Goal: Task Accomplishment & Management: Complete application form

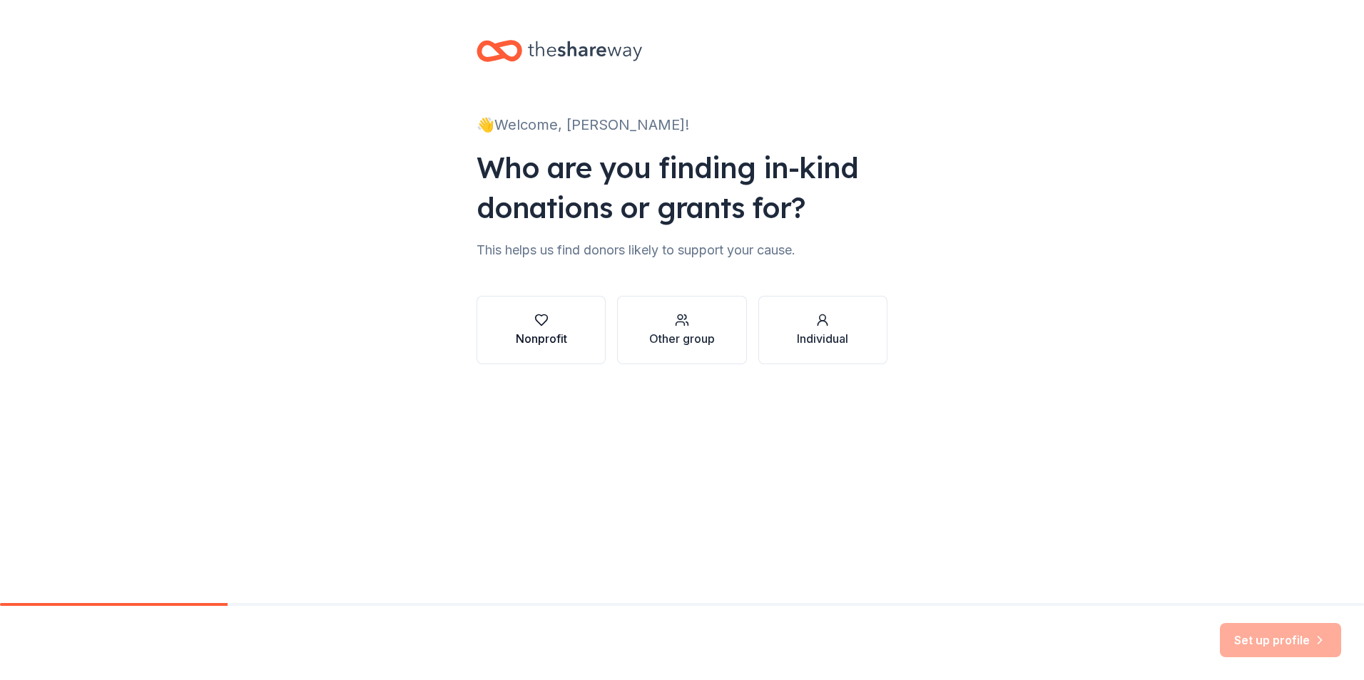
click at [546, 339] on div "Nonprofit" at bounding box center [541, 338] width 51 height 17
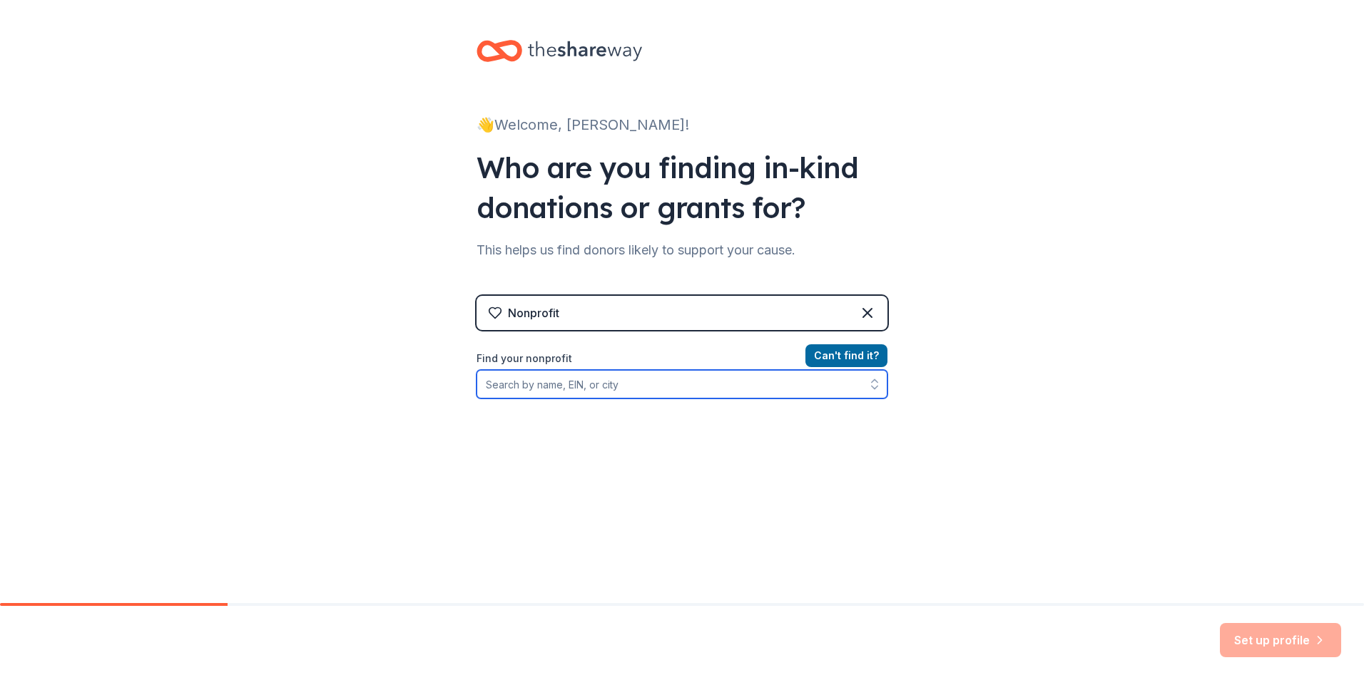
click at [712, 391] on input "Find your nonprofit" at bounding box center [681, 384] width 411 height 29
type input "u"
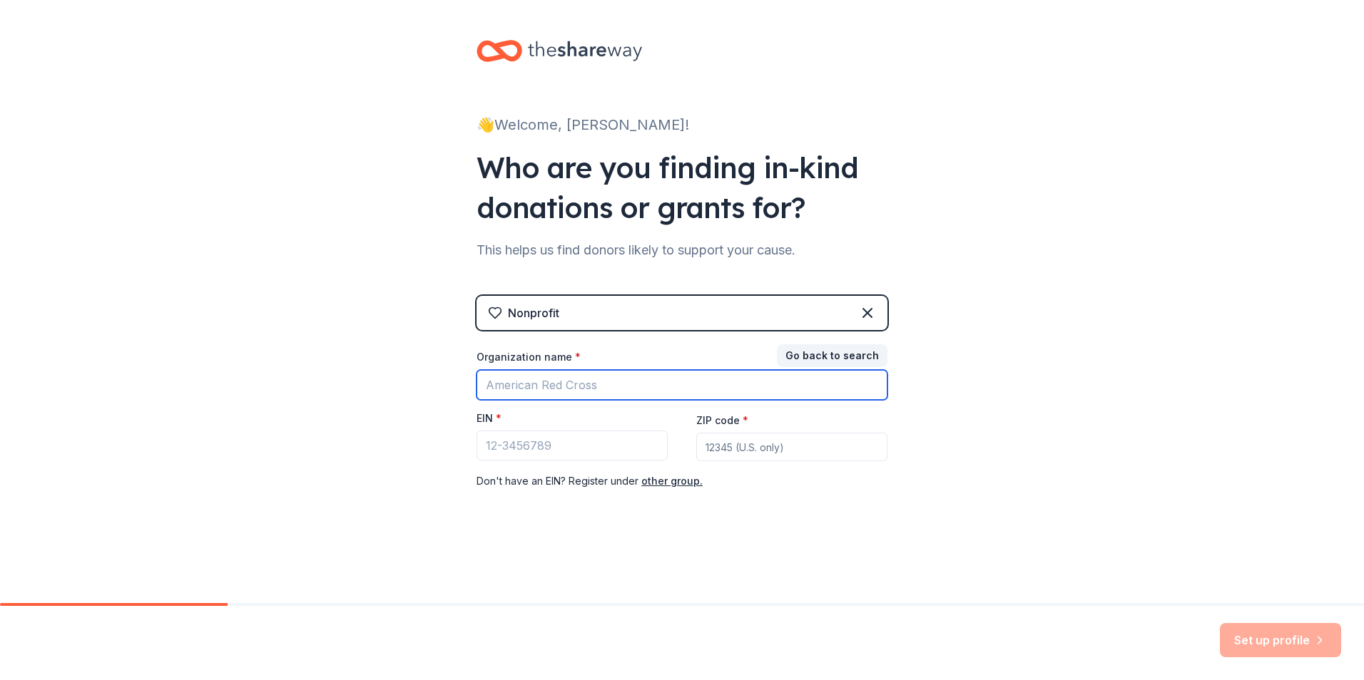
click at [713, 391] on input "Organization name *" at bounding box center [681, 385] width 411 height 30
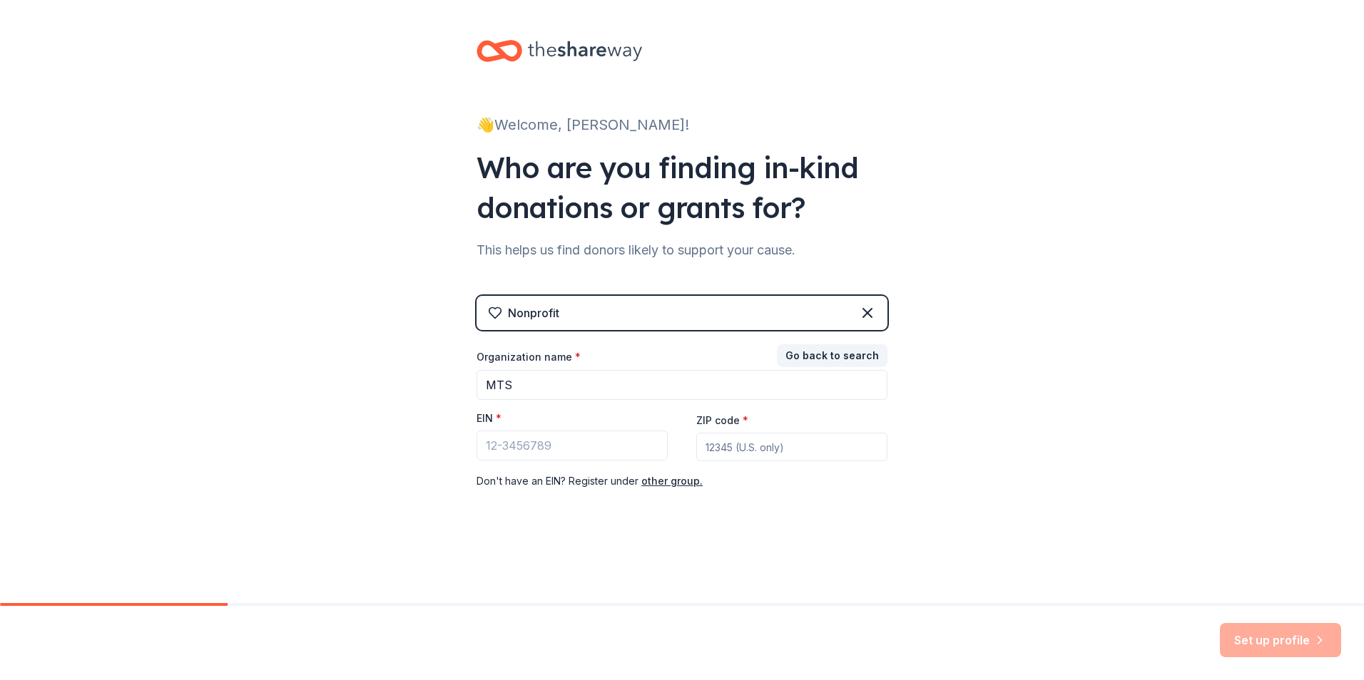
click at [989, 449] on div "👋 Welcome, Caitlin! Who are you finding in-kind donations or grants for? This h…" at bounding box center [682, 293] width 1364 height 587
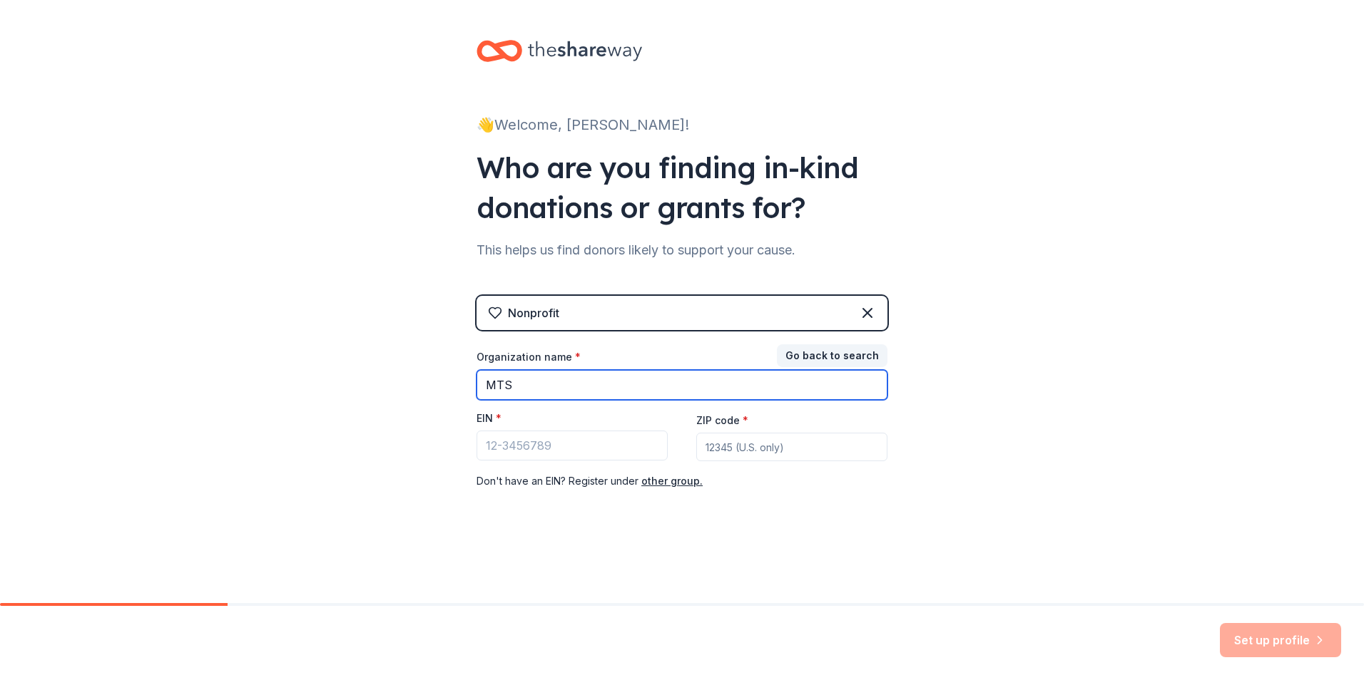
click at [722, 377] on input "MTS" at bounding box center [681, 385] width 411 height 30
type input "M"
type input "United Way"
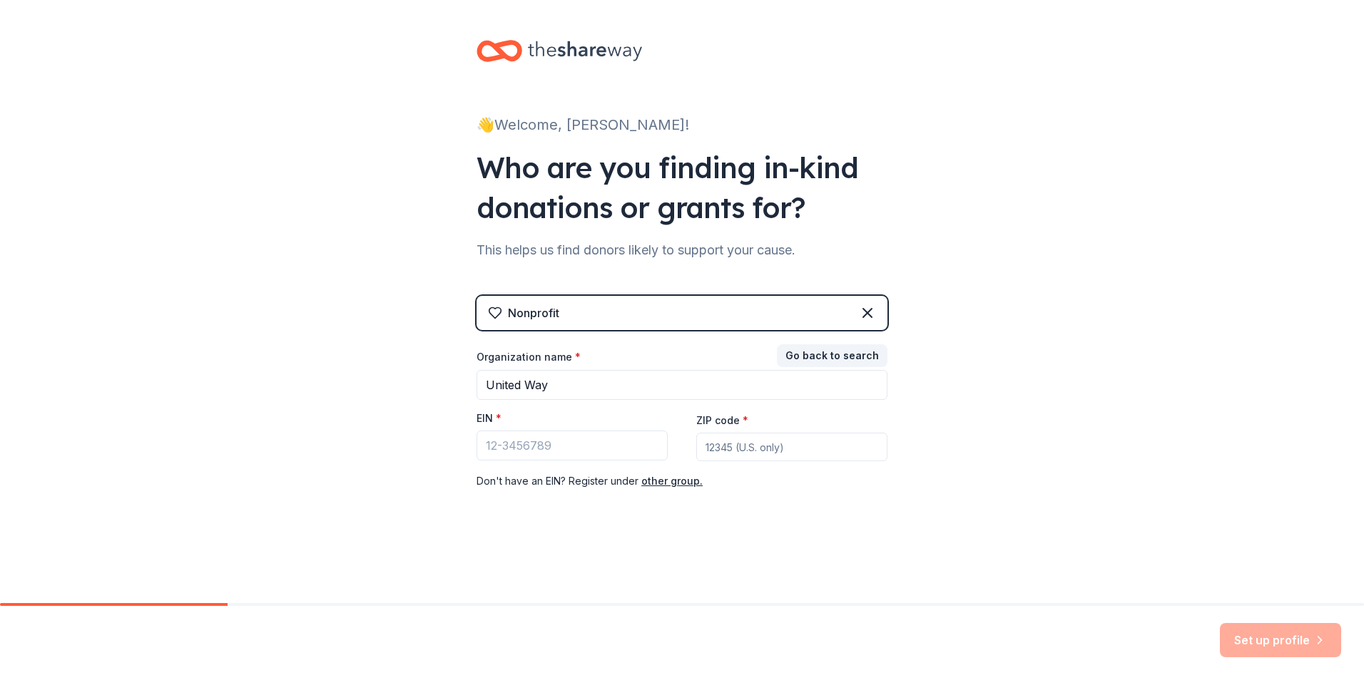
click at [1006, 412] on div "👋 Welcome, Caitlin! Who are you finding in-kind donations or grants for? This h…" at bounding box center [682, 293] width 1364 height 587
click at [829, 355] on button "Go back to search" at bounding box center [832, 355] width 111 height 23
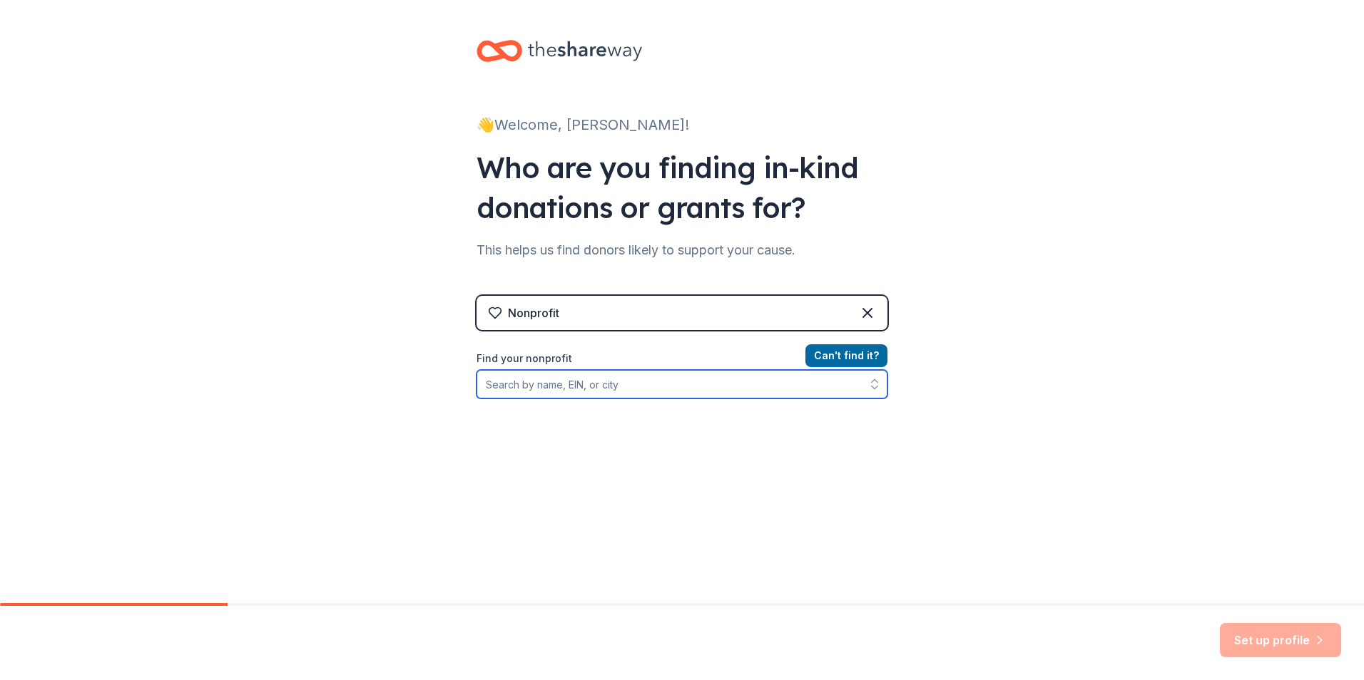
click at [576, 378] on input "Find your nonprofit" at bounding box center [681, 384] width 411 height 29
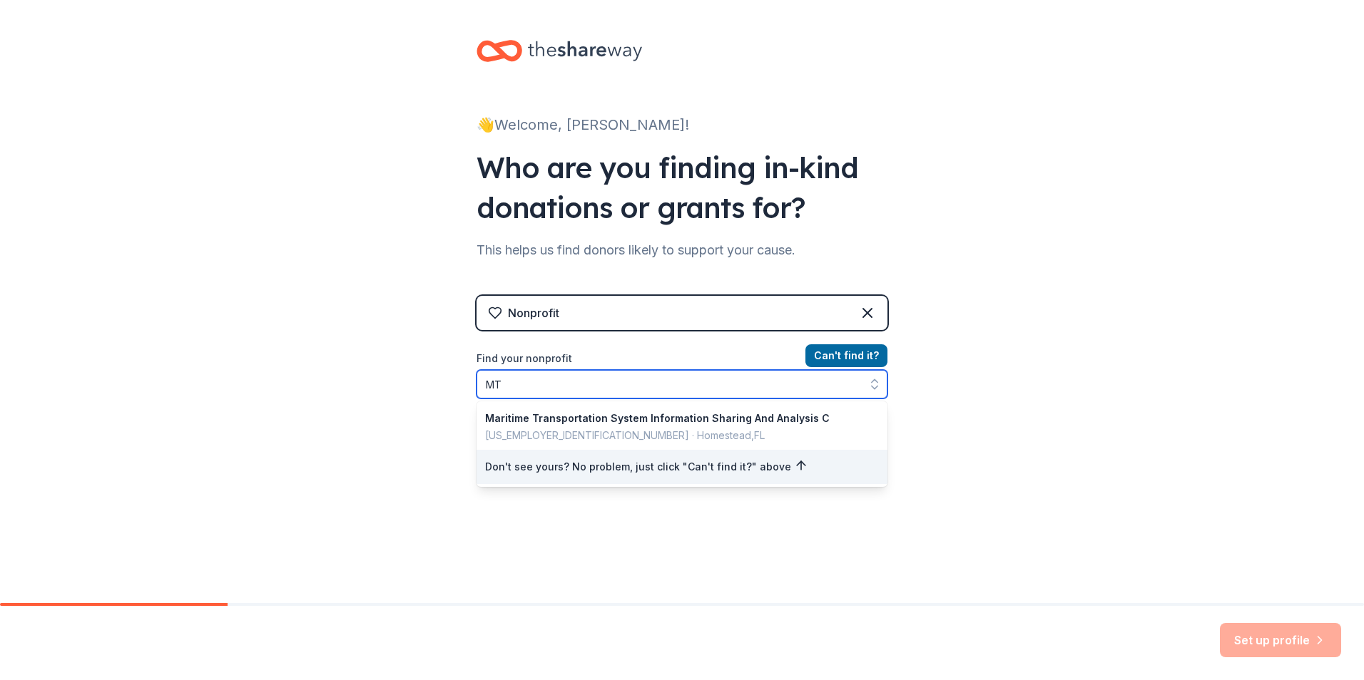
type input "M"
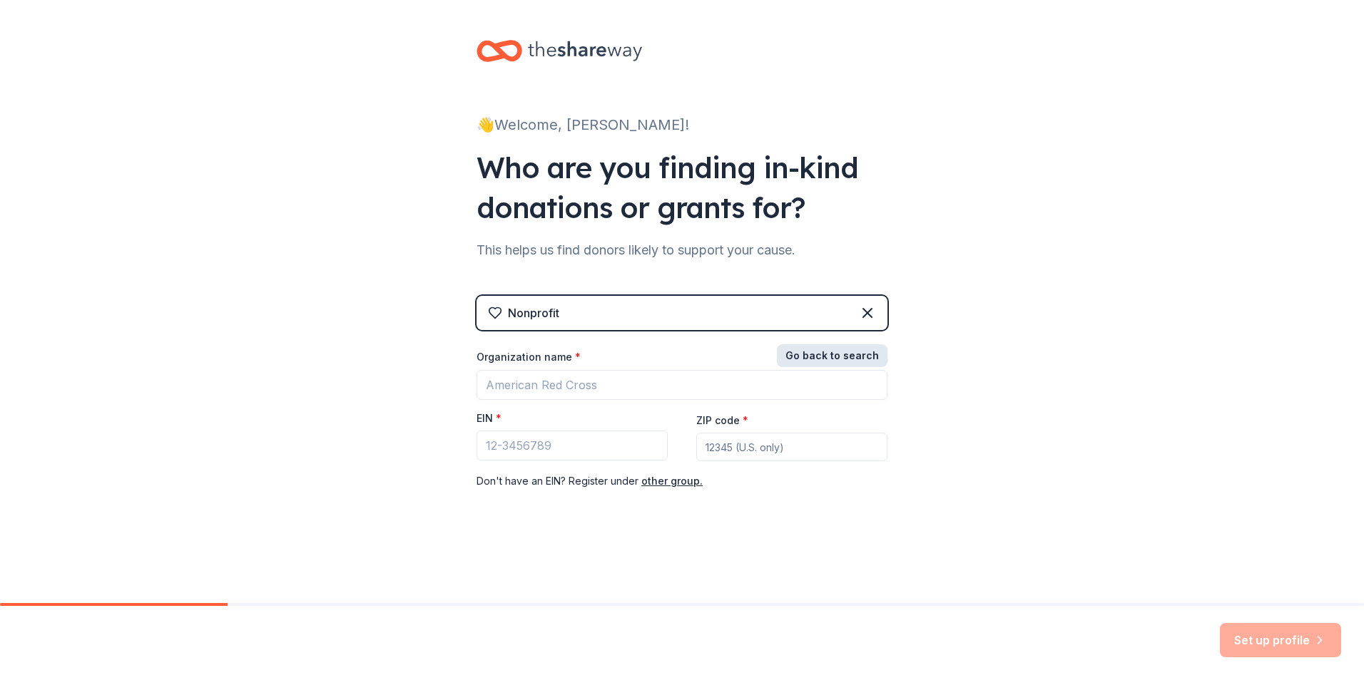
click at [851, 347] on button "Go back to search" at bounding box center [832, 355] width 111 height 23
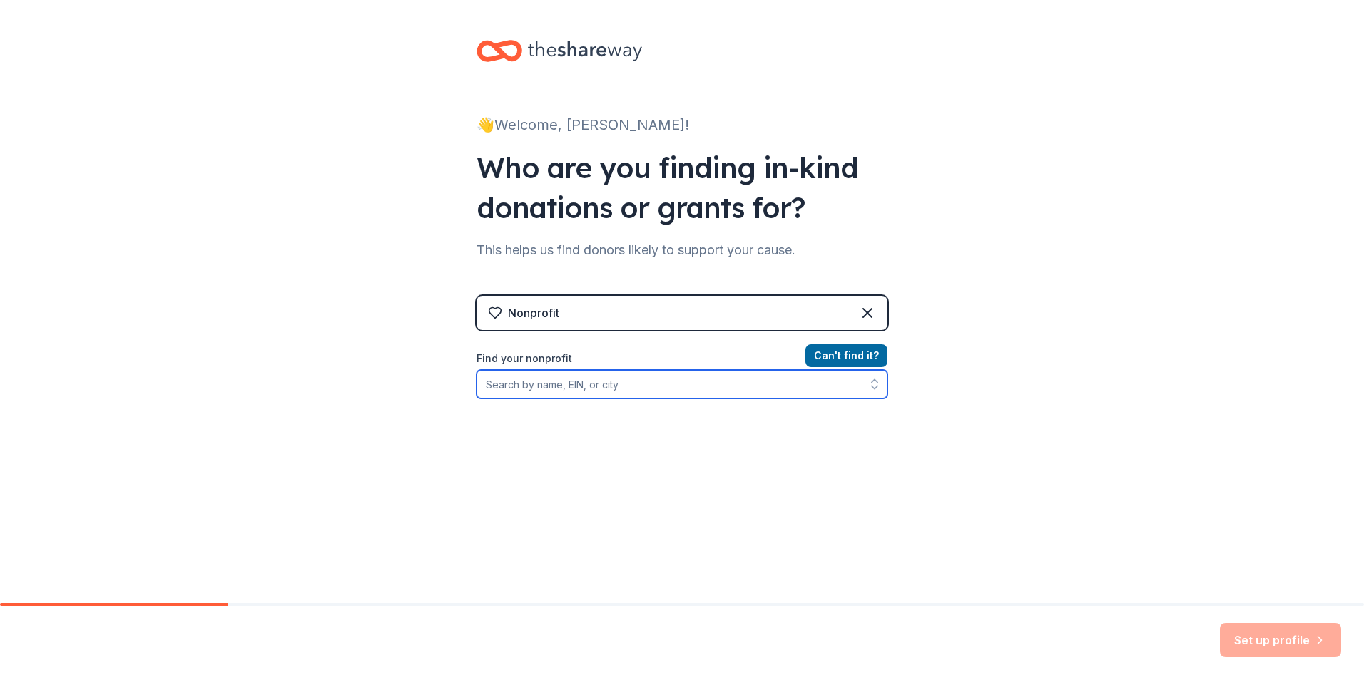
click at [571, 379] on input "Find your nonprofit" at bounding box center [681, 384] width 411 height 29
type input "The United Way"
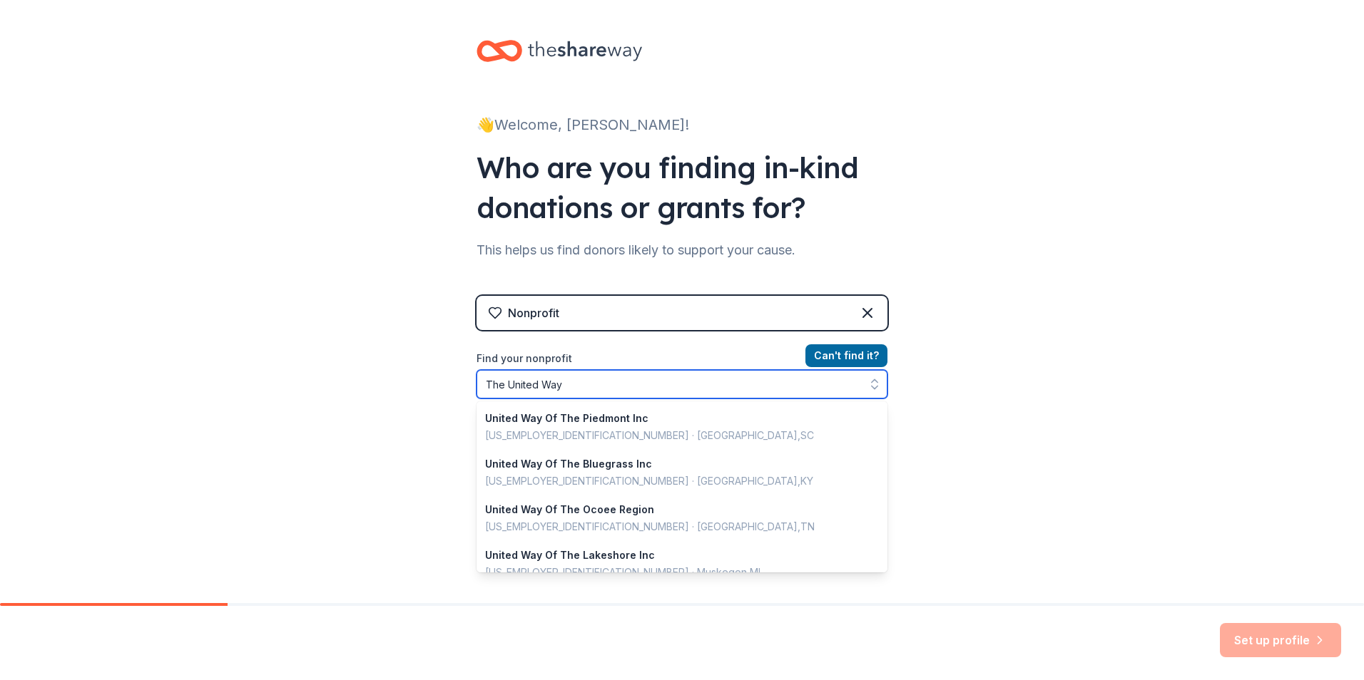
scroll to position [856, 0]
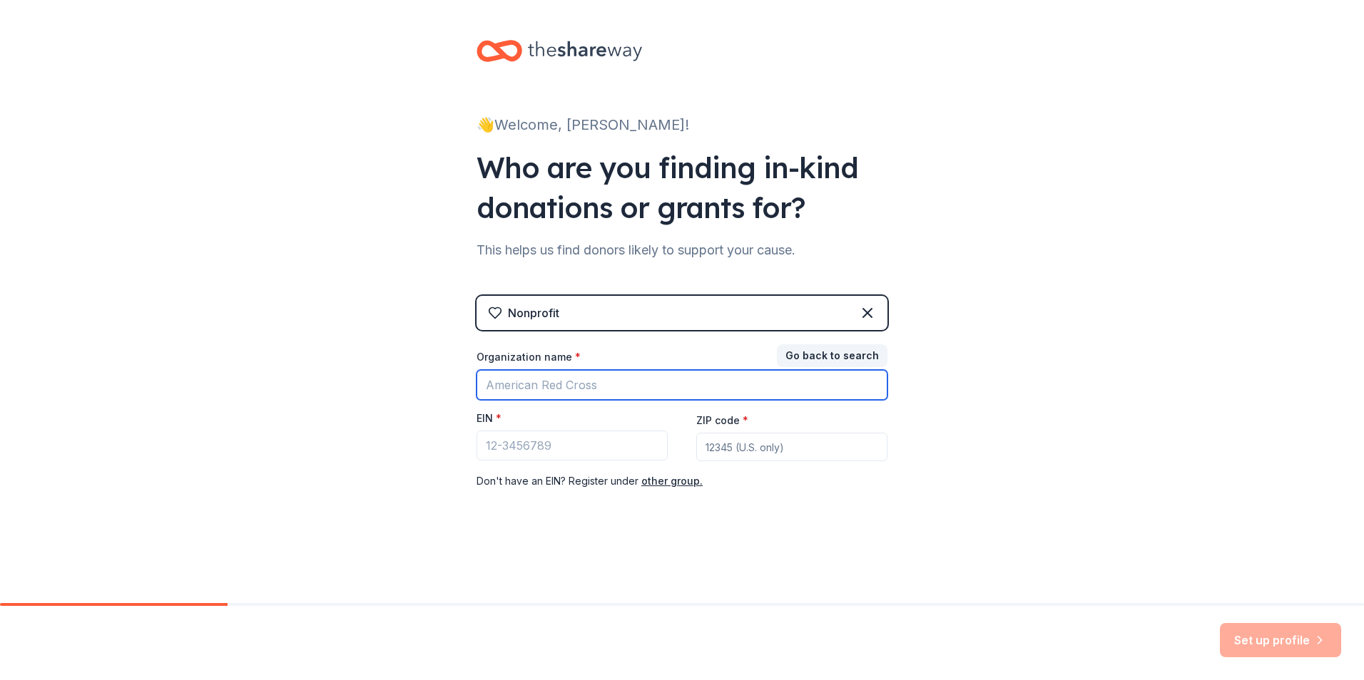
drag, startPoint x: 595, startPoint y: 387, endPoint x: 607, endPoint y: 387, distance: 12.1
click at [595, 387] on input "Organization name *" at bounding box center [681, 385] width 411 height 30
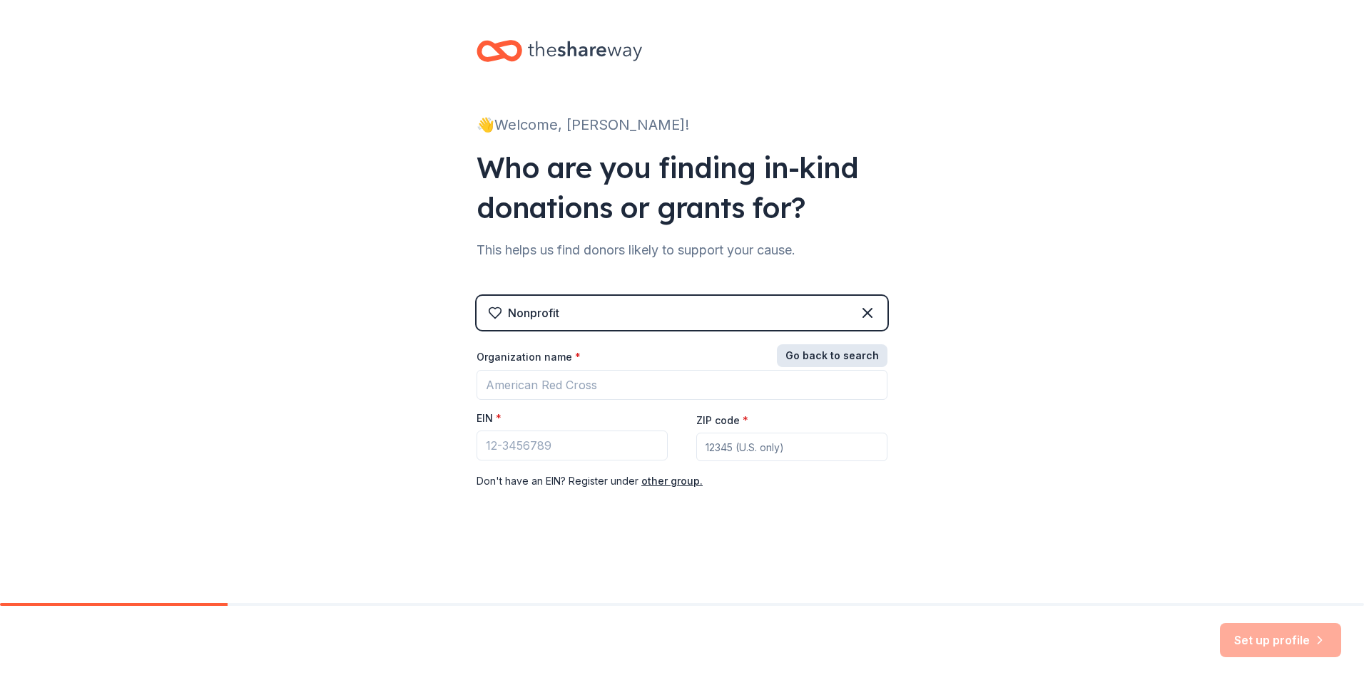
click at [877, 357] on button "Go back to search" at bounding box center [832, 355] width 111 height 23
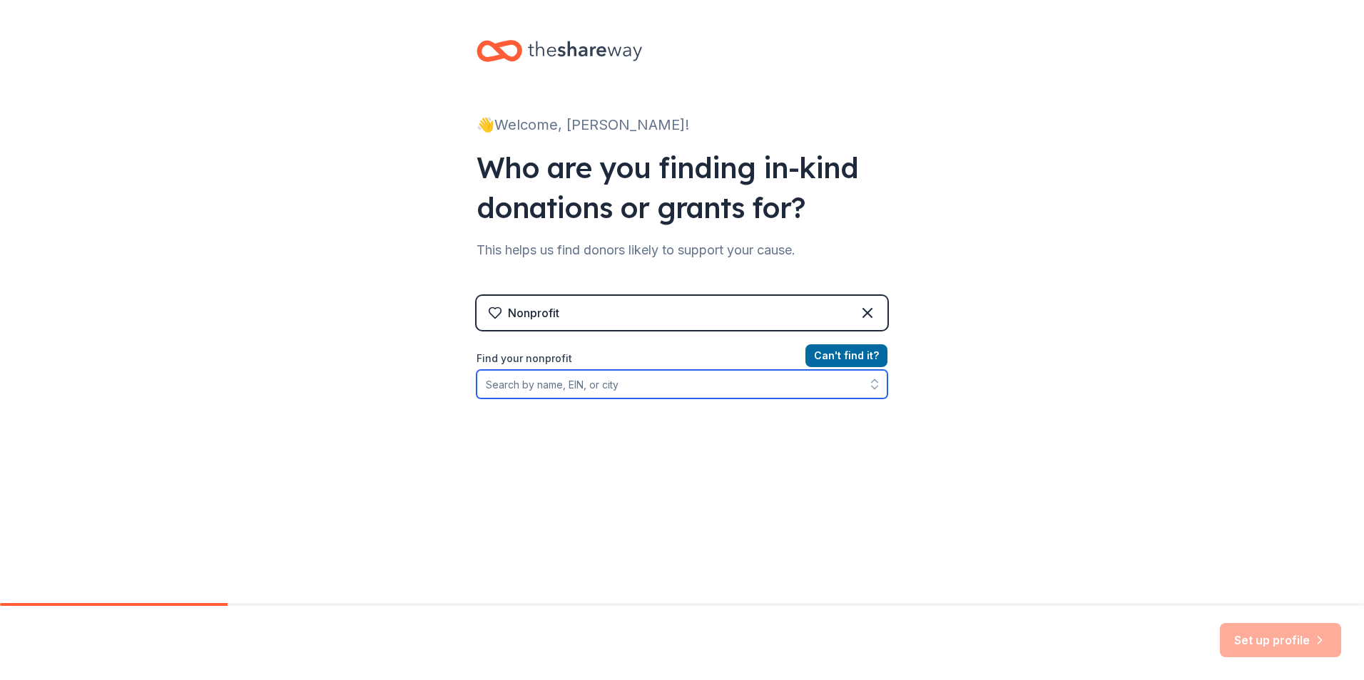
click at [649, 384] on input "Find your nonprofit" at bounding box center [681, 384] width 411 height 29
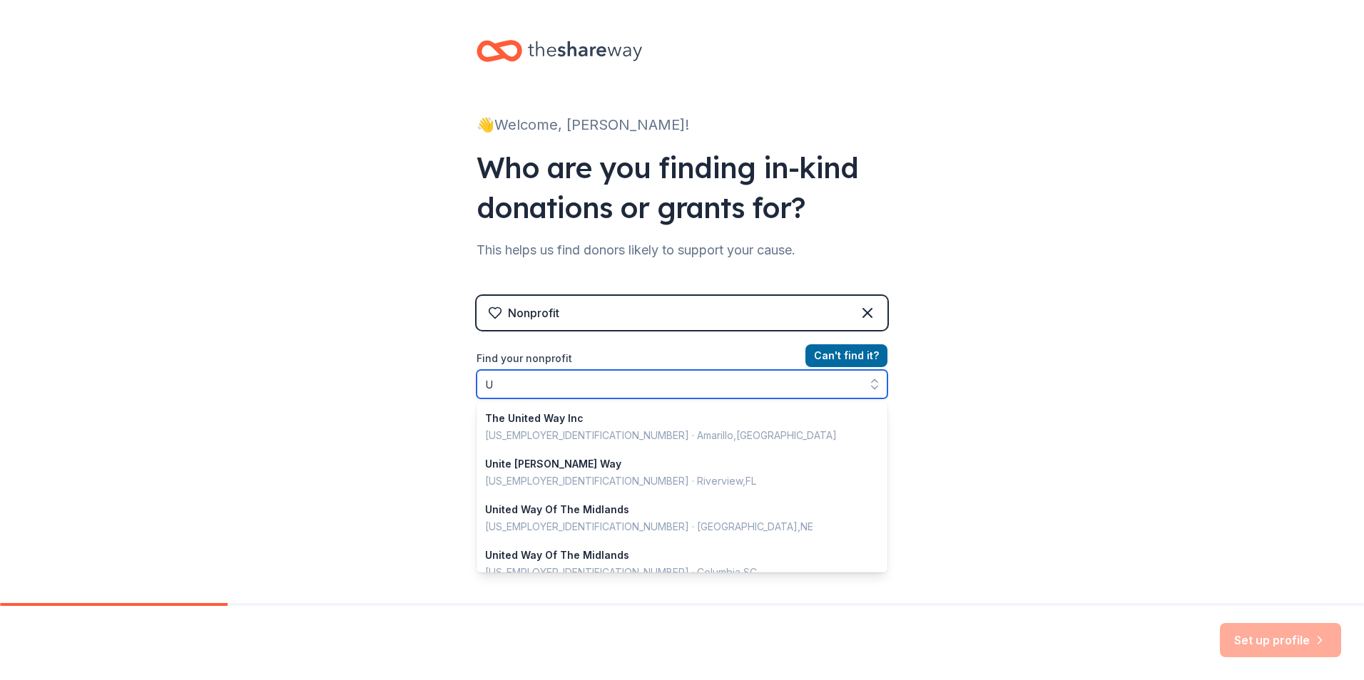
scroll to position [1007, 0]
type input "United Way"
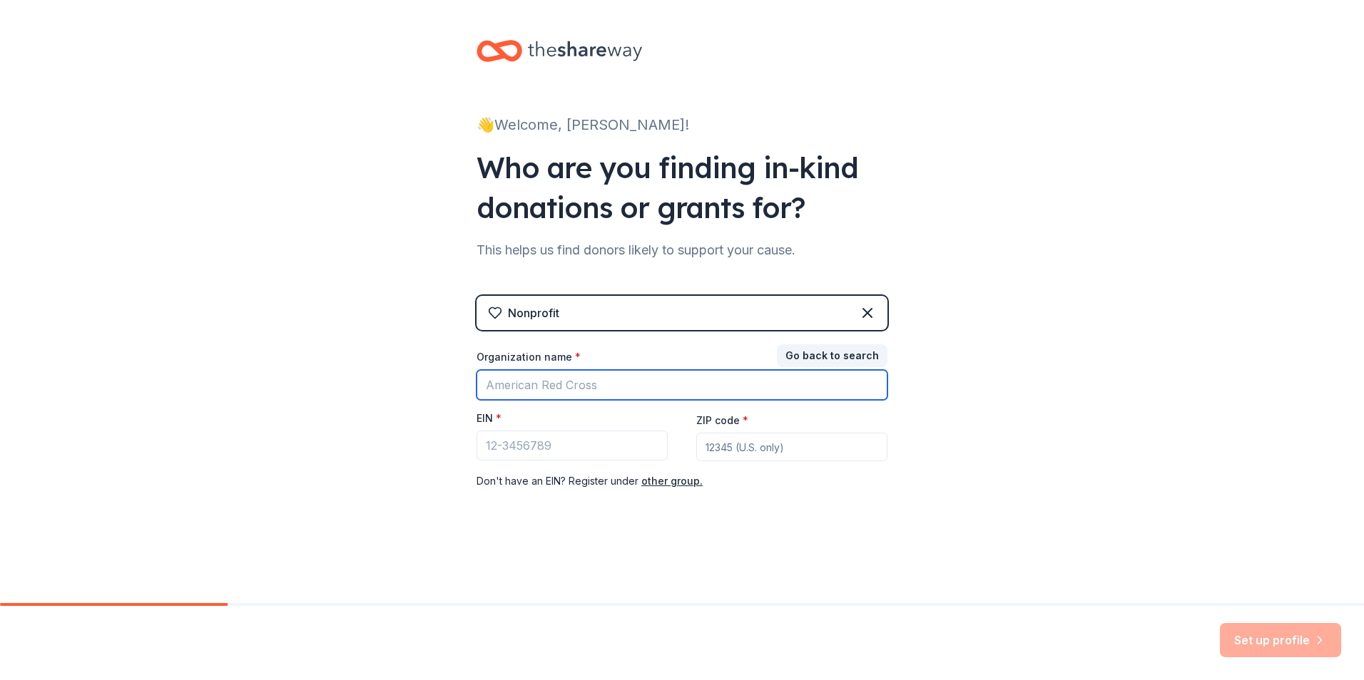
drag, startPoint x: 591, startPoint y: 383, endPoint x: 672, endPoint y: 375, distance: 81.0
click at [592, 383] on input "Organization name *" at bounding box center [681, 385] width 411 height 30
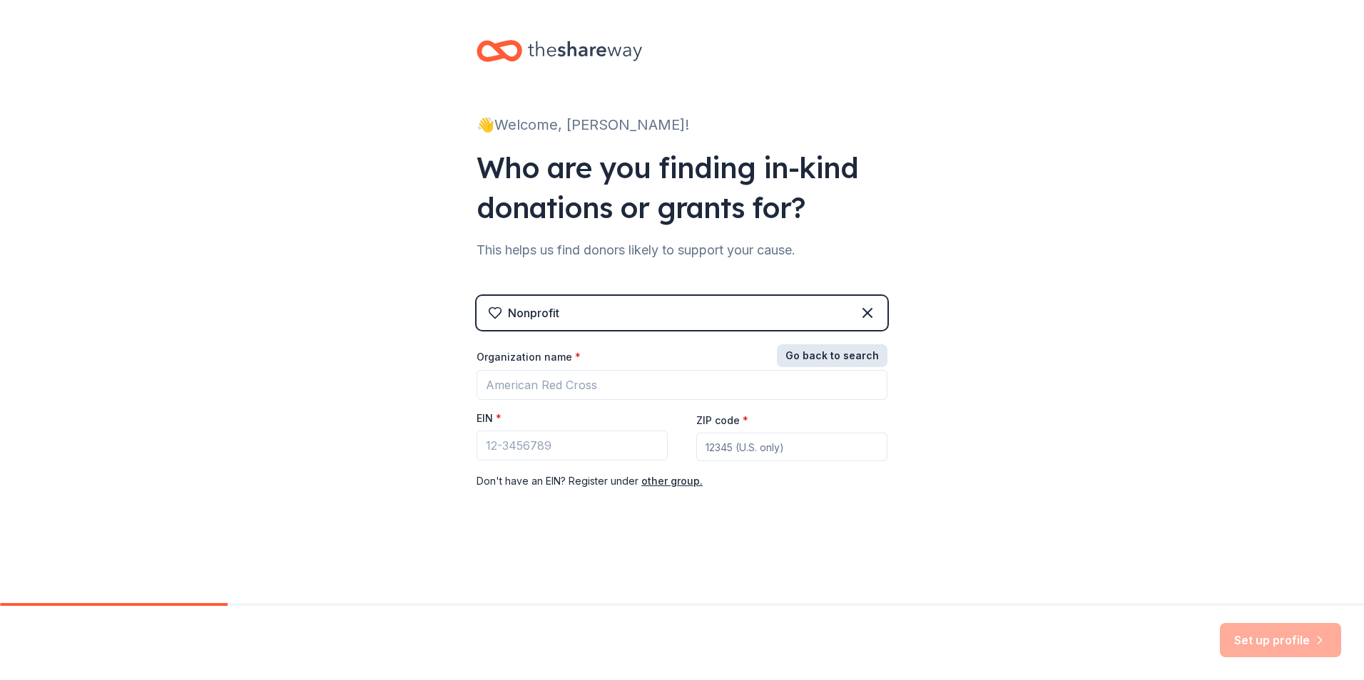
drag, startPoint x: 862, startPoint y: 357, endPoint x: 839, endPoint y: 360, distance: 23.7
click at [862, 357] on button "Go back to search" at bounding box center [832, 355] width 111 height 23
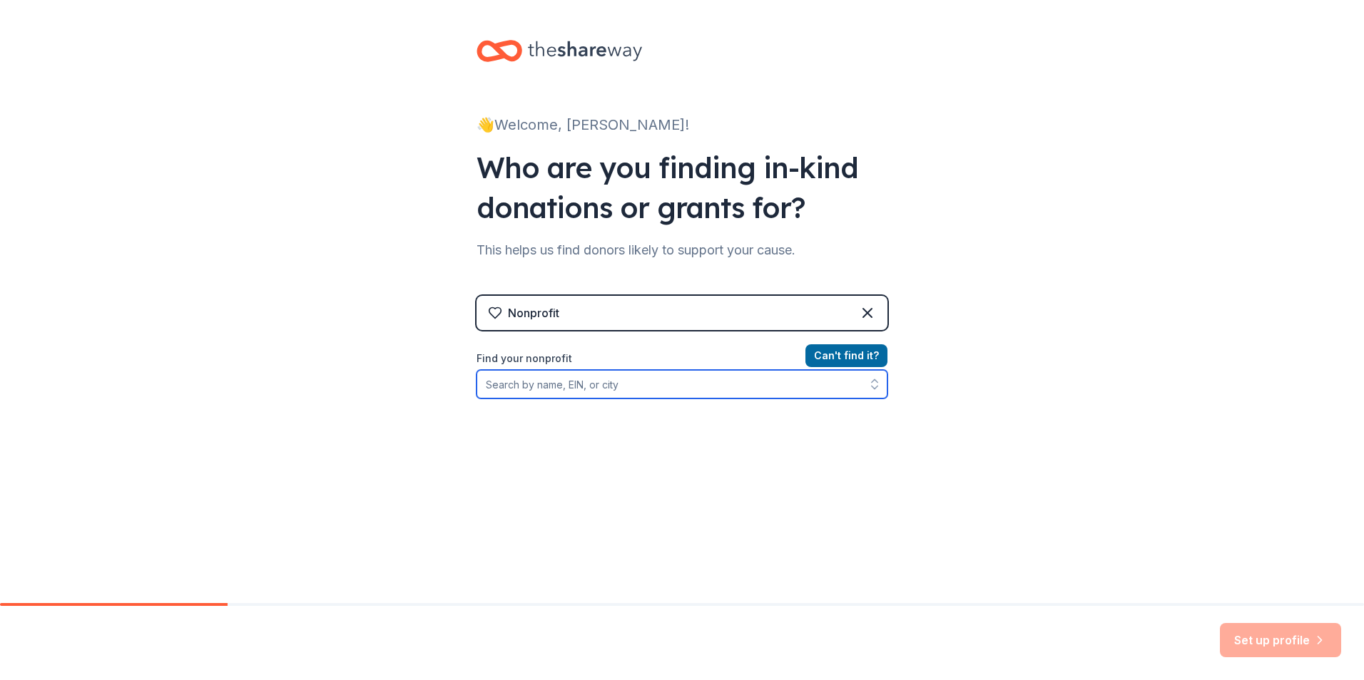
click at [708, 389] on input "Find your nonprofit" at bounding box center [681, 384] width 411 height 29
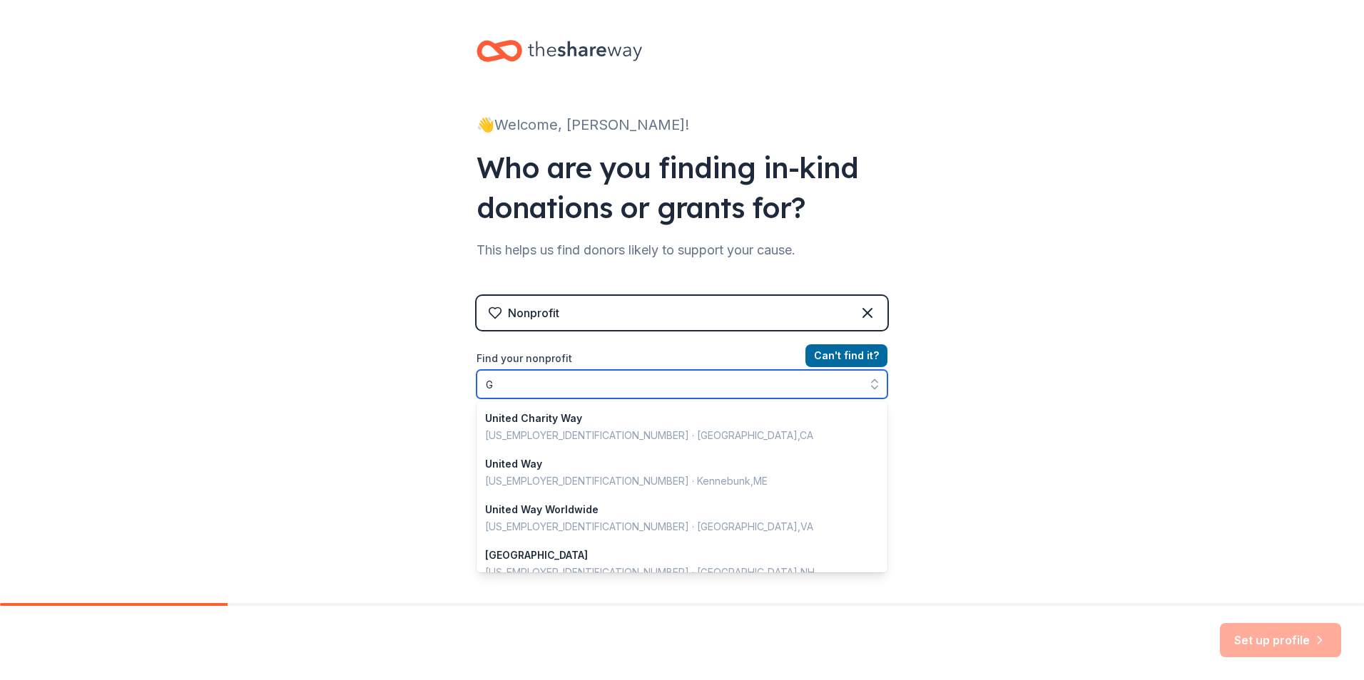
scroll to position [1007, 0]
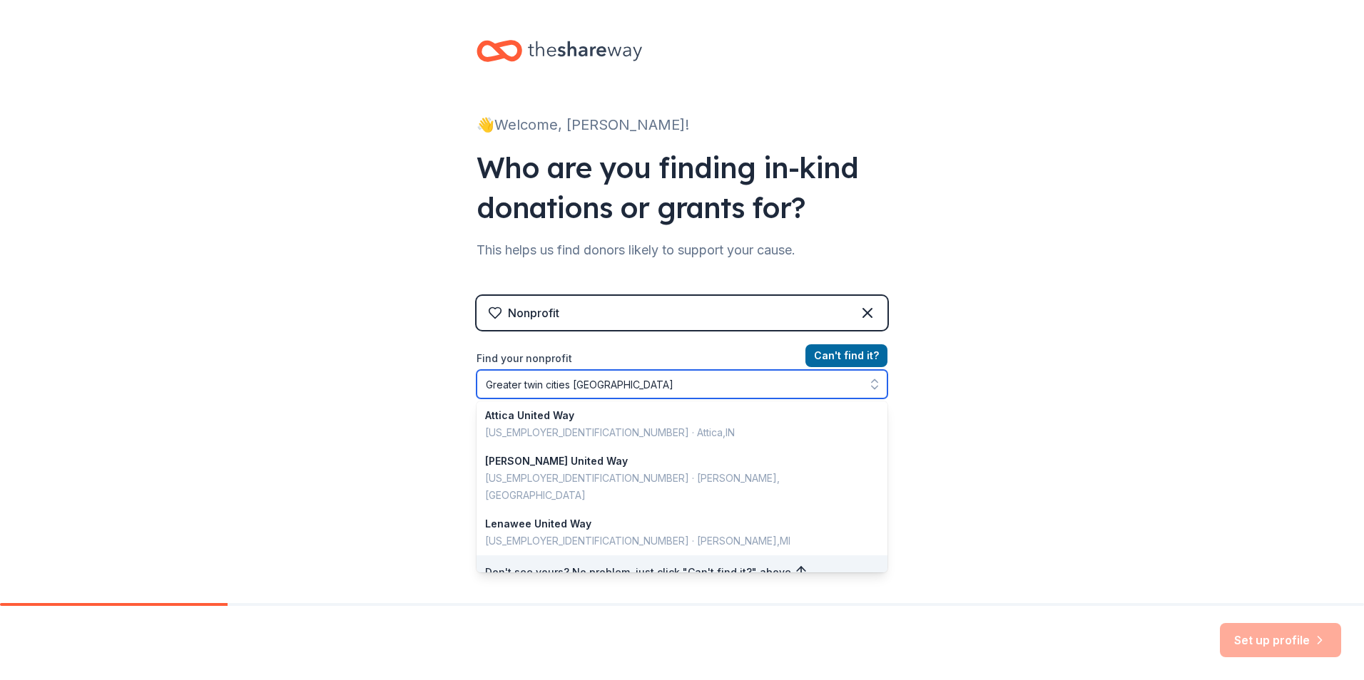
type input "Greater twin cities united way"
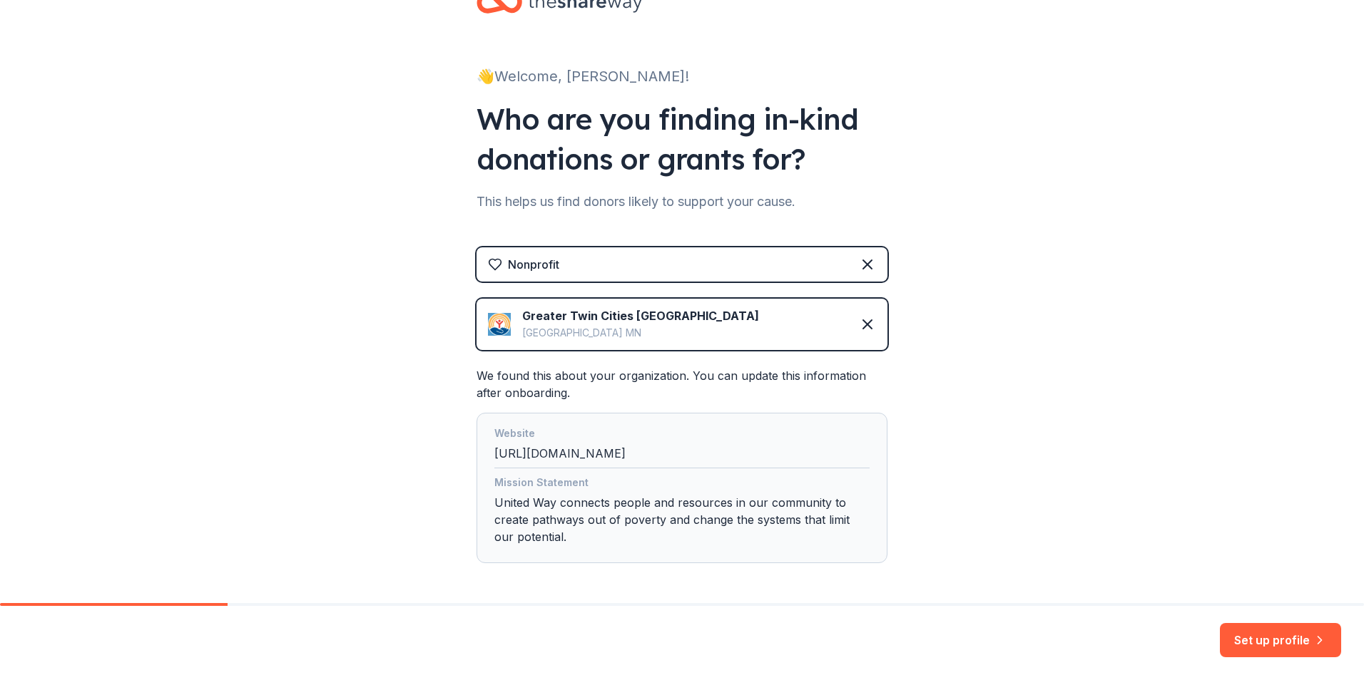
scroll to position [106, 0]
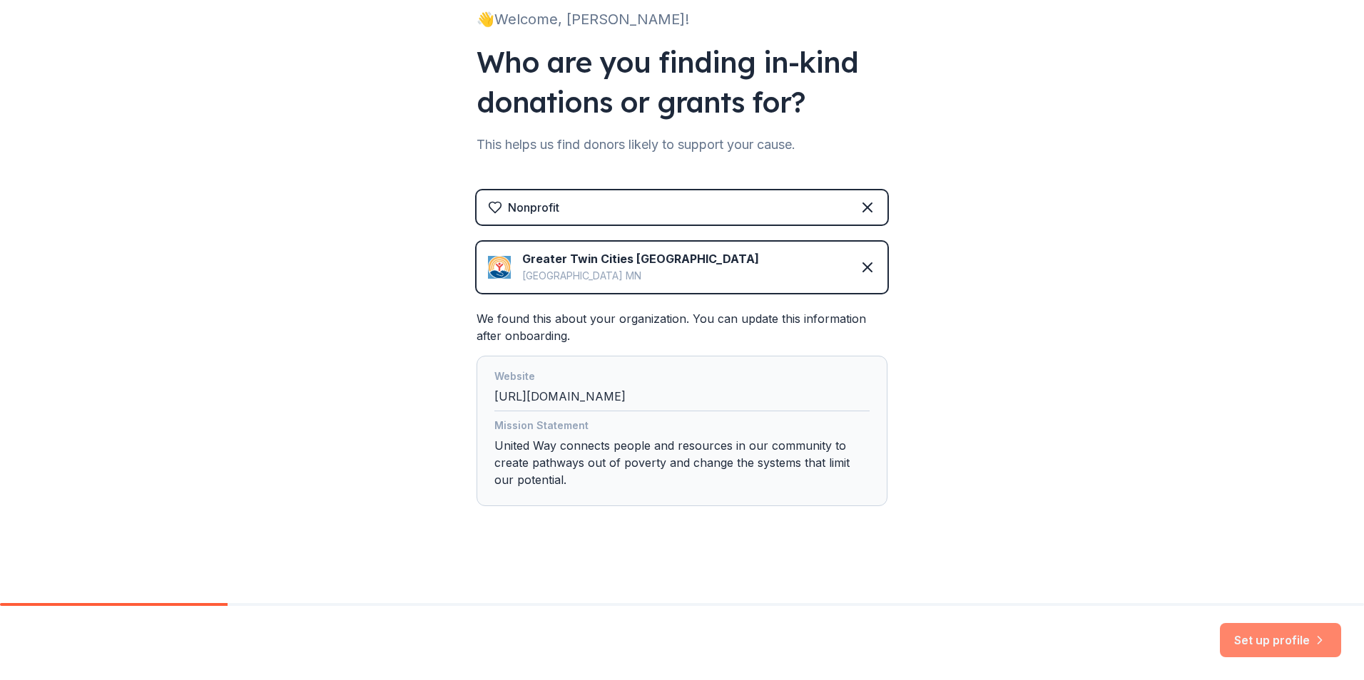
click at [1278, 640] on button "Set up profile" at bounding box center [1280, 640] width 121 height 34
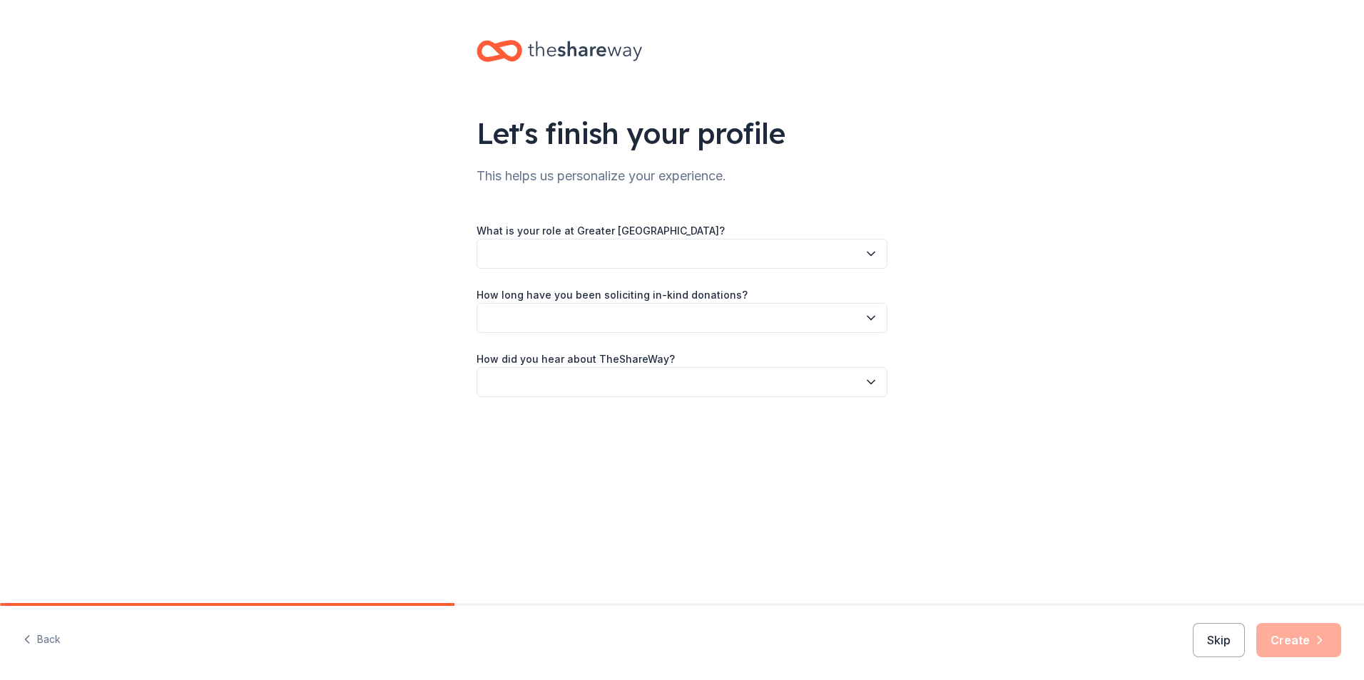
click at [723, 251] on button "button" at bounding box center [681, 254] width 411 height 30
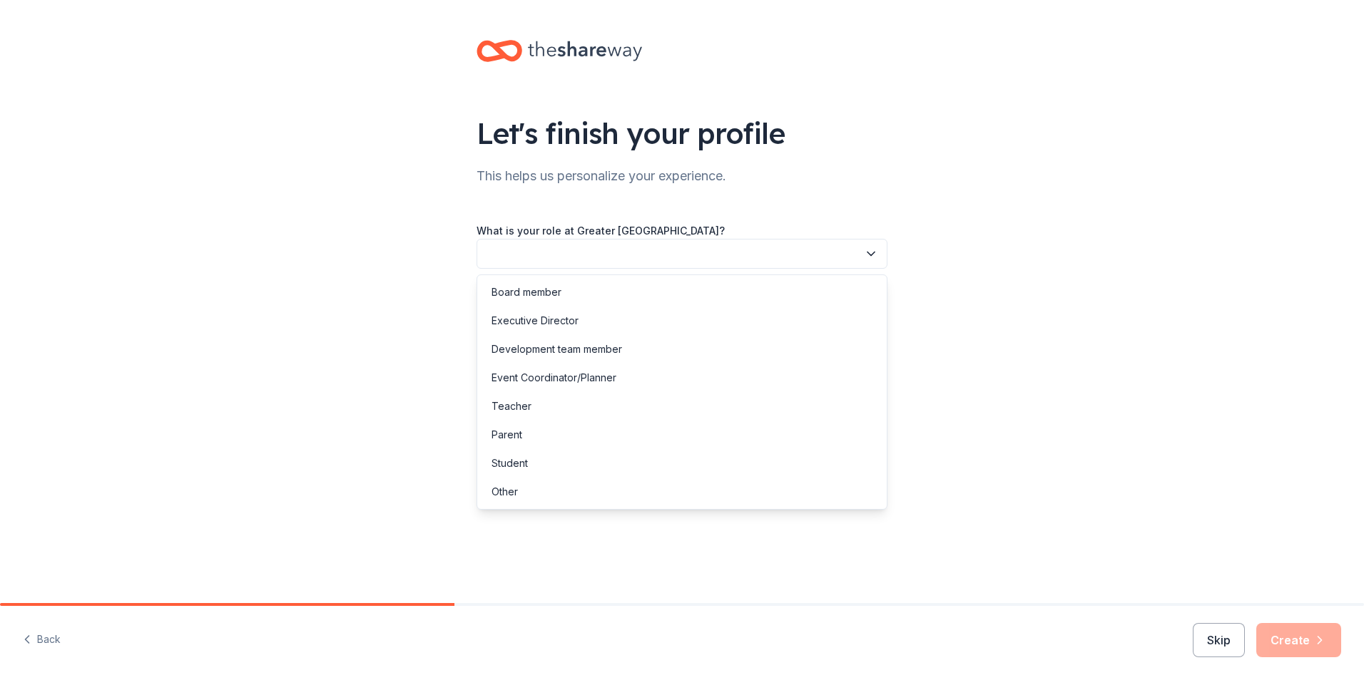
click at [1003, 306] on div "Let's finish your profile This helps us personalize your experience. What is yo…" at bounding box center [682, 233] width 1364 height 466
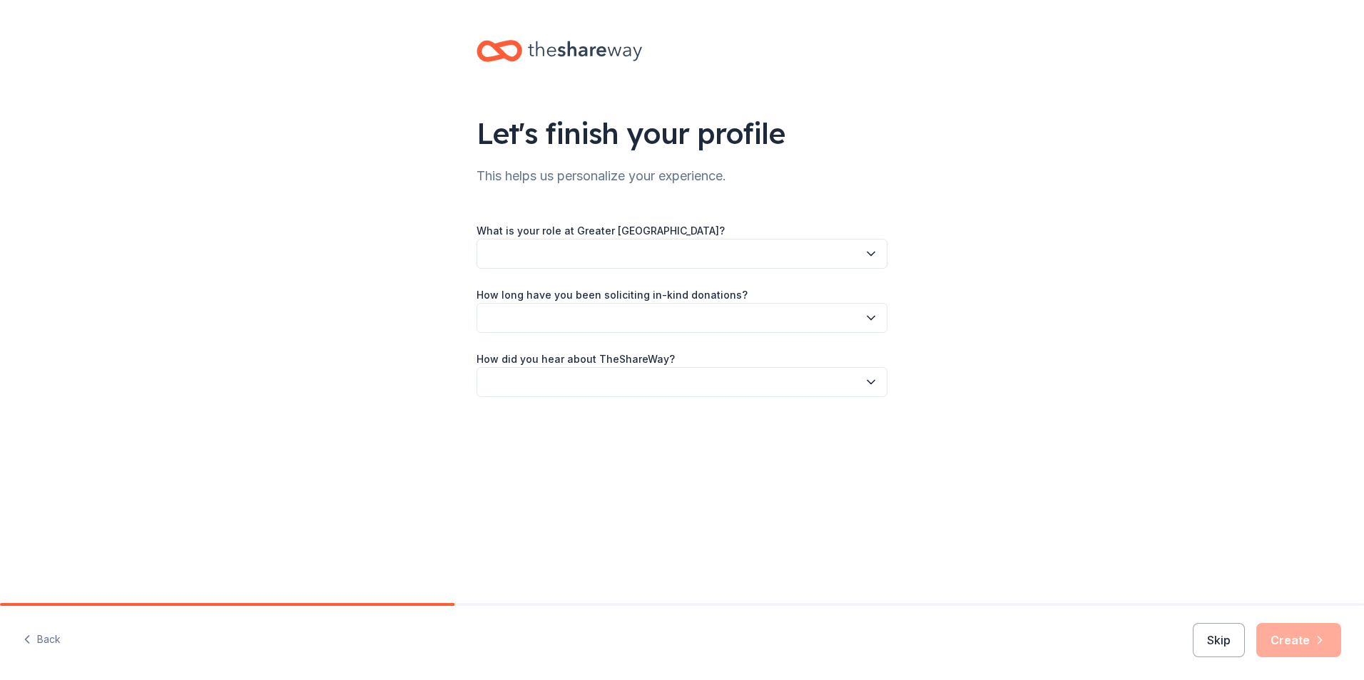
click at [716, 315] on button "button" at bounding box center [681, 318] width 411 height 30
click at [716, 314] on button "button" at bounding box center [681, 318] width 411 height 30
click at [659, 381] on button "button" at bounding box center [681, 382] width 411 height 30
click at [1054, 300] on div "Let's finish your profile This helps us personalize your experience. What is yo…" at bounding box center [682, 233] width 1364 height 466
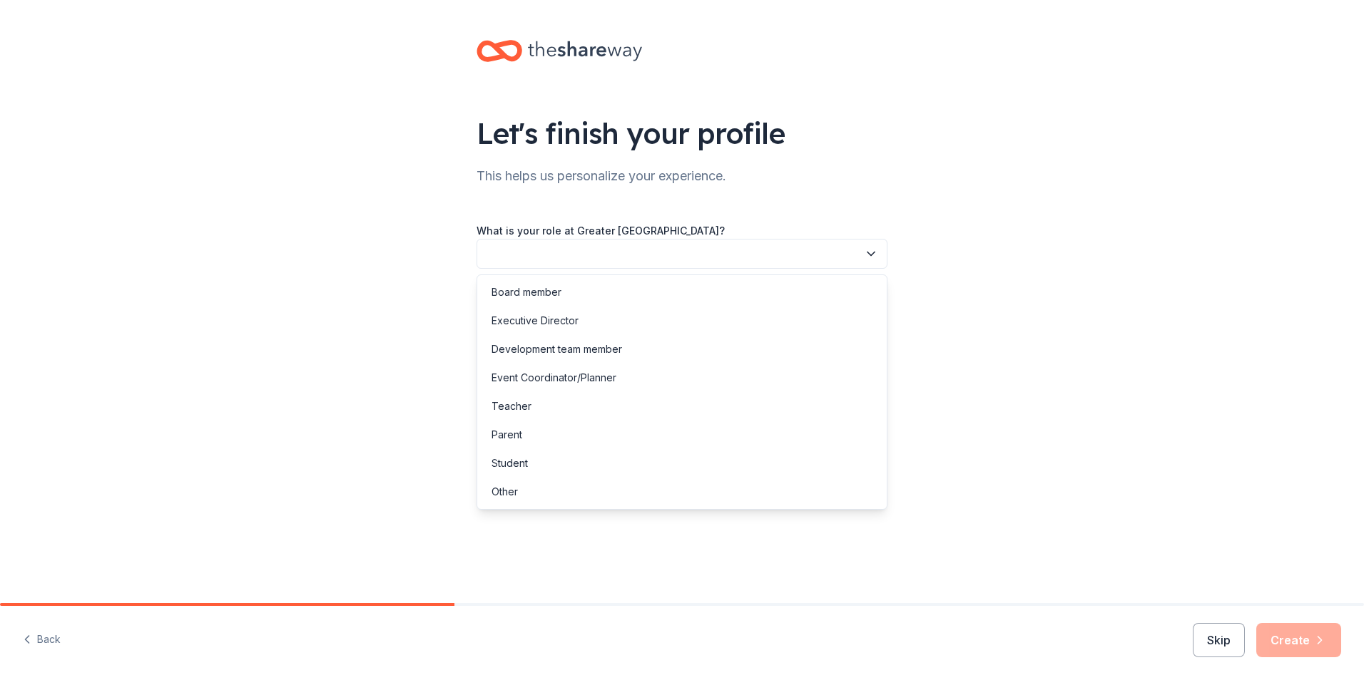
click at [817, 262] on button "button" at bounding box center [681, 254] width 411 height 30
click at [549, 495] on div "Other" at bounding box center [682, 492] width 404 height 29
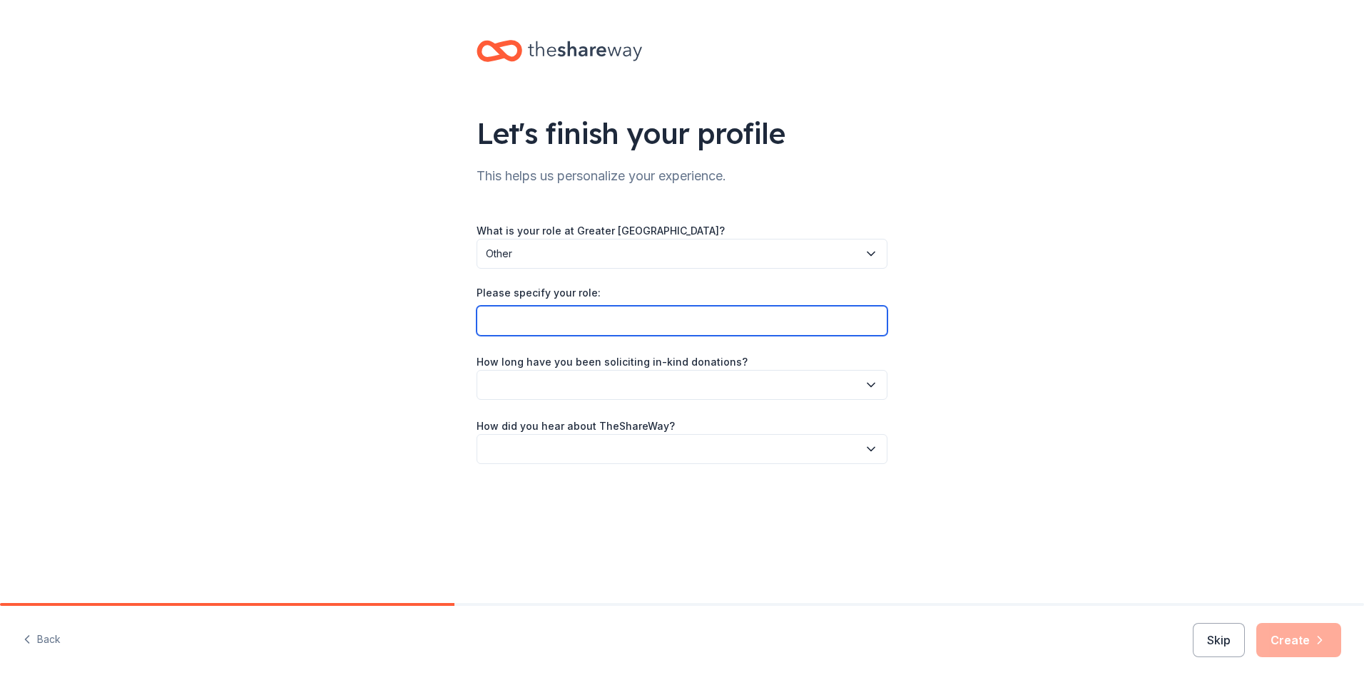
click at [655, 315] on input "Please specify your role:" at bounding box center [681, 321] width 411 height 30
type input "Corporate partner"
click at [863, 379] on button "button" at bounding box center [681, 385] width 411 height 30
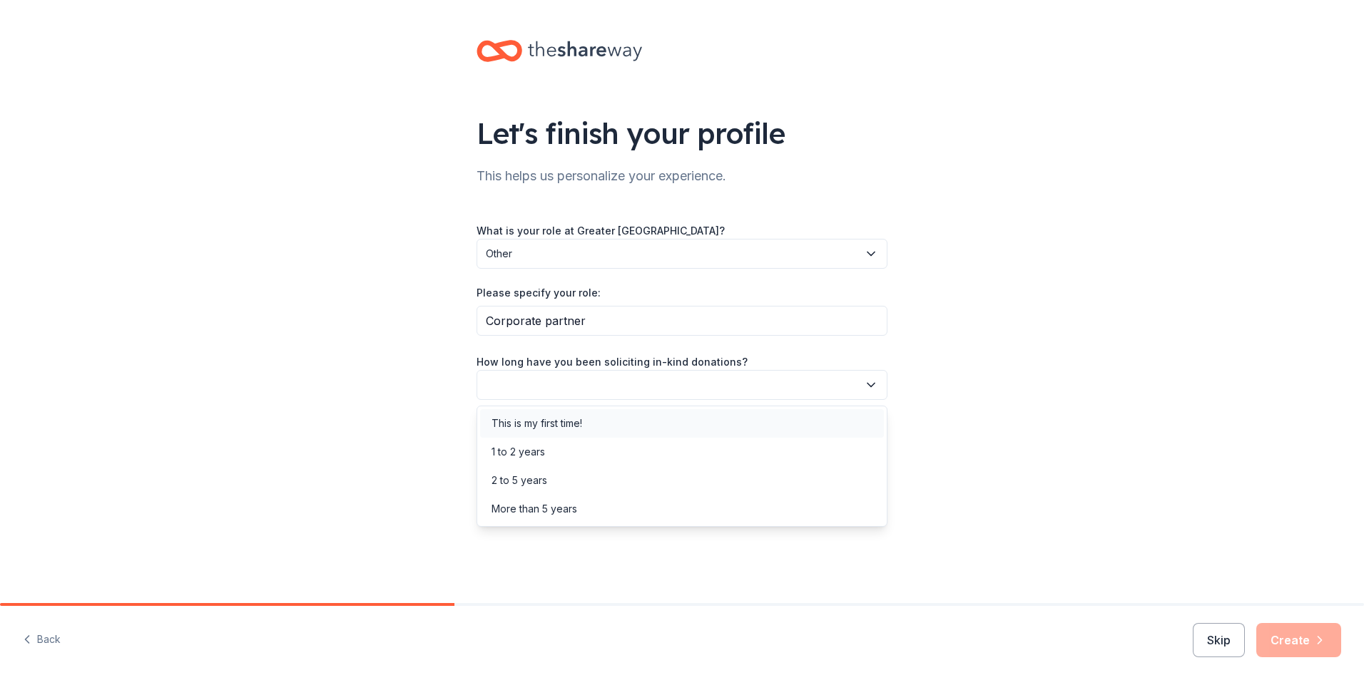
click at [720, 424] on div "This is my first time!" at bounding box center [682, 423] width 404 height 29
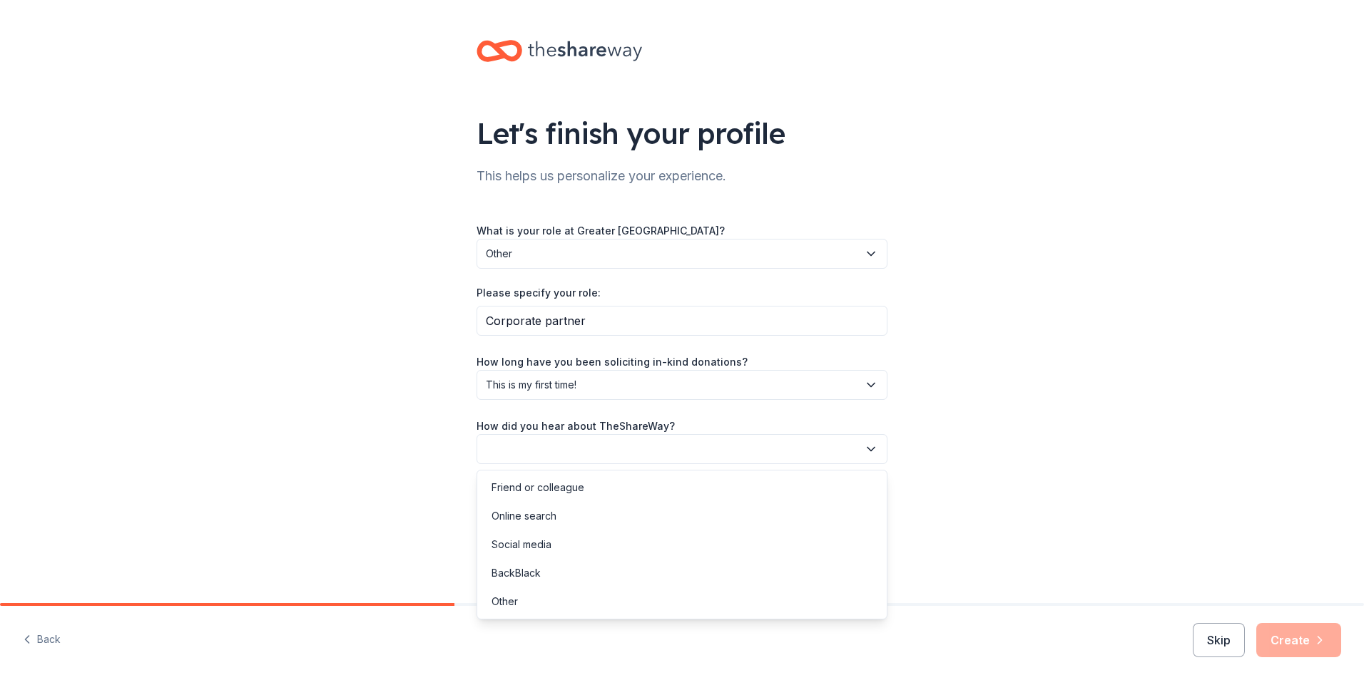
click at [611, 447] on button "button" at bounding box center [681, 449] width 411 height 30
click at [603, 489] on div "Friend or colleague" at bounding box center [682, 488] width 404 height 29
click at [1046, 475] on div "Let's finish your profile This helps us personalize your experience. What is yo…" at bounding box center [682, 266] width 1364 height 533
click at [1317, 641] on icon "button" at bounding box center [1319, 640] width 14 height 14
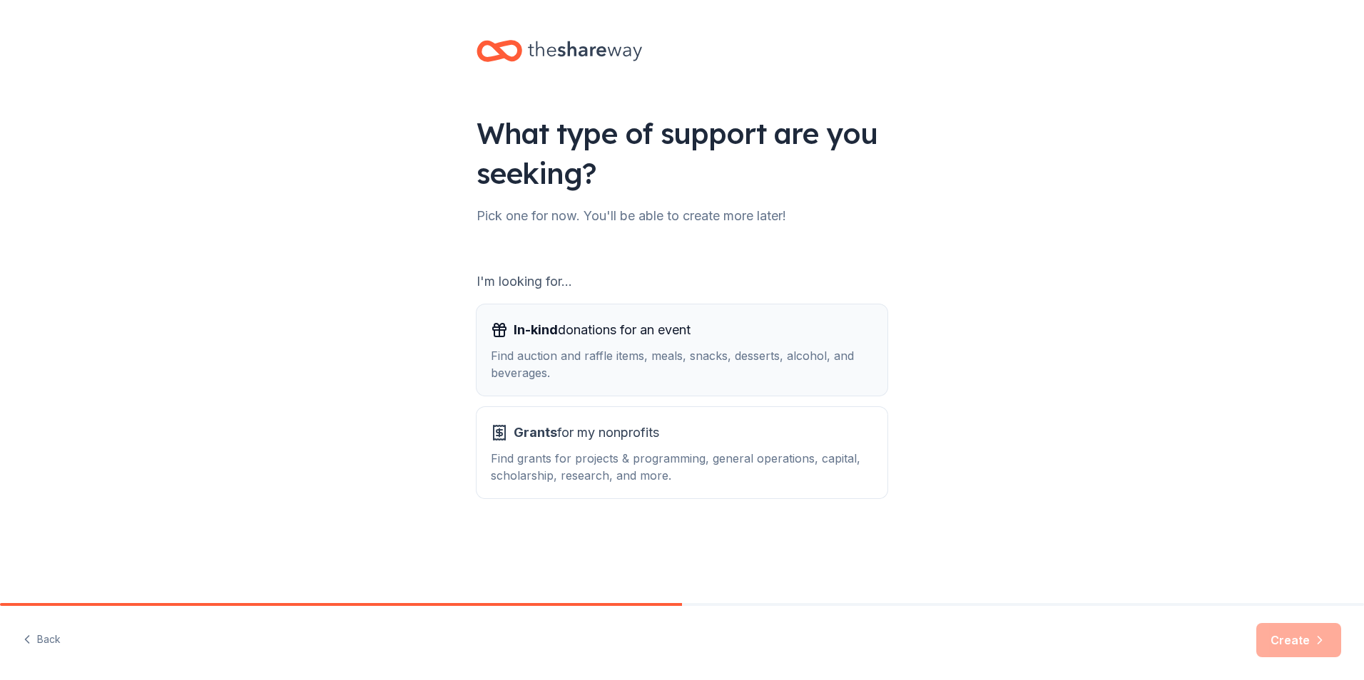
click at [683, 352] on div "Find auction and raffle items, meals, snacks, desserts, alcohol, and beverages." at bounding box center [682, 364] width 382 height 34
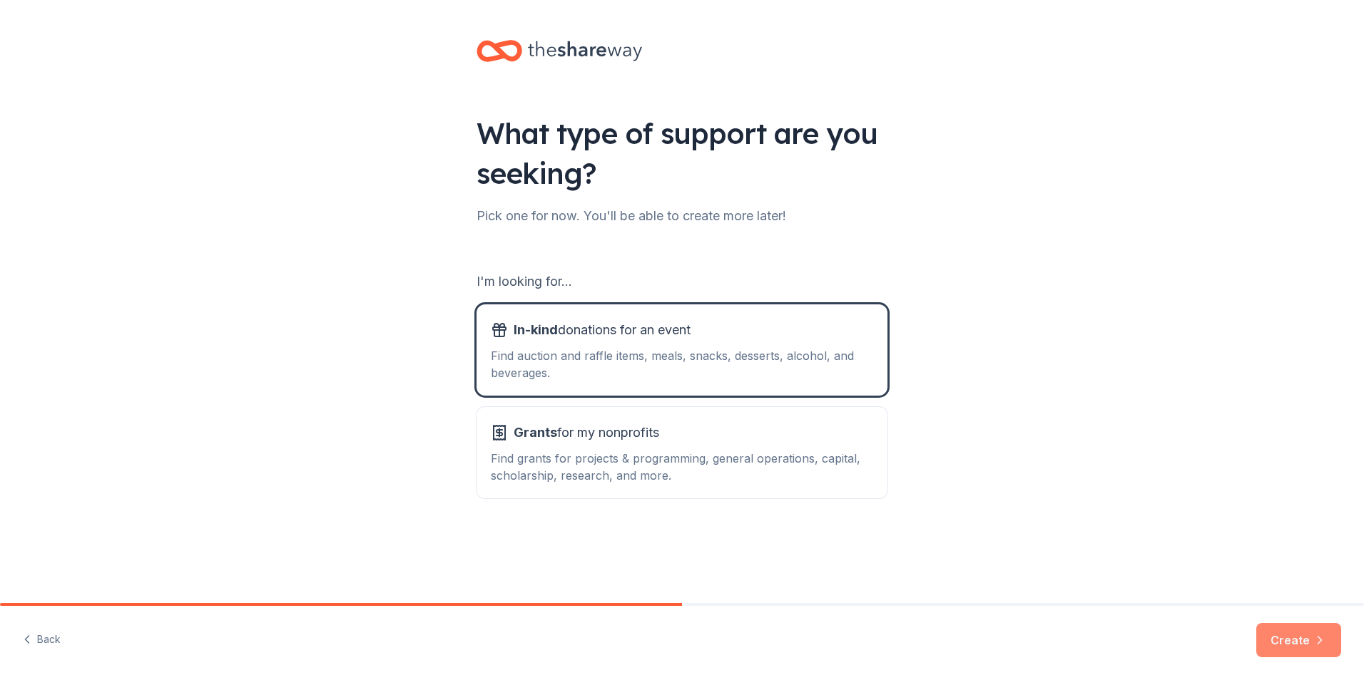
click at [1285, 632] on button "Create" at bounding box center [1298, 640] width 85 height 34
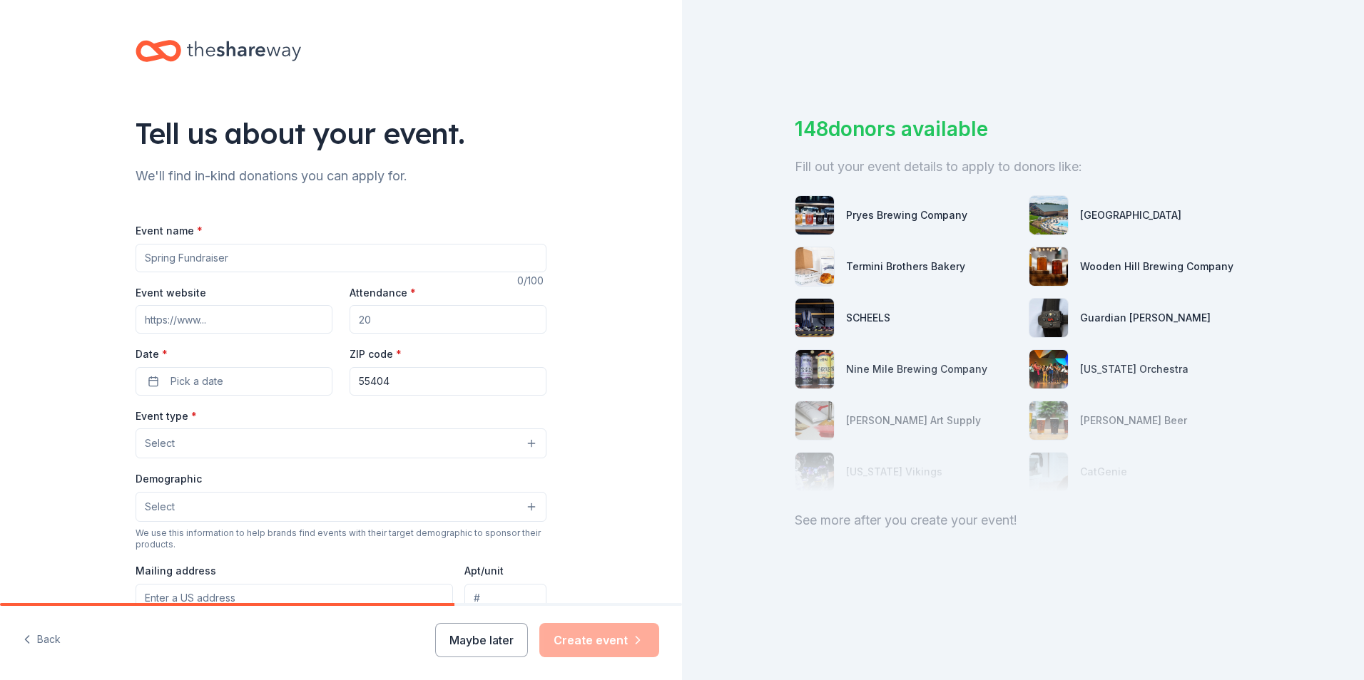
click at [269, 257] on input "Event name *" at bounding box center [341, 258] width 411 height 29
type input "MTS United Way Campaign"
click at [445, 322] on input "Attendance *" at bounding box center [447, 319] width 197 height 29
click at [228, 376] on button "Pick a date" at bounding box center [234, 381] width 197 height 29
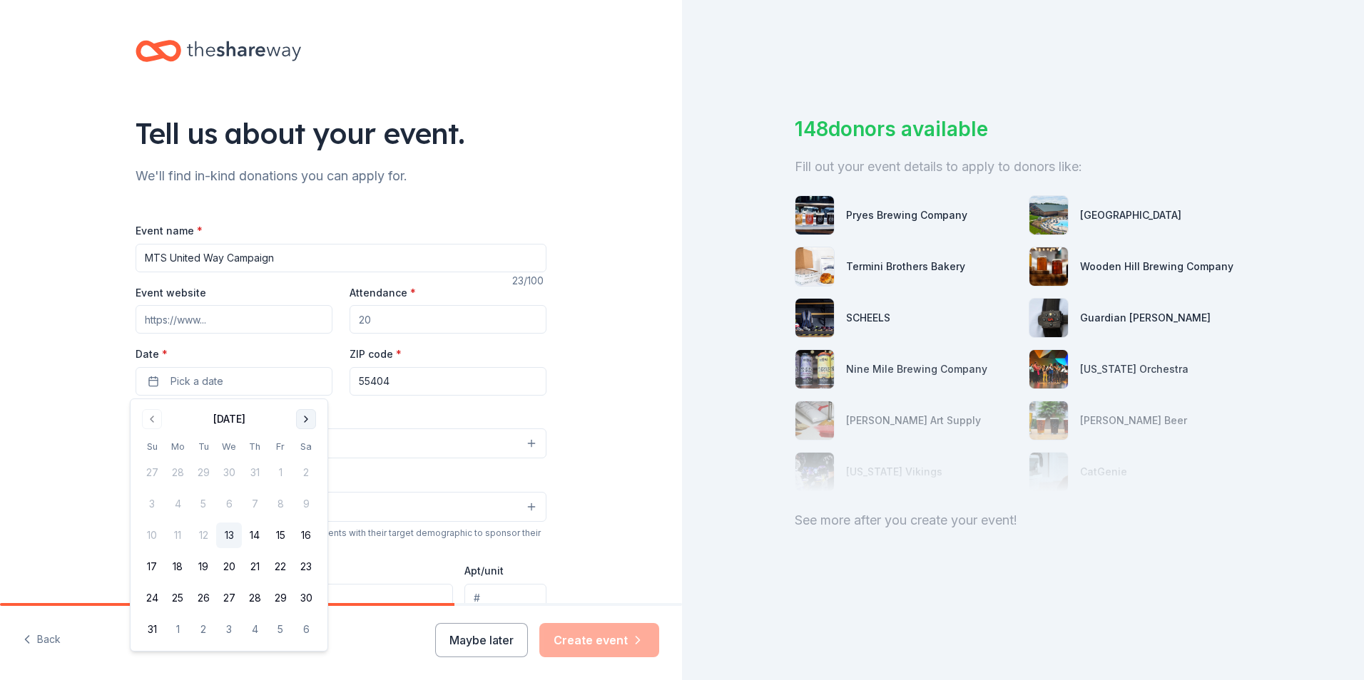
click at [300, 419] on button "Go to next month" at bounding box center [306, 419] width 20 height 20
click at [232, 564] on button "24" at bounding box center [229, 567] width 26 height 26
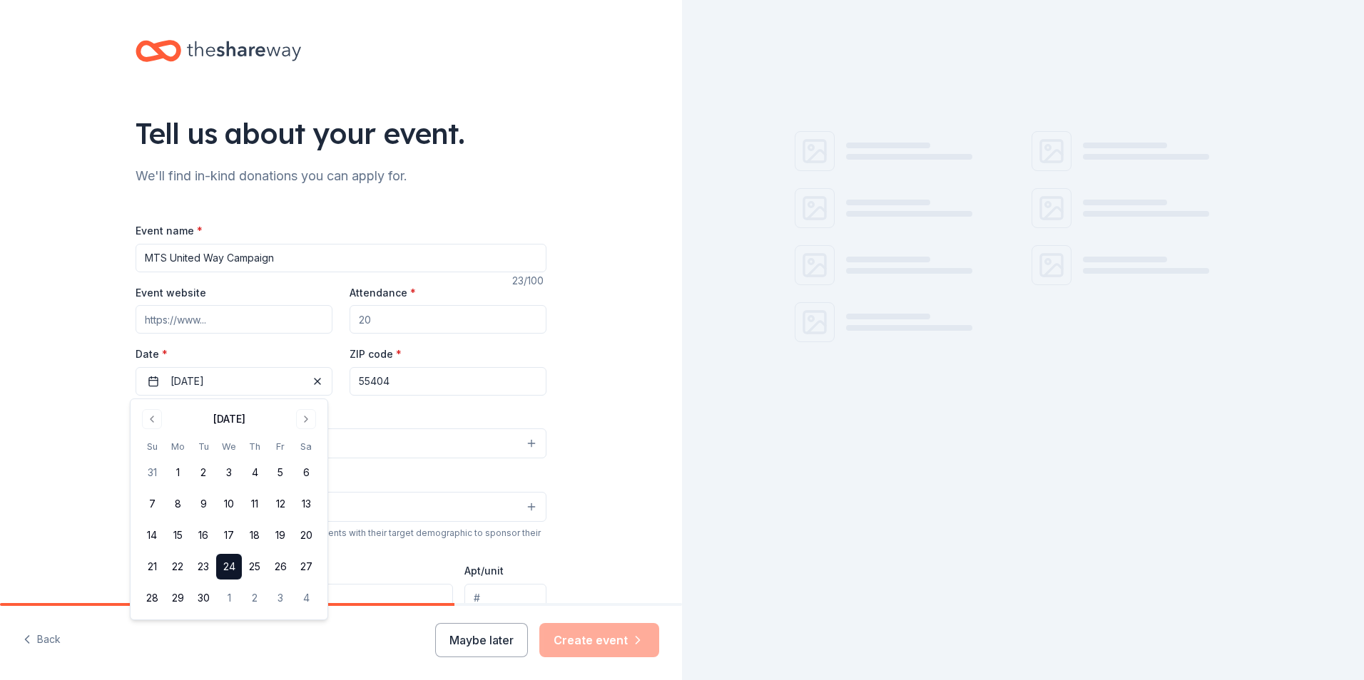
click at [467, 379] on input "55404" at bounding box center [447, 381] width 197 height 29
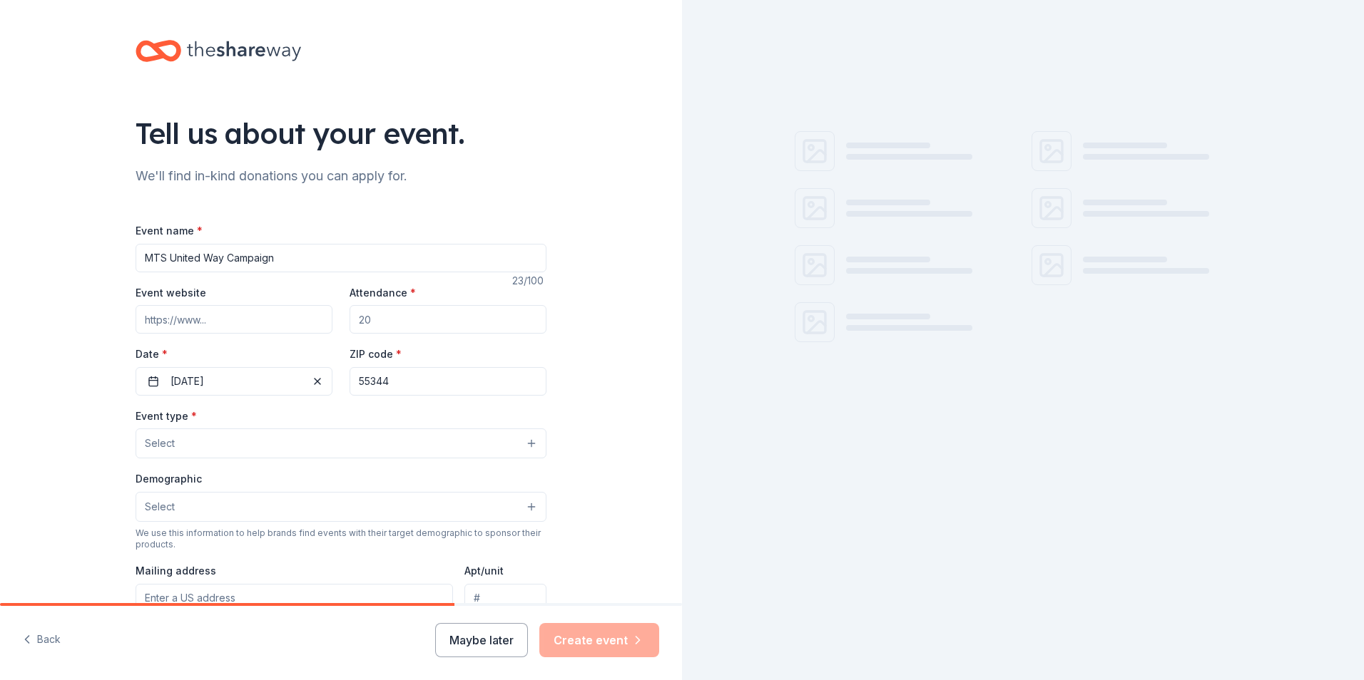
type input "55344"
click at [184, 441] on button "Select" at bounding box center [341, 444] width 411 height 30
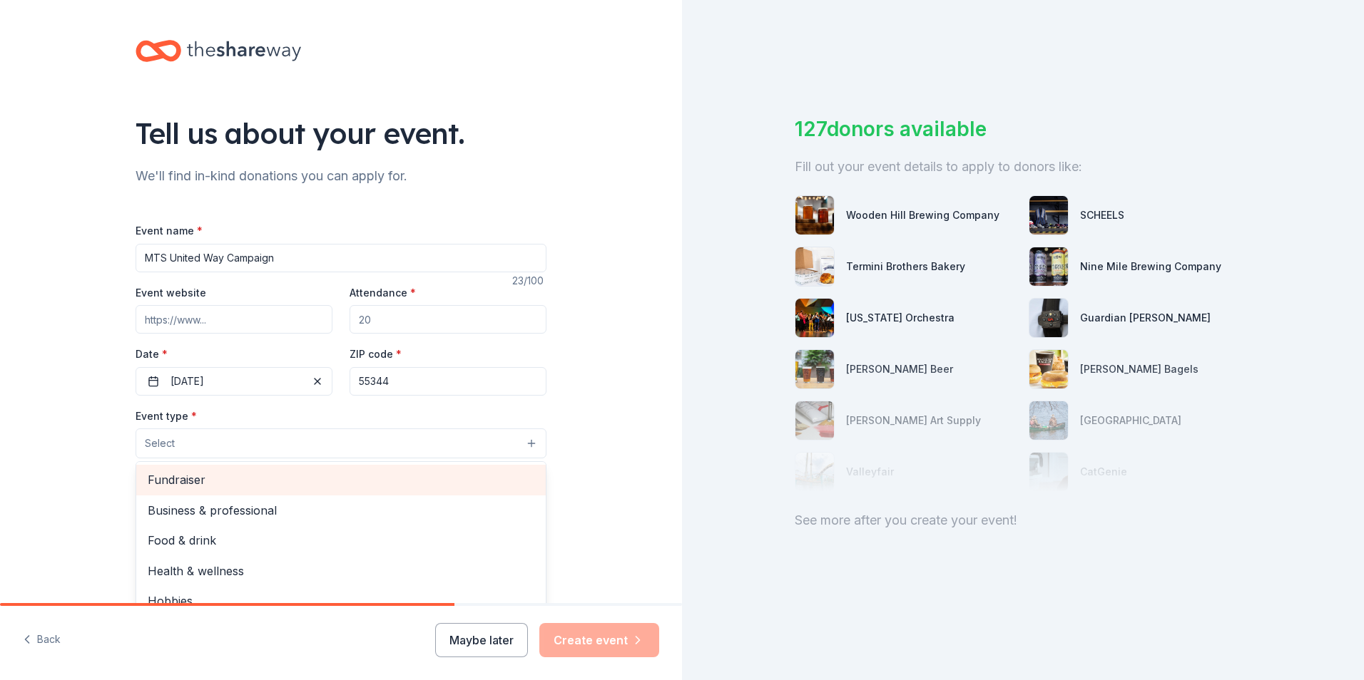
click at [257, 482] on span "Fundraiser" at bounding box center [341, 480] width 387 height 19
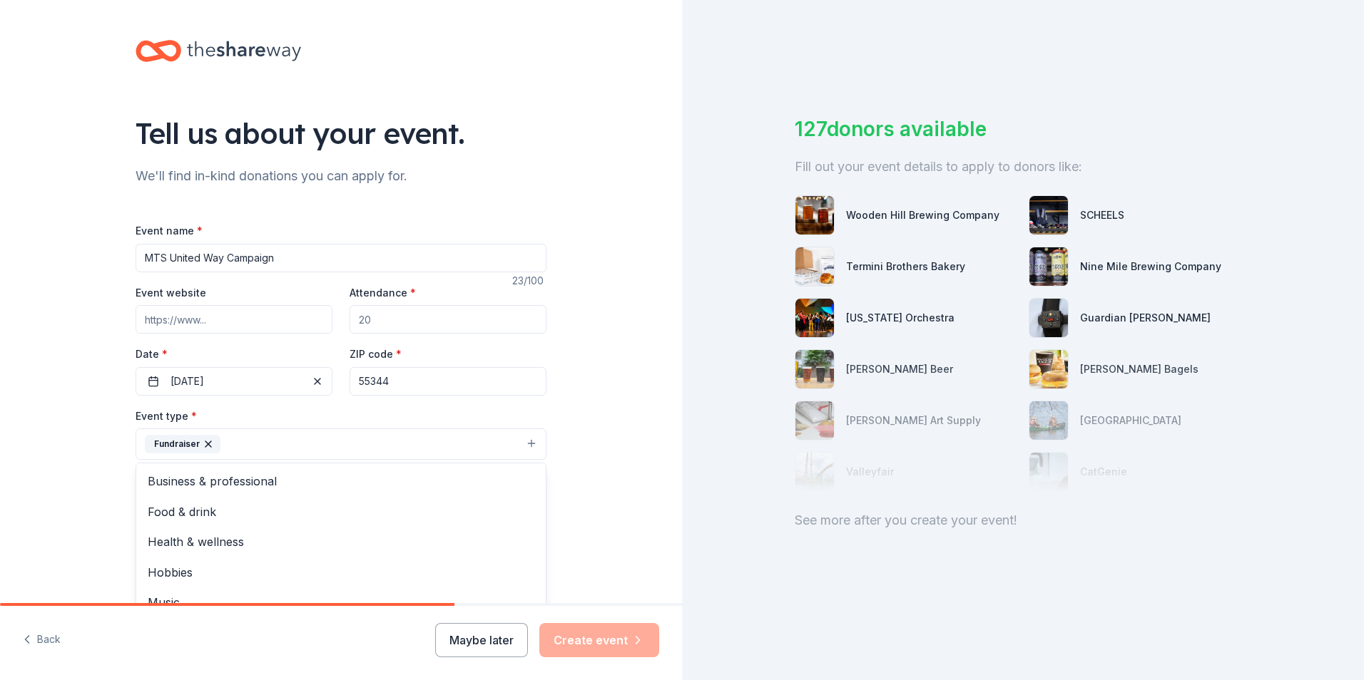
click at [633, 417] on div "Tell us about your event. We'll find in-kind donations you can apply for. Event…" at bounding box center [341, 475] width 682 height 951
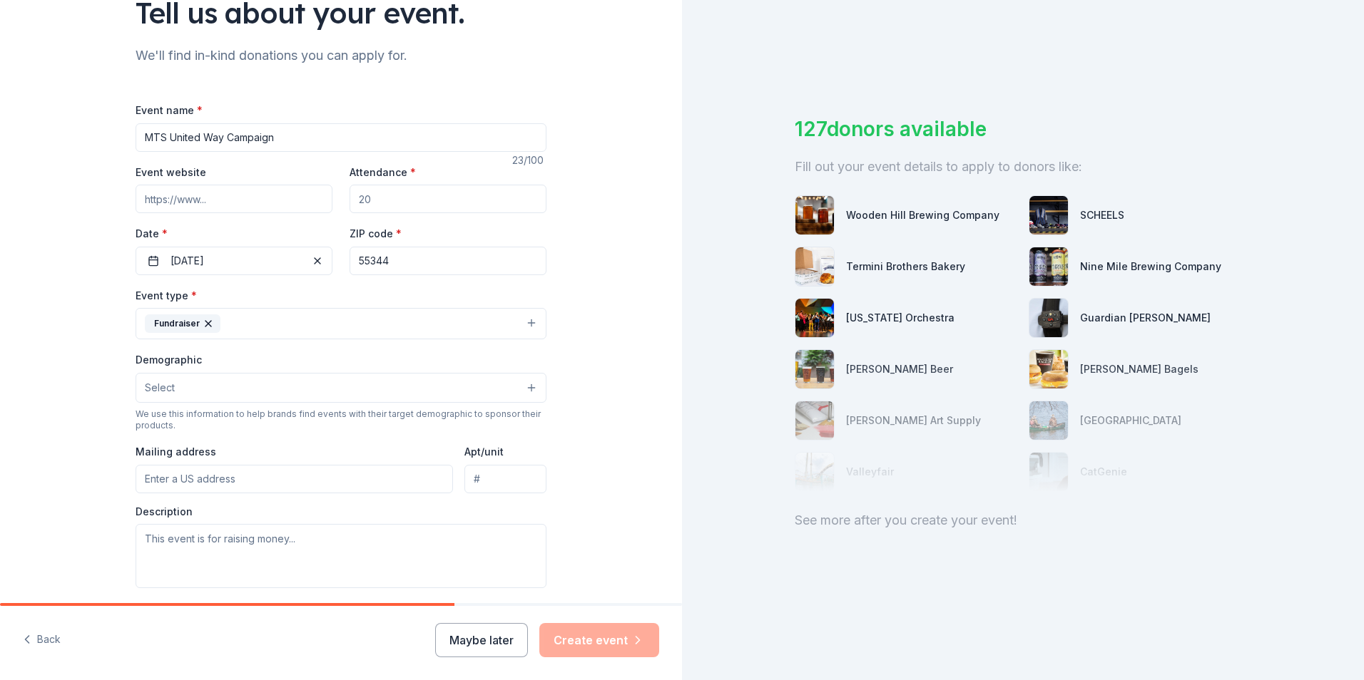
scroll to position [143, 0]
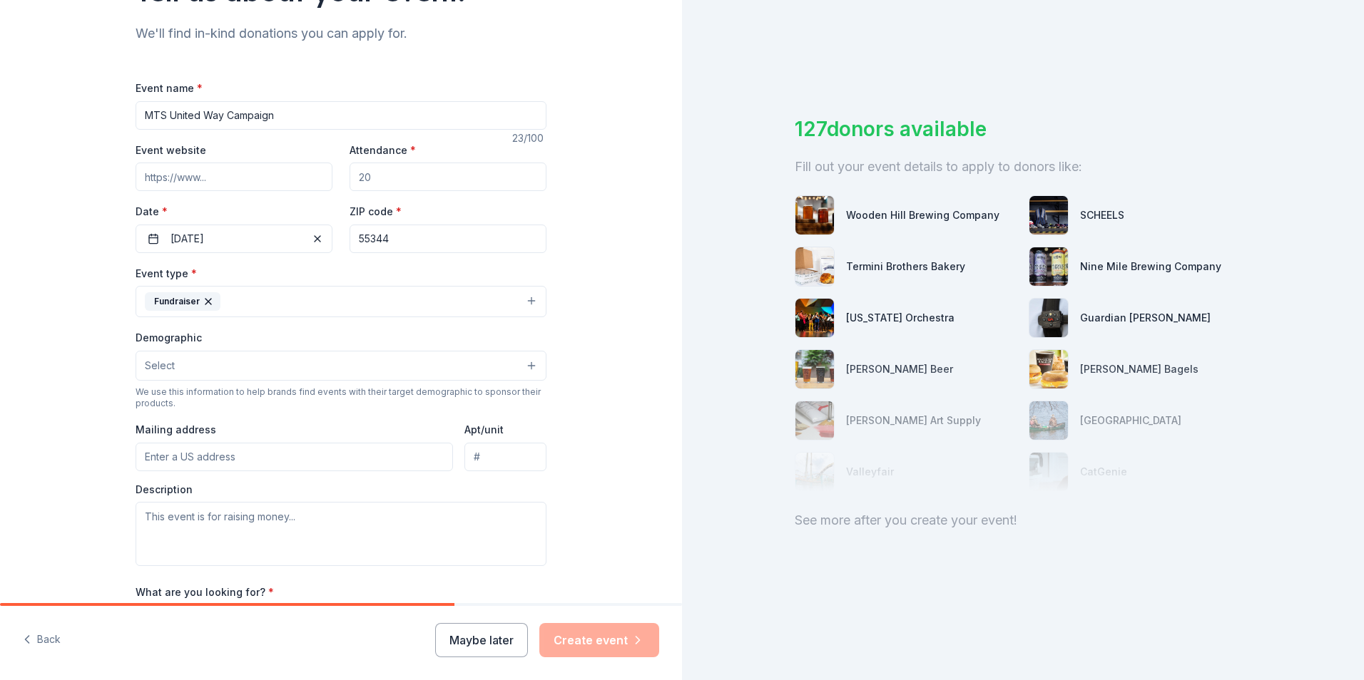
click at [367, 300] on button "Fundraiser" at bounding box center [341, 301] width 411 height 31
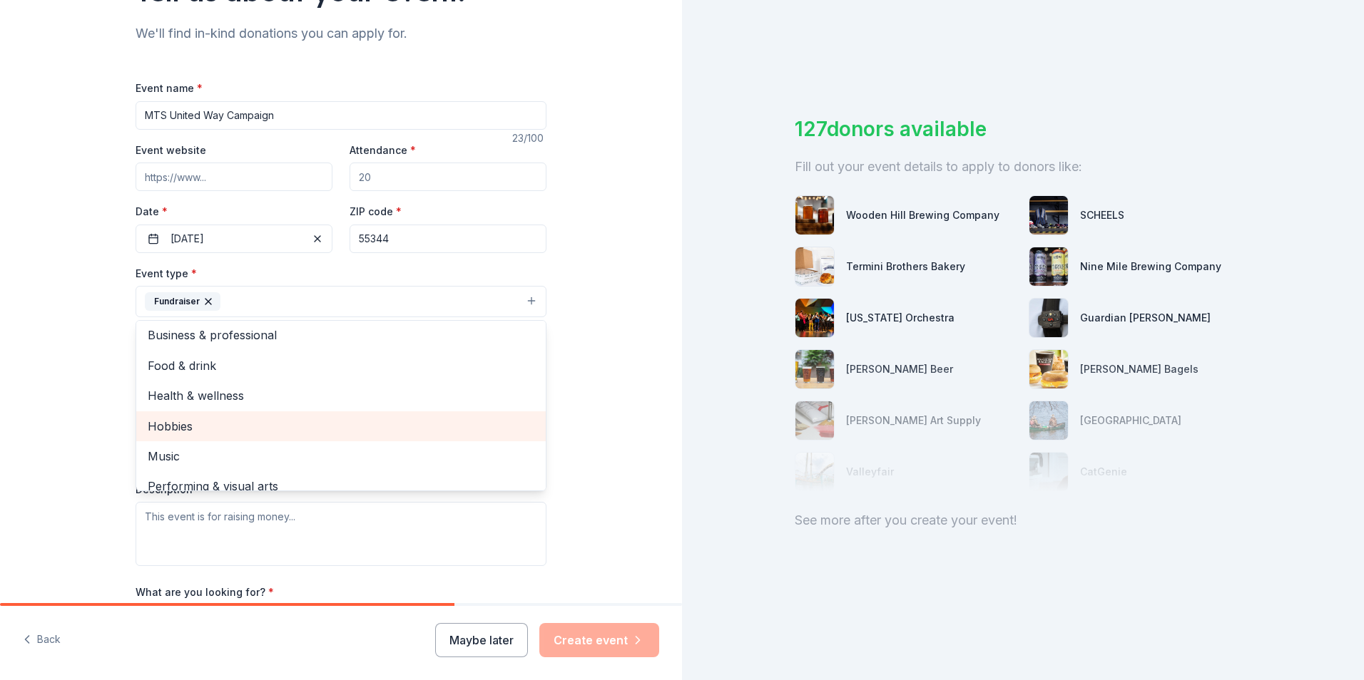
scroll to position [0, 0]
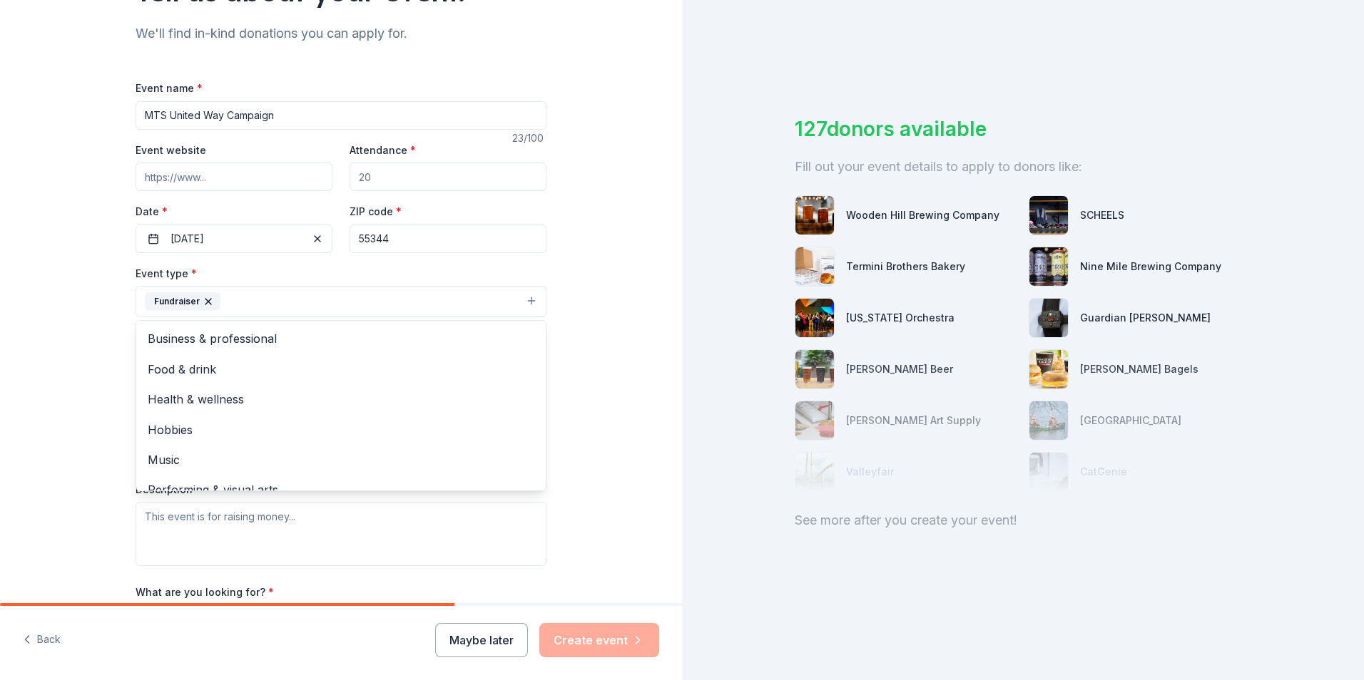
click at [617, 339] on div "Tell us about your event. We'll find in-kind donations you can apply for. Event…" at bounding box center [341, 332] width 682 height 951
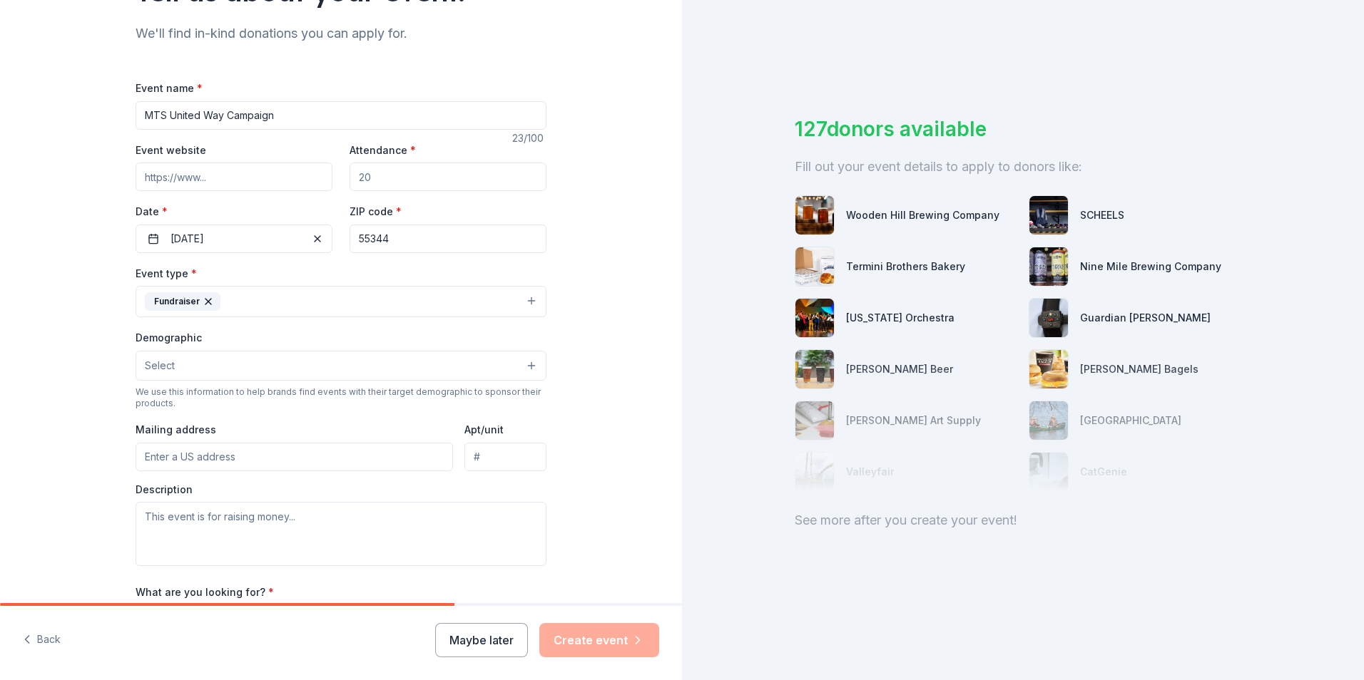
click at [518, 366] on button "Select" at bounding box center [341, 366] width 411 height 30
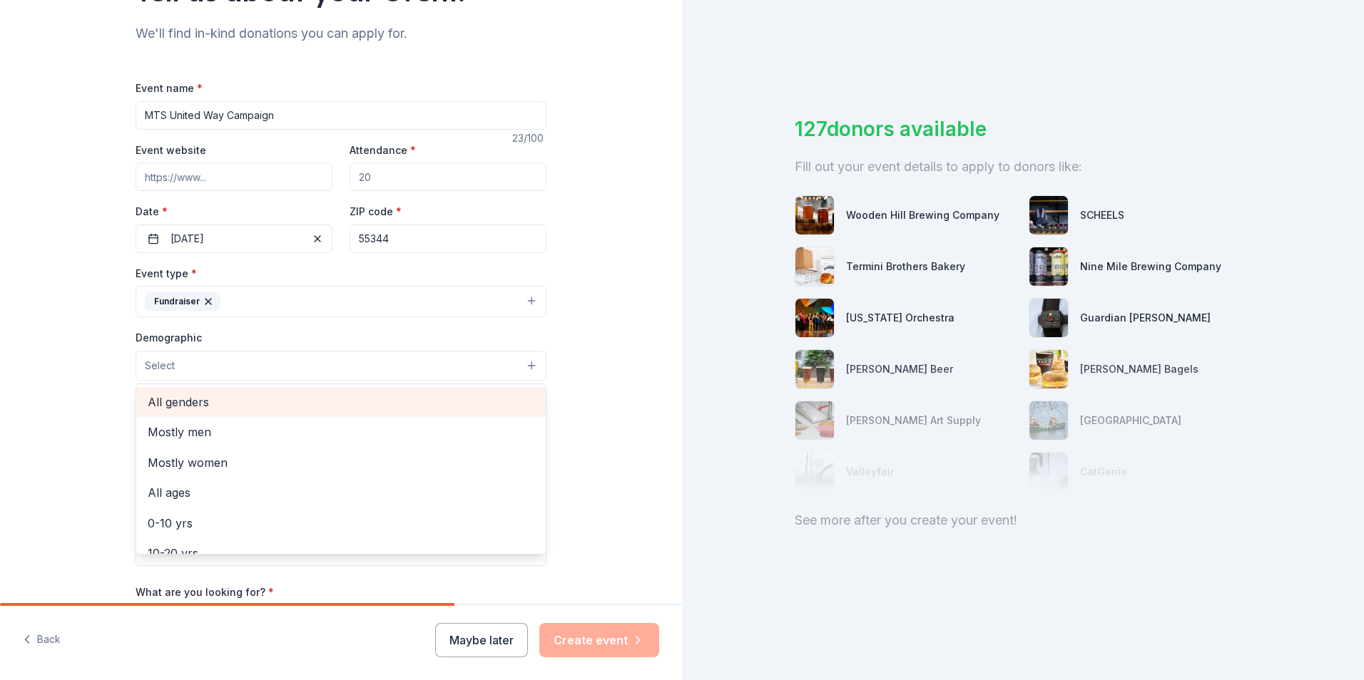
click at [213, 401] on span "All genders" at bounding box center [341, 402] width 387 height 19
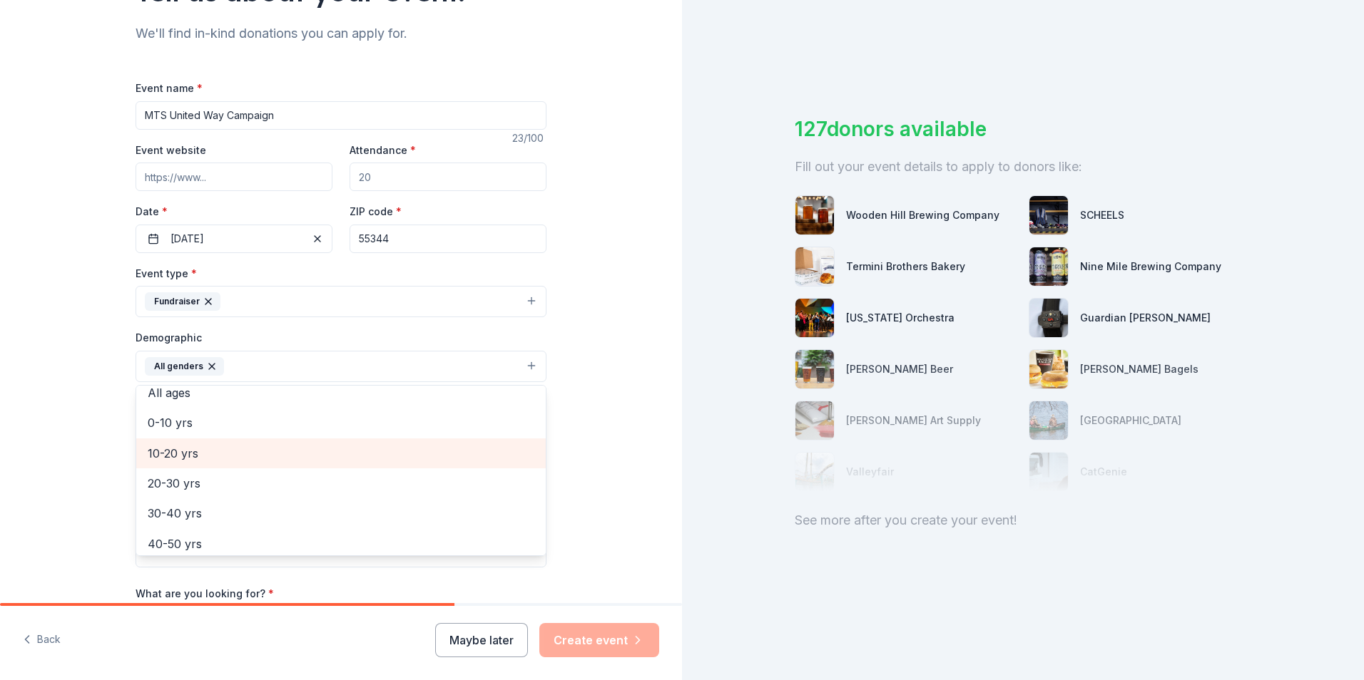
scroll to position [143, 0]
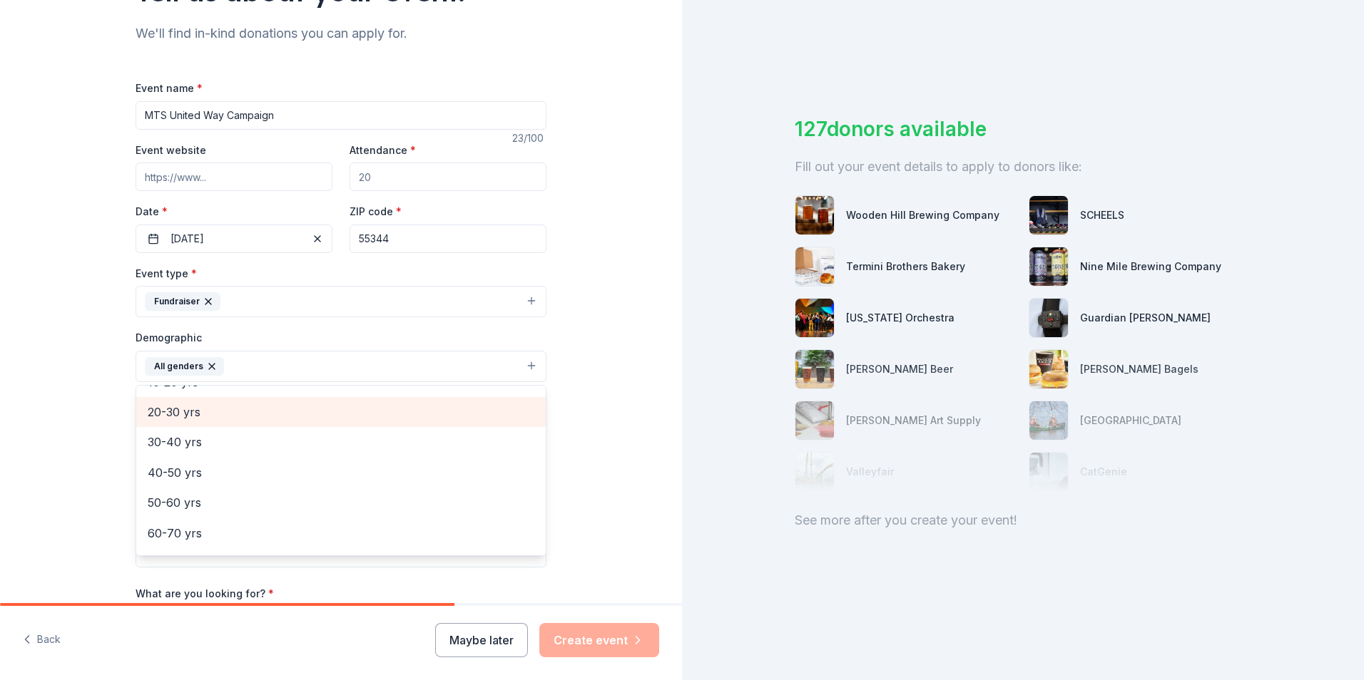
click at [210, 417] on span "20-30 yrs" at bounding box center [341, 412] width 387 height 19
click at [205, 419] on span "30-40 yrs" at bounding box center [341, 412] width 387 height 19
click at [207, 424] on span "40-50 yrs" at bounding box center [341, 416] width 387 height 19
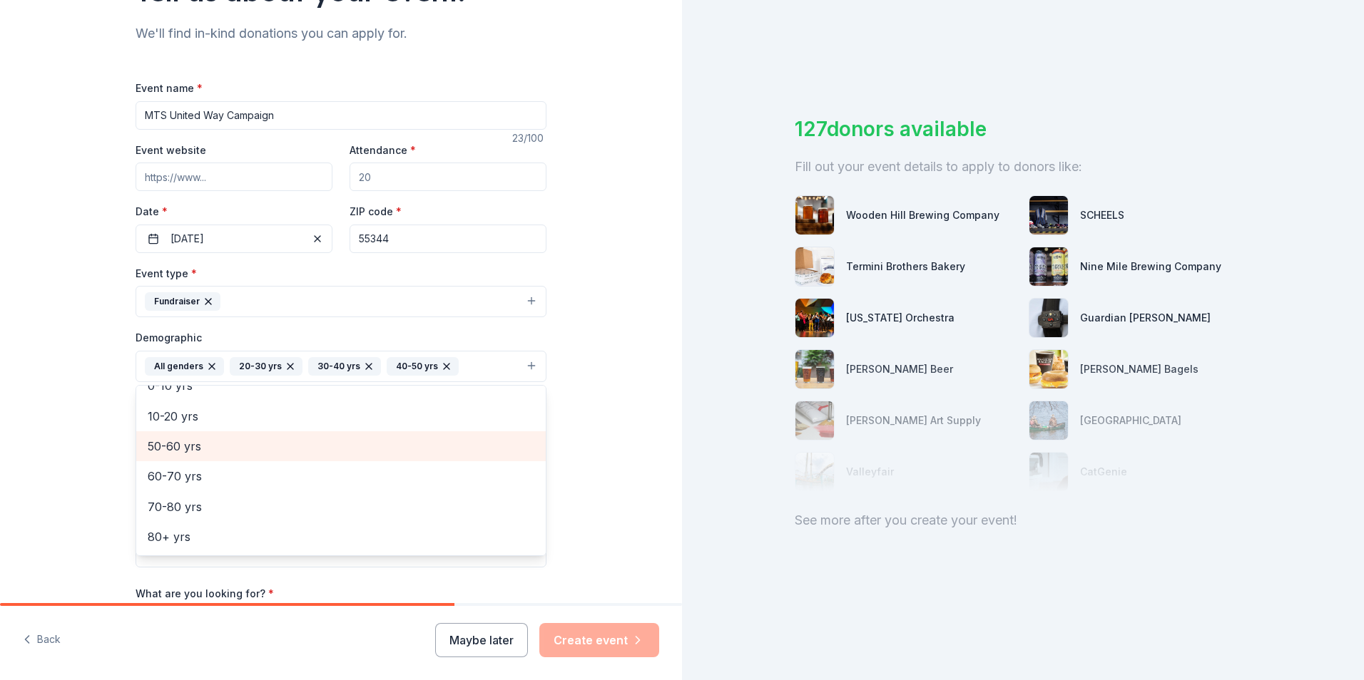
click at [204, 449] on span "50-60 yrs" at bounding box center [341, 446] width 387 height 19
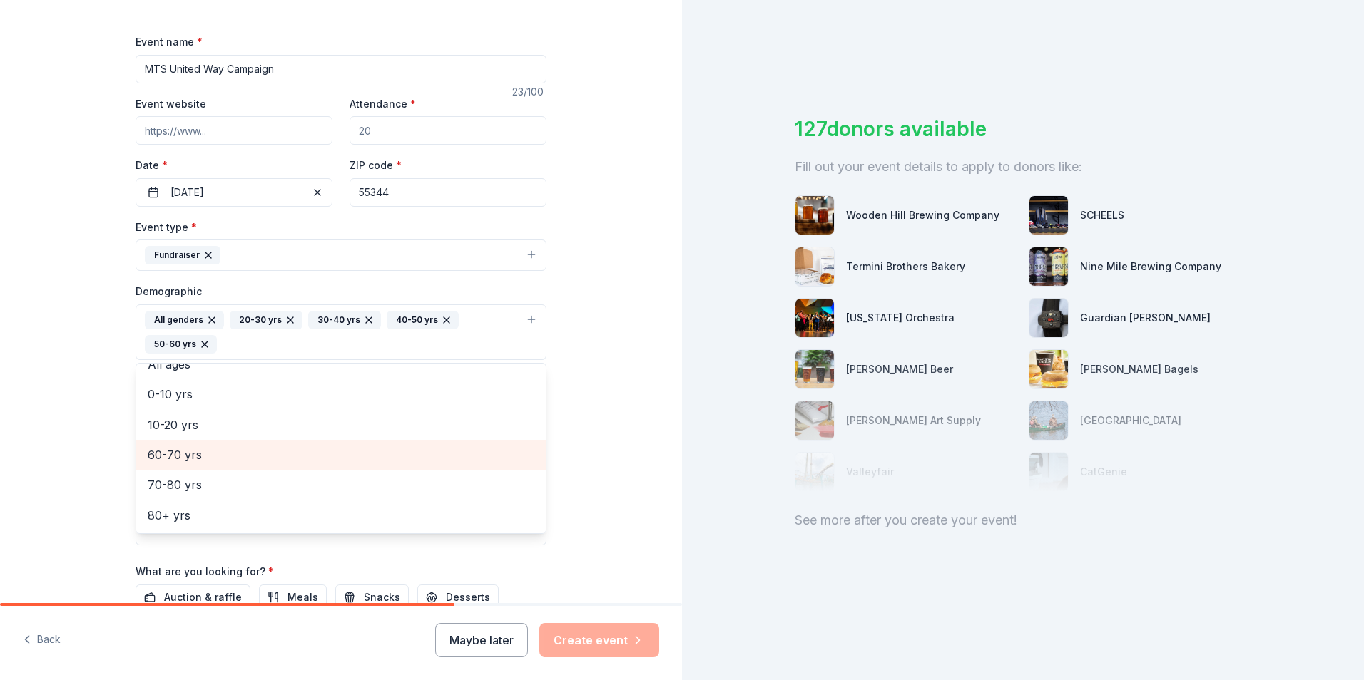
scroll to position [214, 0]
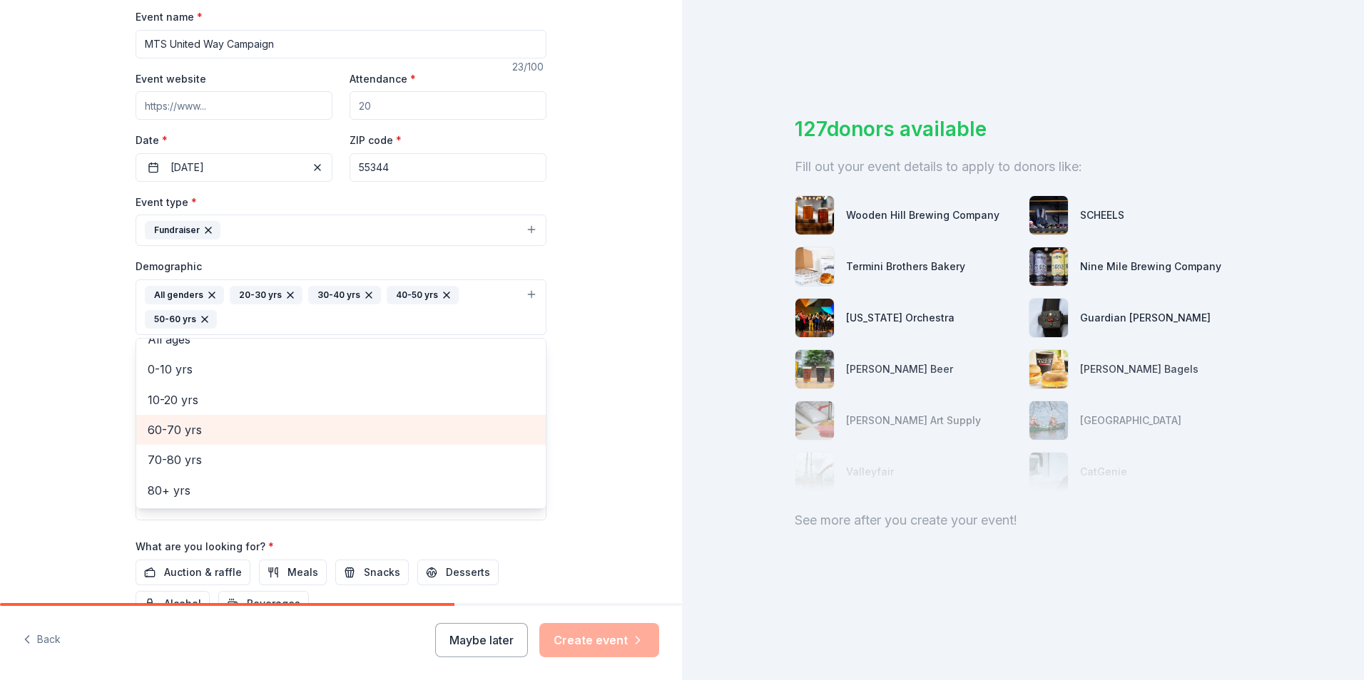
click at [198, 427] on span "60-70 yrs" at bounding box center [341, 430] width 387 height 19
click at [587, 333] on div "Tell us about your event. We'll find in-kind donations you can apply for. Event…" at bounding box center [341, 274] width 682 height 976
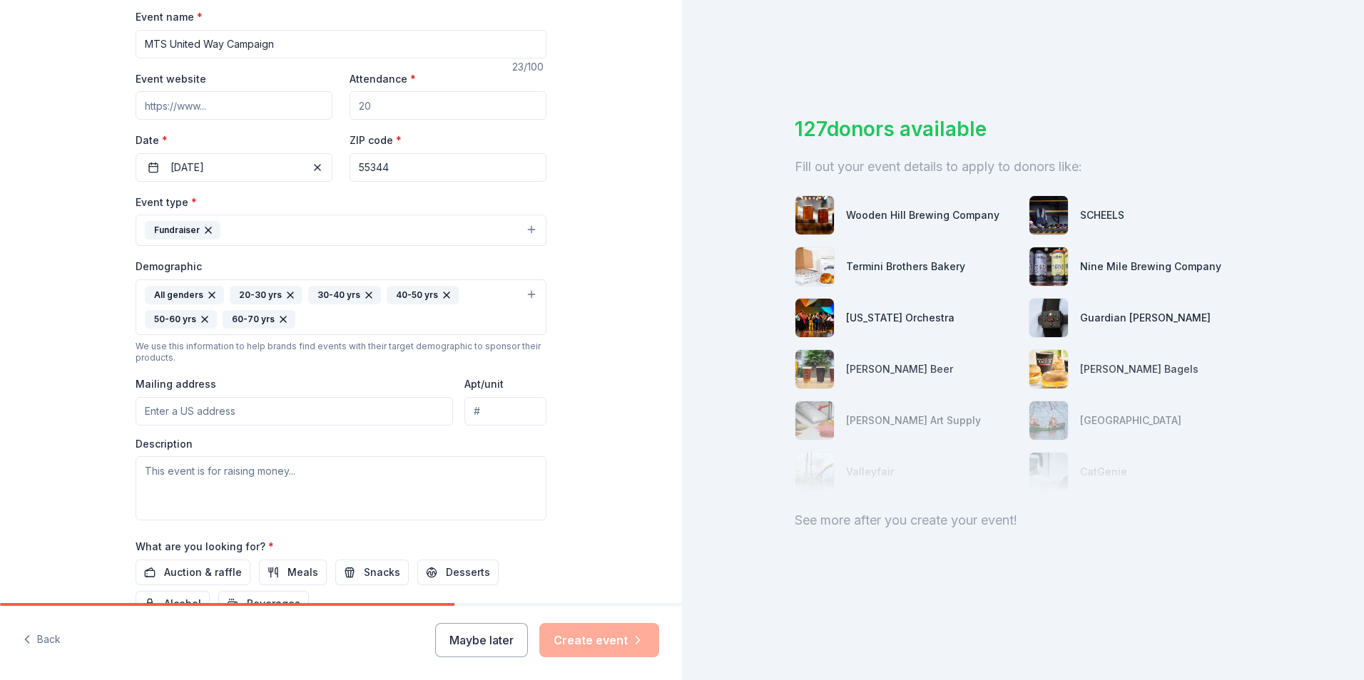
click at [228, 404] on input "Mailing address" at bounding box center [294, 411] width 317 height 29
paste input "14000 Technology Dr., Eden Prairie, MN 55344"
type input "14000 Technology Drive, Eden Prairie, MN, 55344"
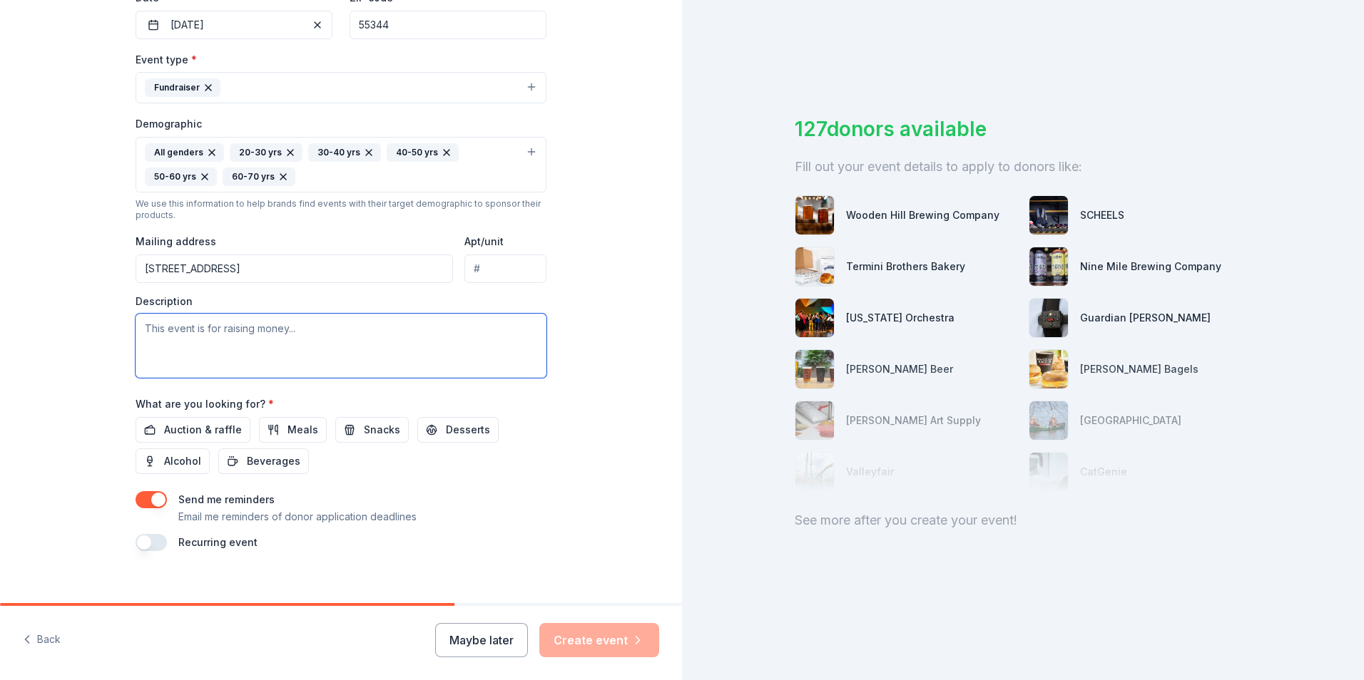
click at [252, 339] on textarea at bounding box center [341, 346] width 411 height 64
type textarea "MTS Systems is kicking off our United Way campaign to raise money for the Great…"
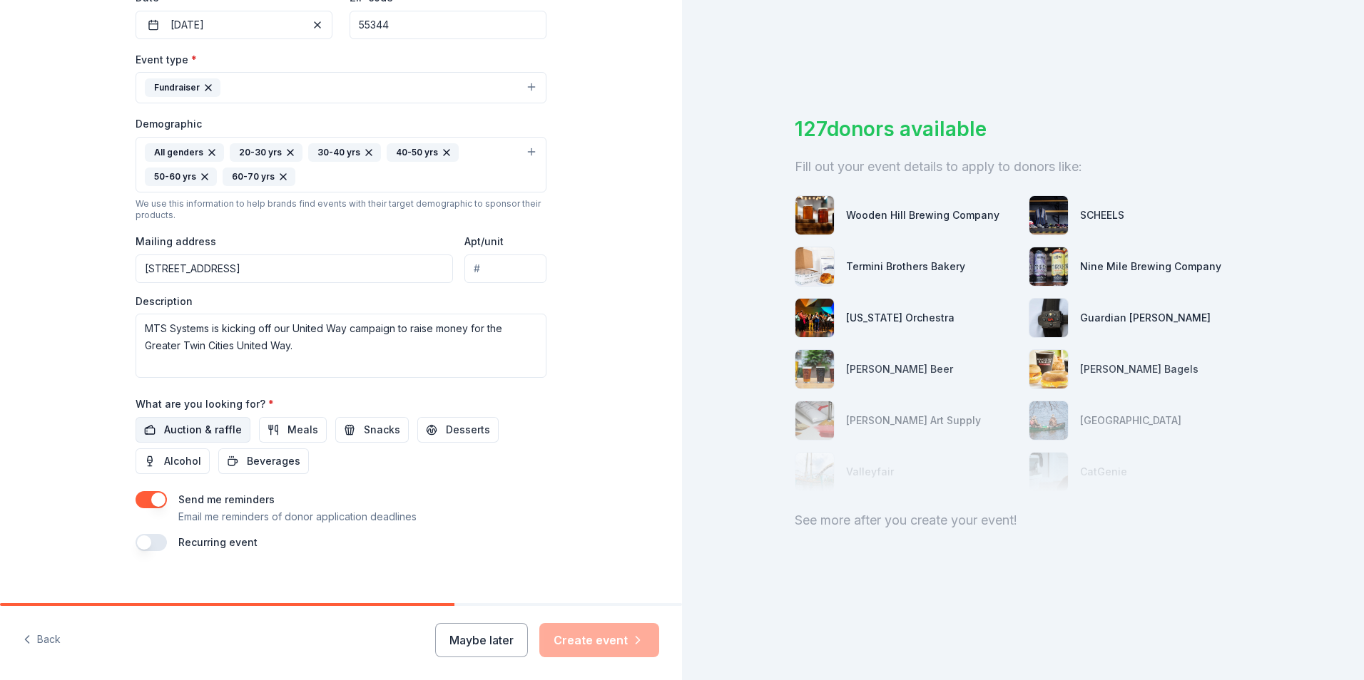
click at [203, 429] on span "Auction & raffle" at bounding box center [203, 430] width 78 height 17
click at [136, 500] on button "button" at bounding box center [151, 499] width 31 height 17
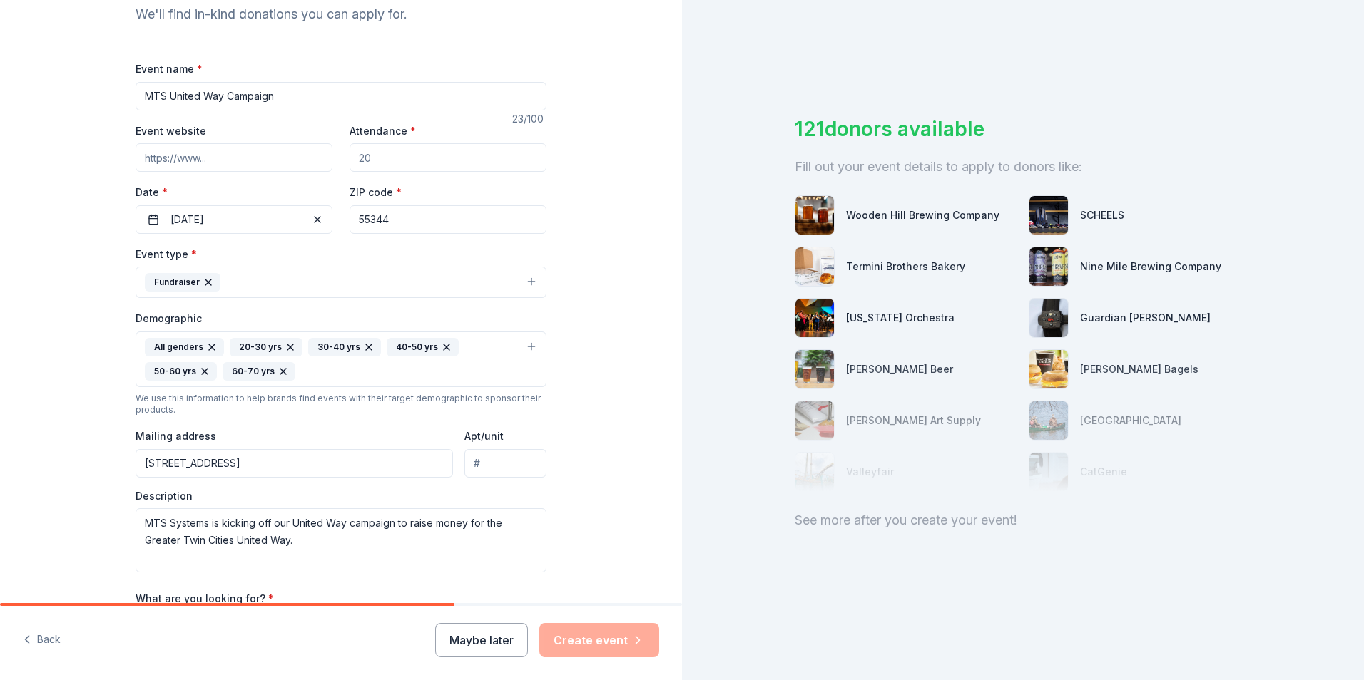
scroll to position [373, 0]
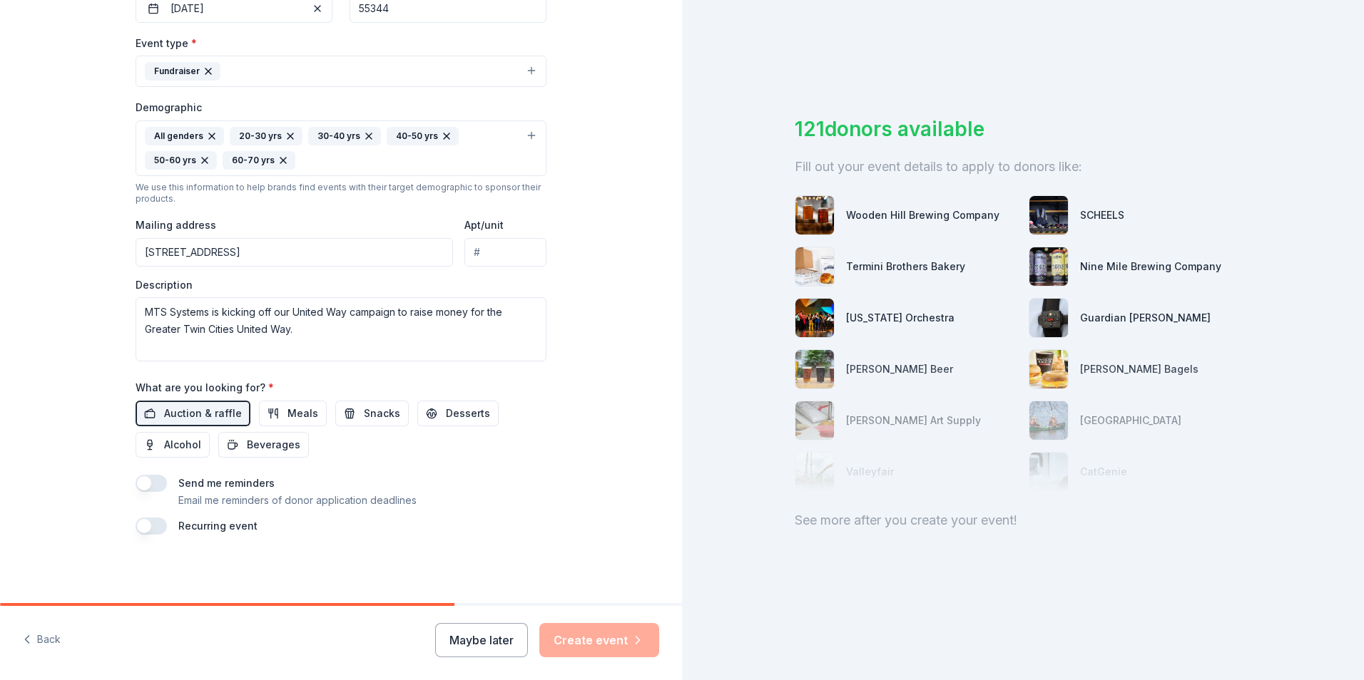
click at [619, 632] on div "Maybe later Create event" at bounding box center [547, 640] width 224 height 34
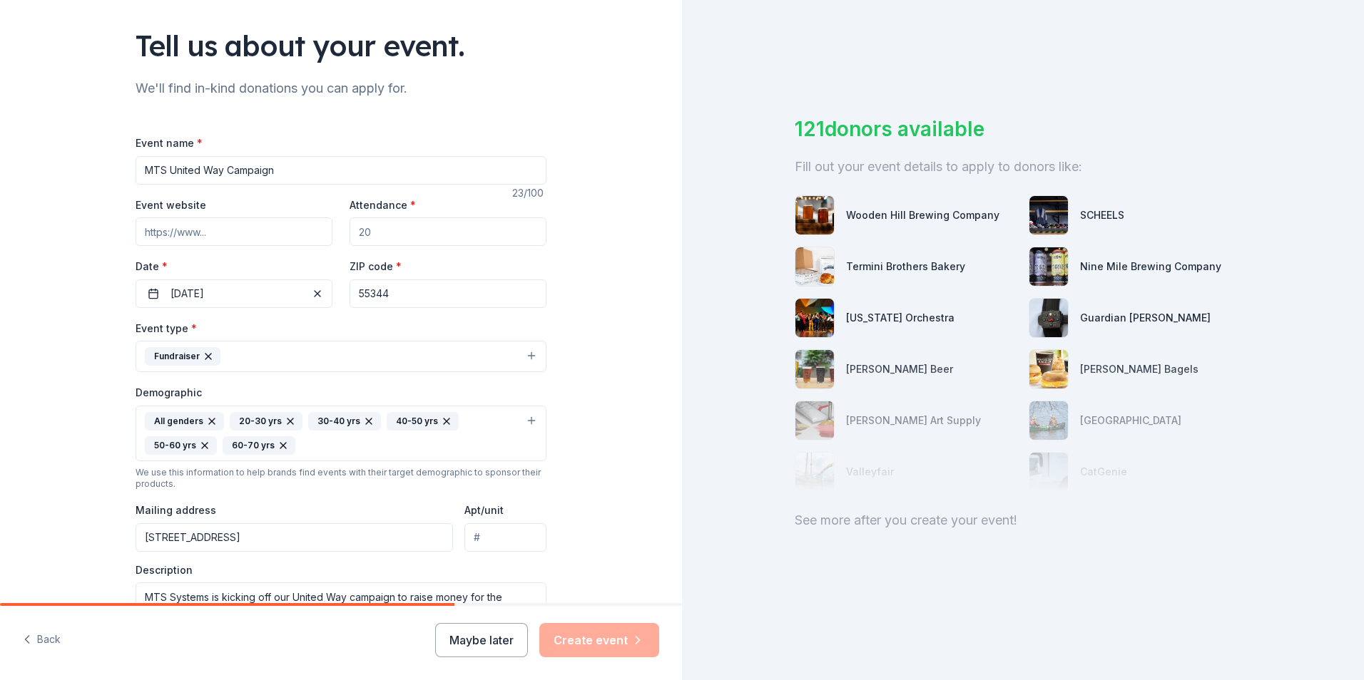
click at [414, 228] on input "Attendance *" at bounding box center [447, 232] width 197 height 29
type input "500"
click at [613, 268] on div "Tell us about your event. We'll find in-kind donations you can apply for. Event…" at bounding box center [341, 400] width 682 height 976
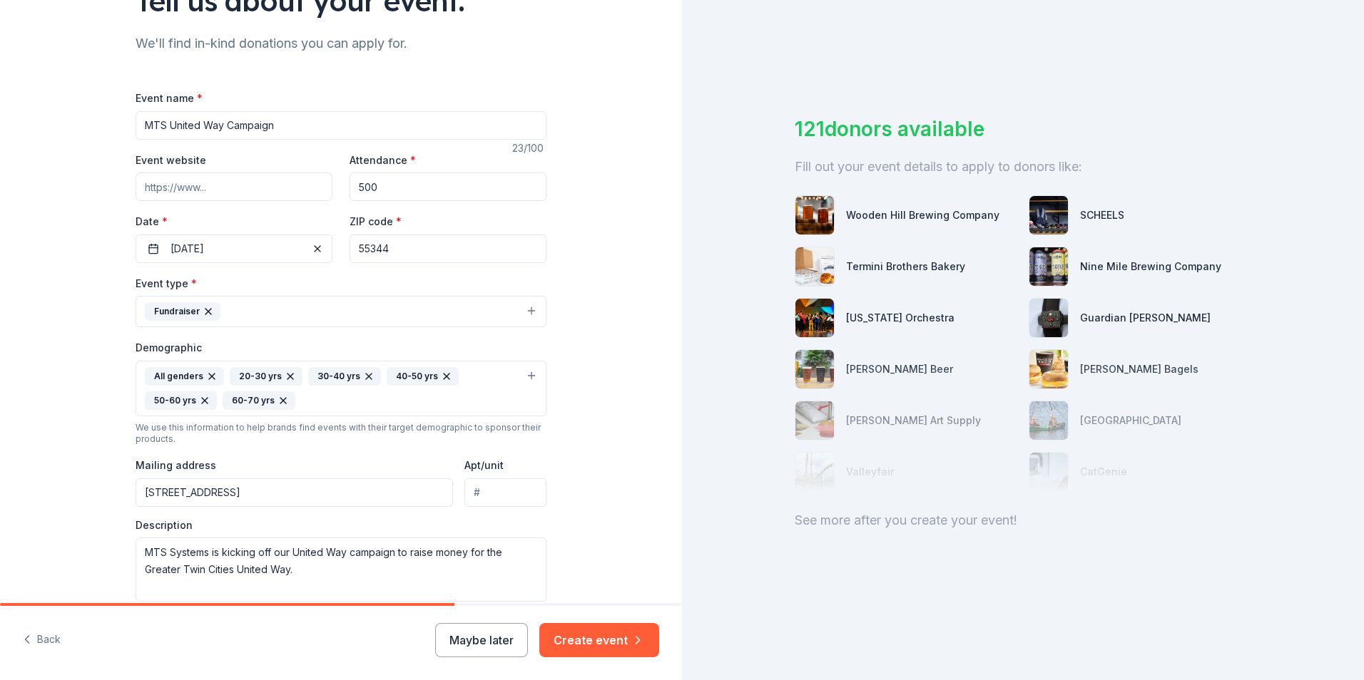
scroll to position [373, 0]
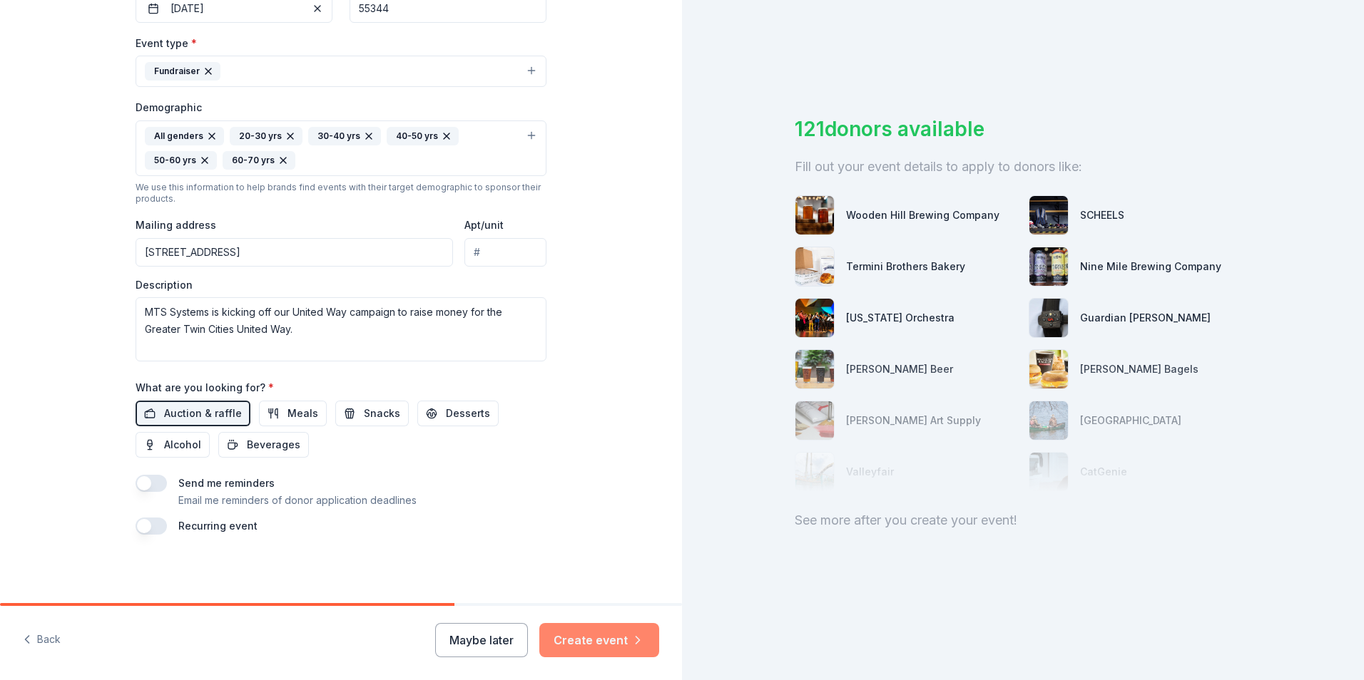
click at [618, 640] on button "Create event" at bounding box center [599, 640] width 120 height 34
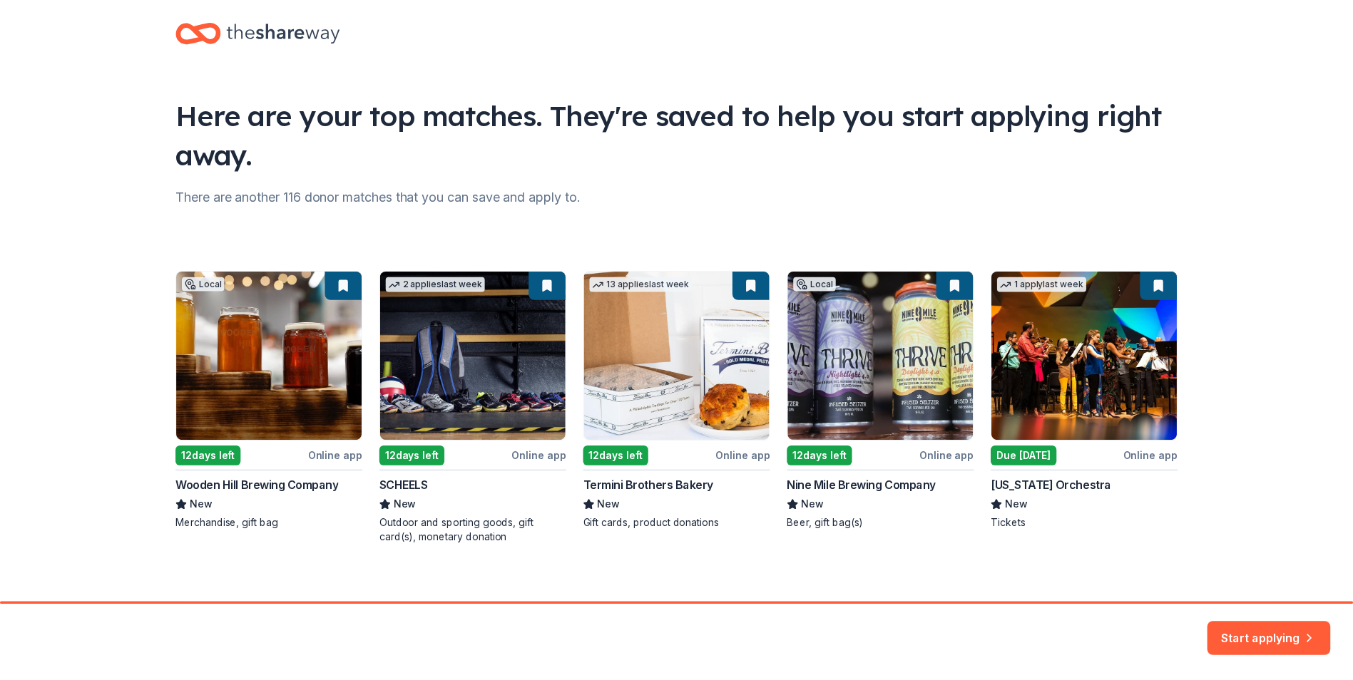
scroll to position [31, 0]
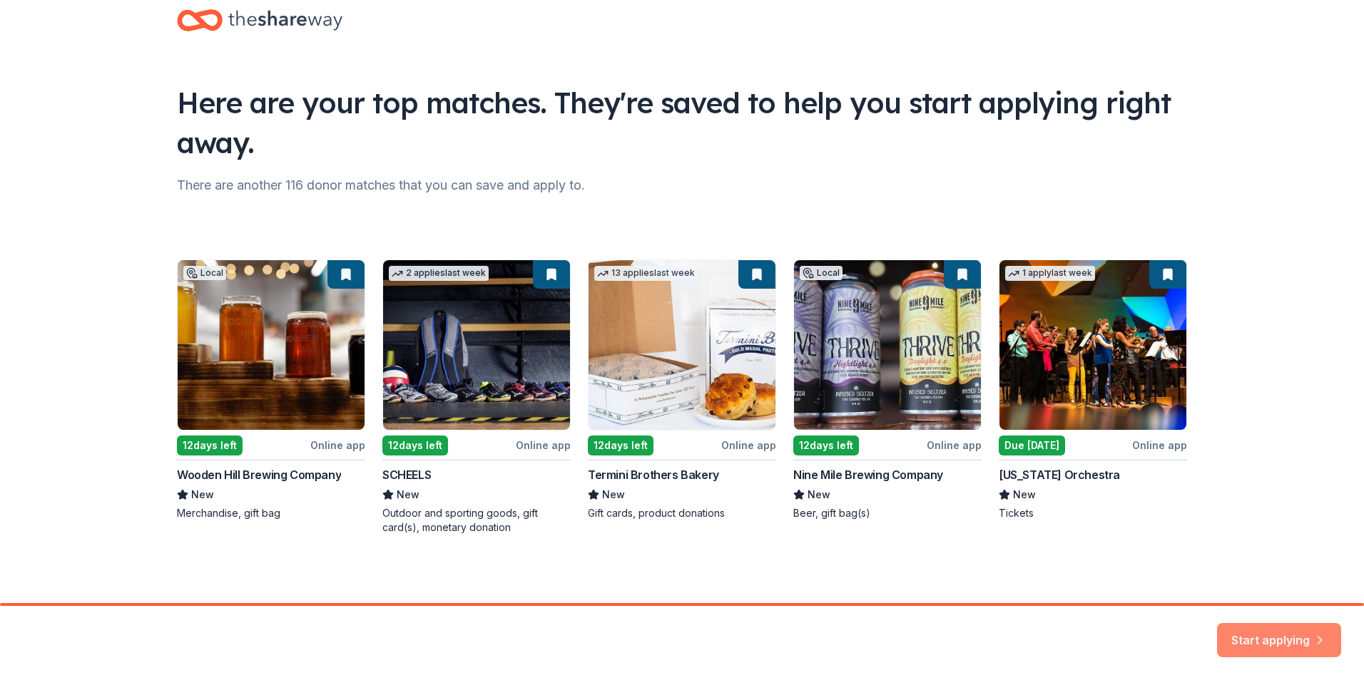
click at [1300, 634] on button "Start applying" at bounding box center [1279, 632] width 124 height 34
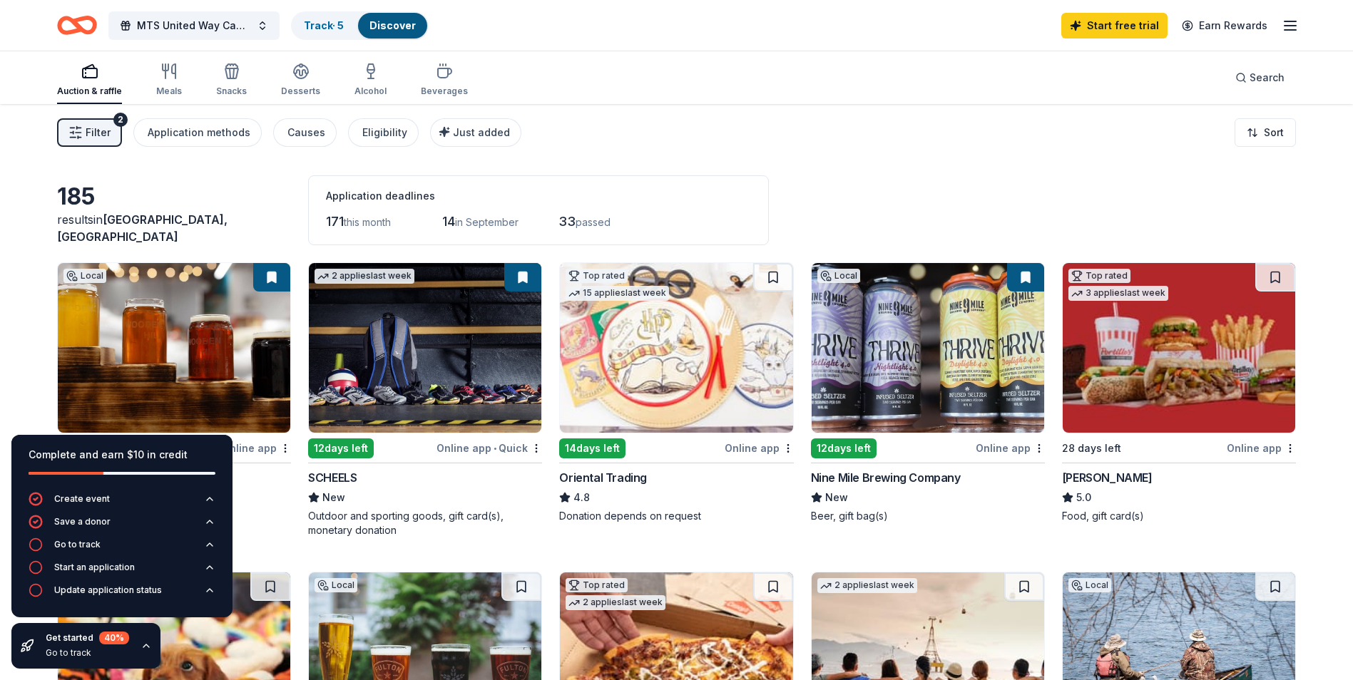
click at [442, 344] on img at bounding box center [425, 348] width 233 height 170
click at [994, 155] on div "Filter 2 Application methods Causes Eligibility Just added Sort" at bounding box center [676, 132] width 1353 height 57
click at [78, 141] on button "Filter 2" at bounding box center [89, 132] width 65 height 29
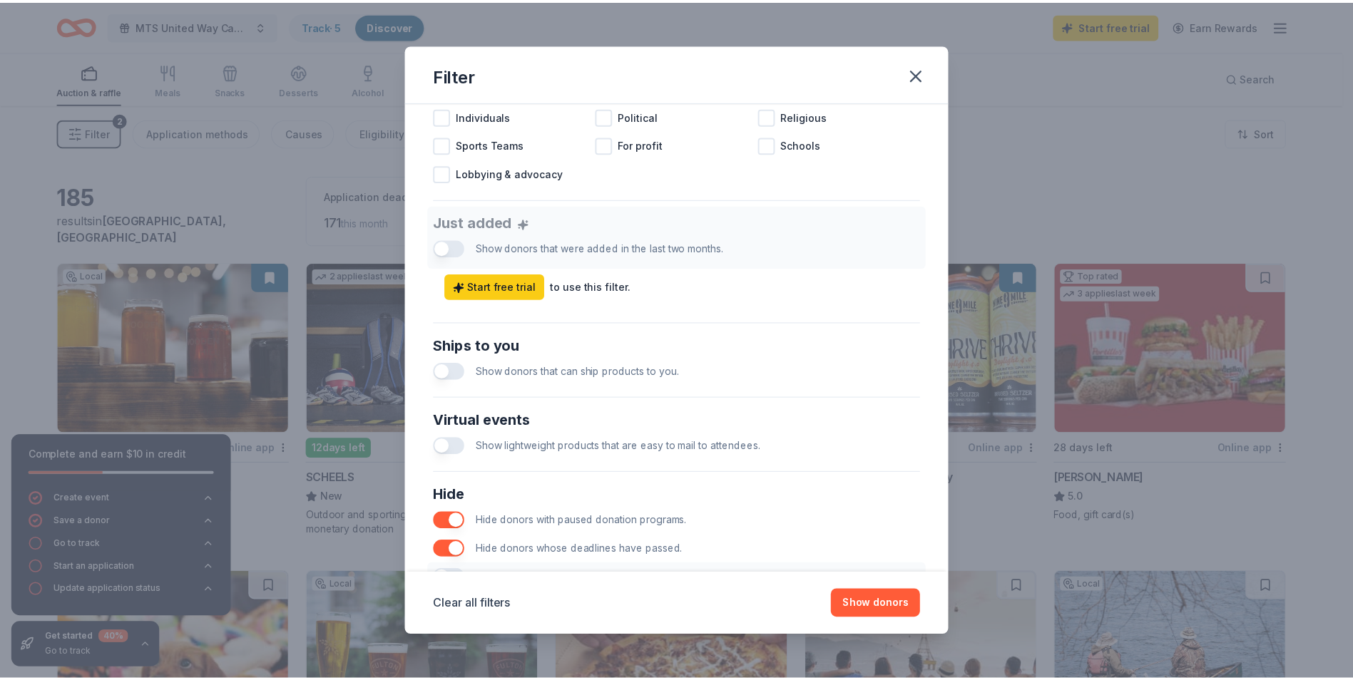
scroll to position [566, 0]
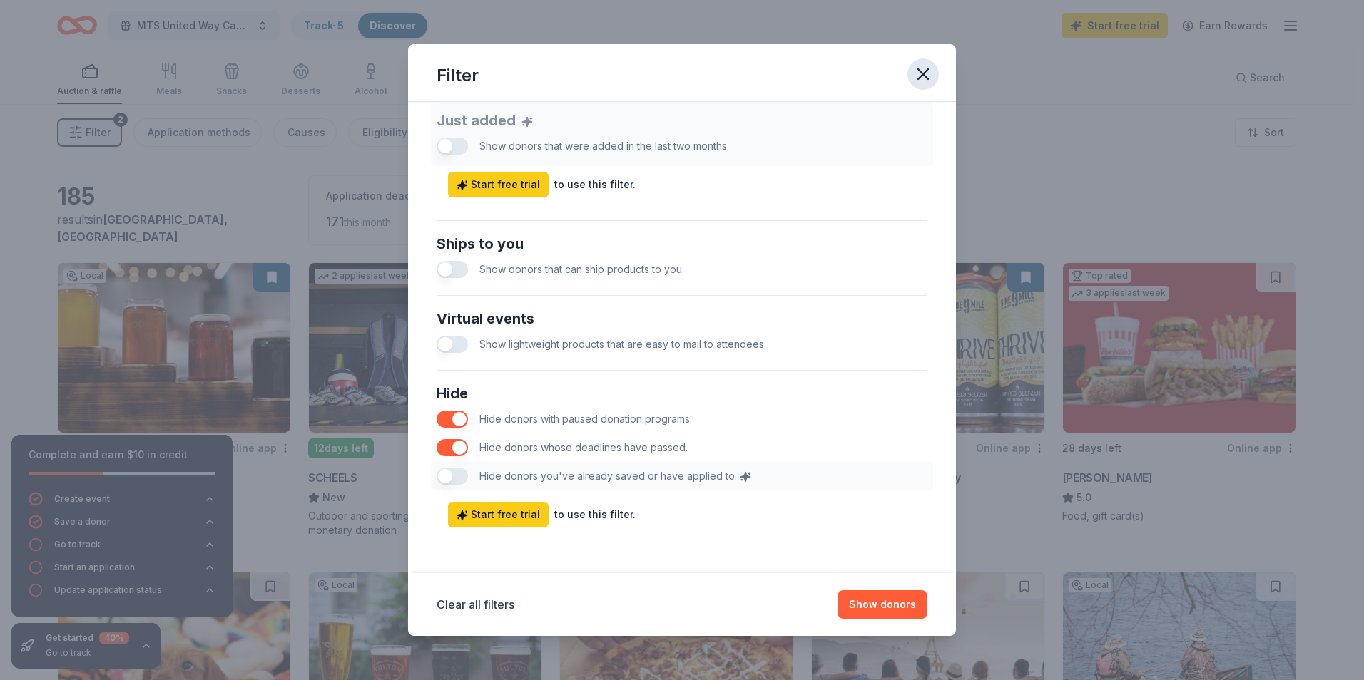
click at [918, 70] on icon "button" at bounding box center [923, 74] width 10 height 10
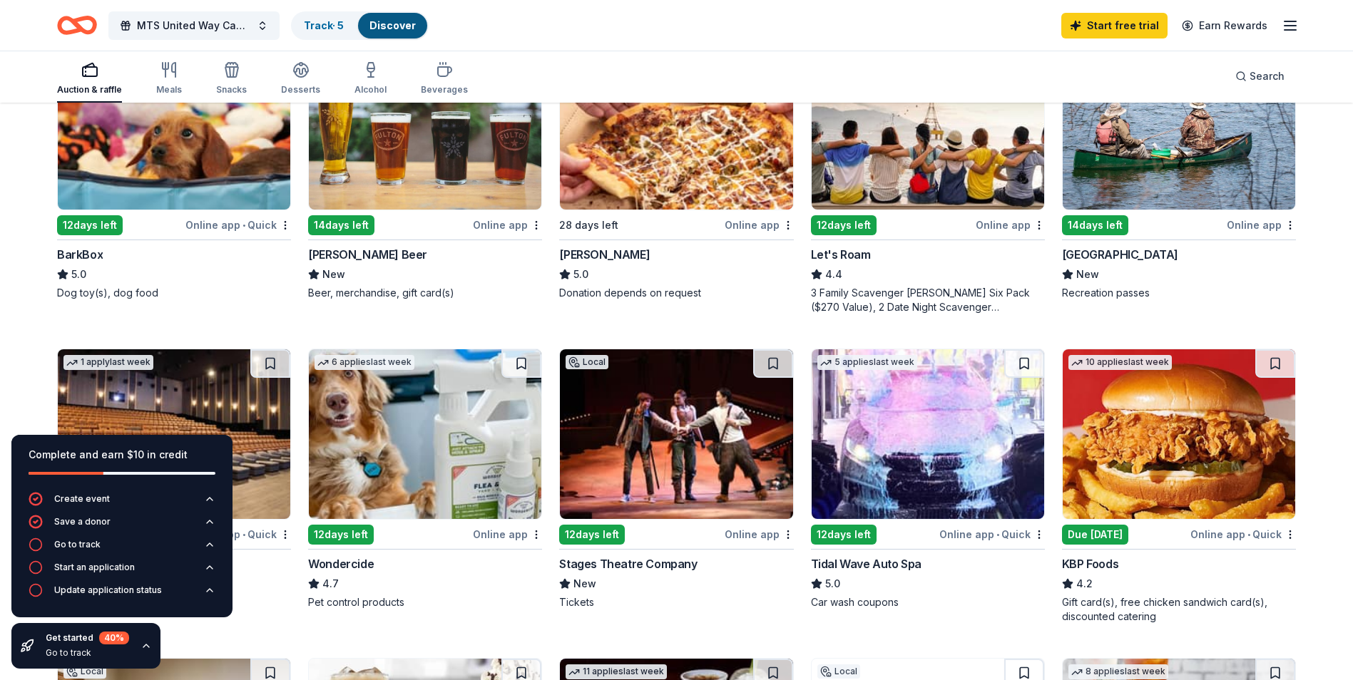
scroll to position [499, 0]
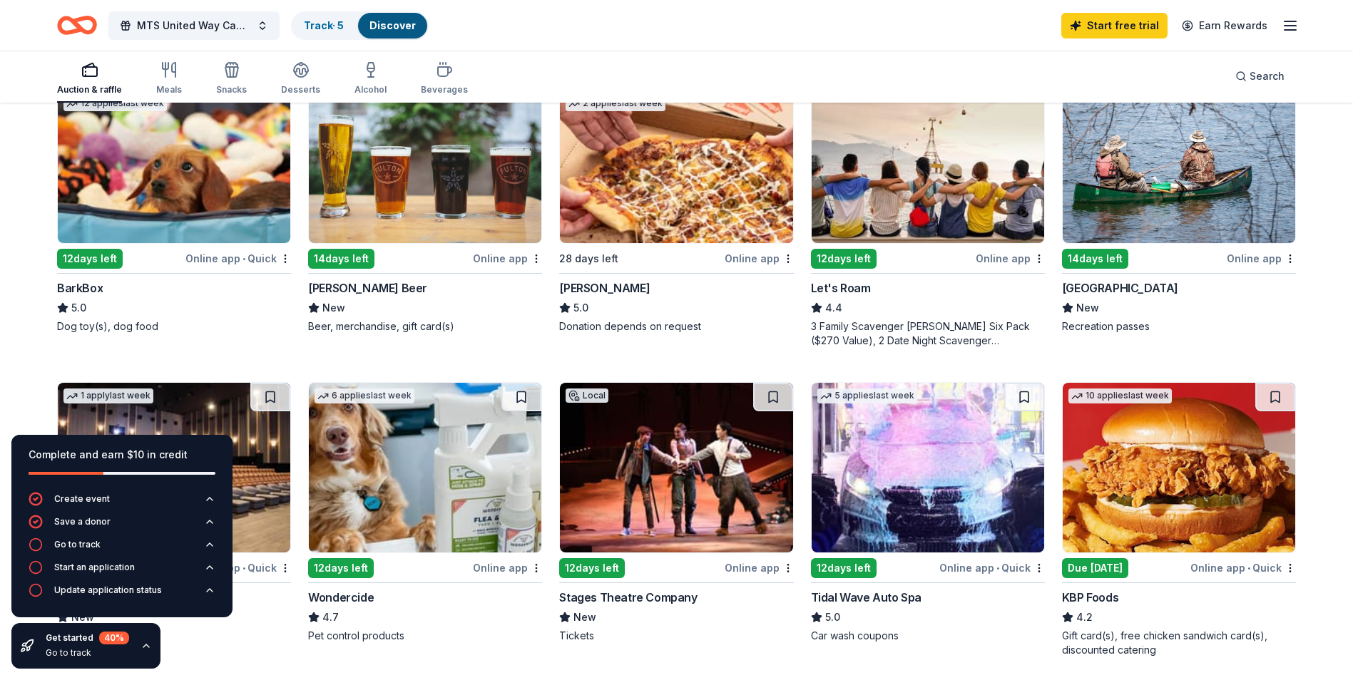
click at [967, 451] on img at bounding box center [928, 468] width 233 height 170
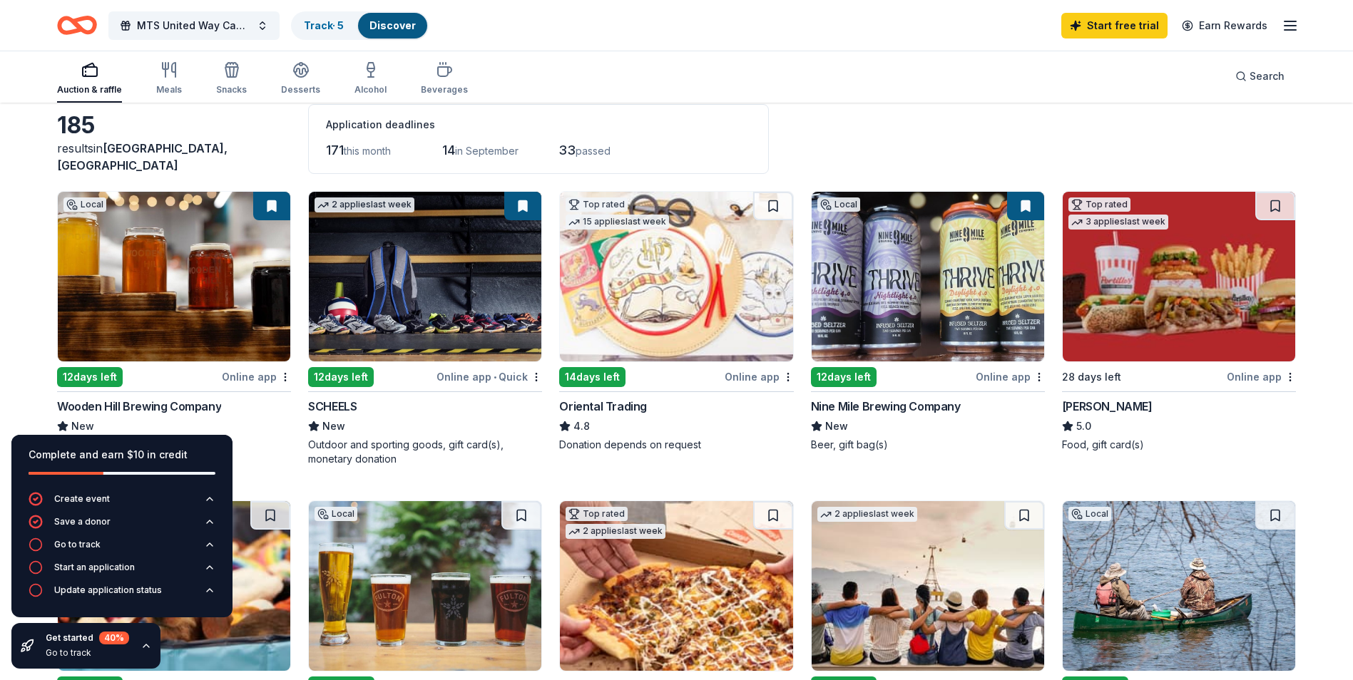
scroll to position [0, 0]
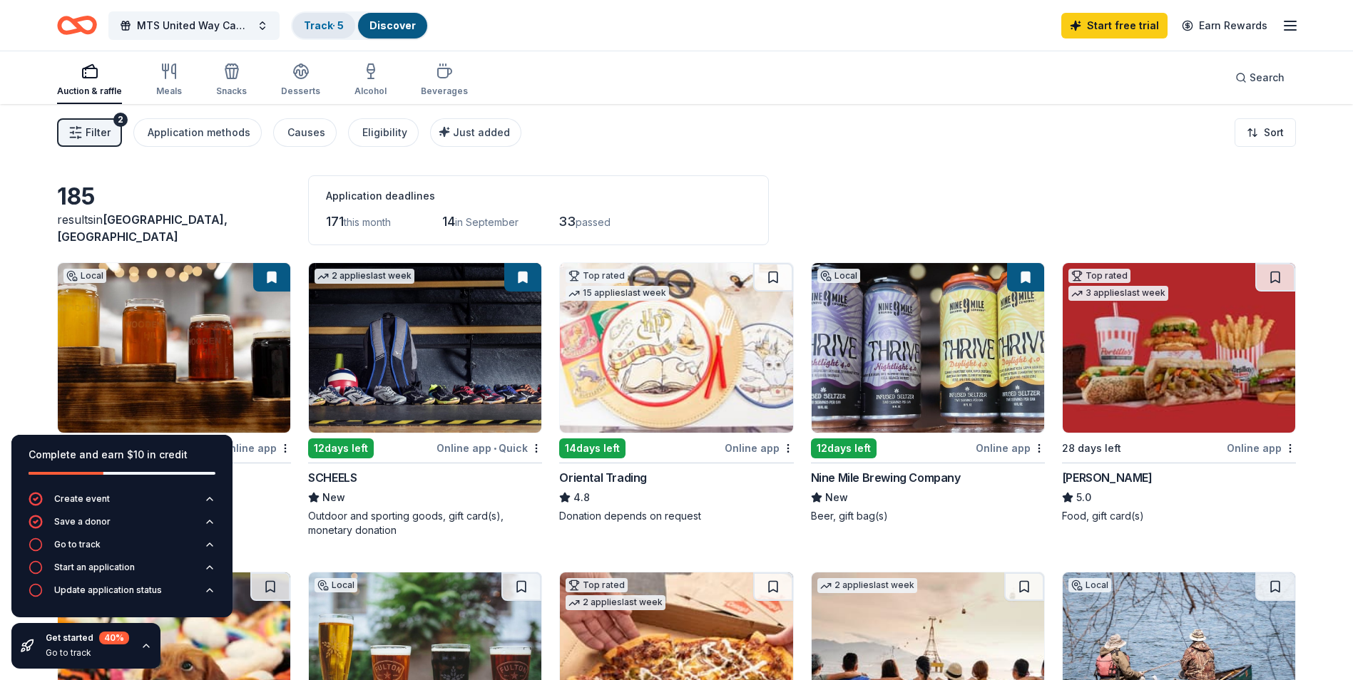
click at [324, 30] on link "Track · 5" at bounding box center [324, 25] width 40 height 12
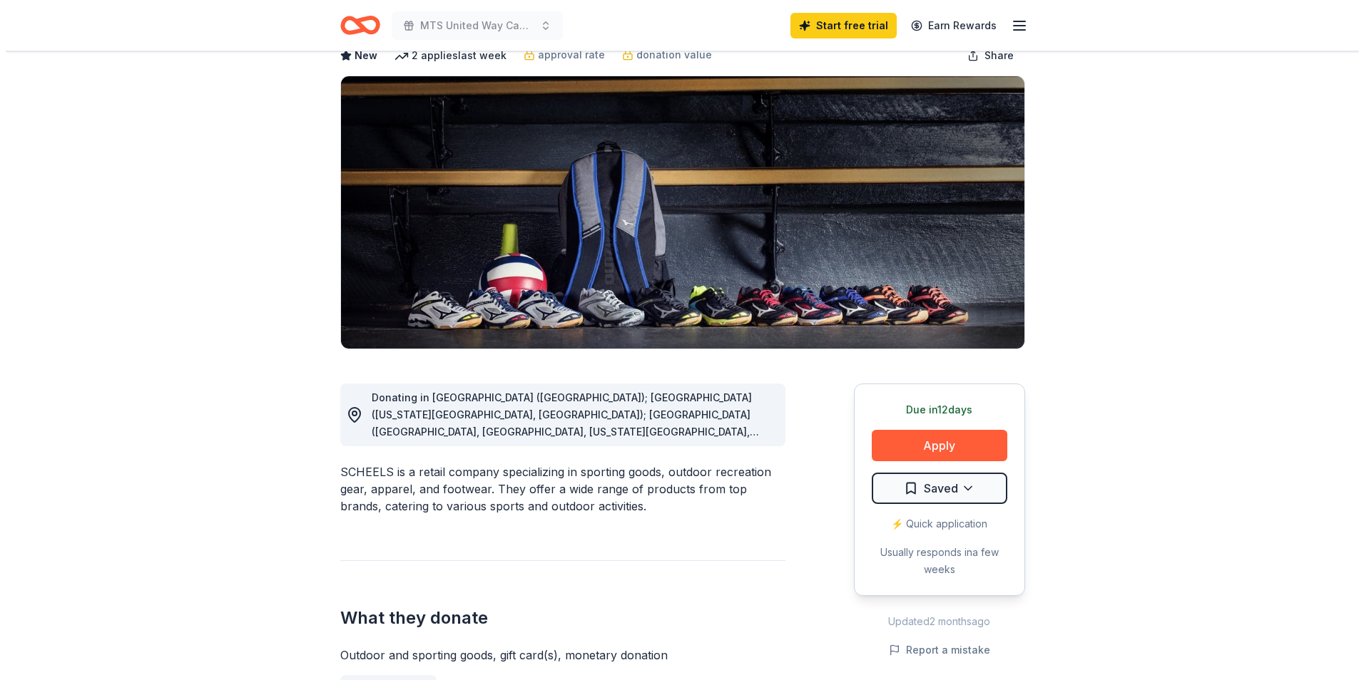
scroll to position [214, 0]
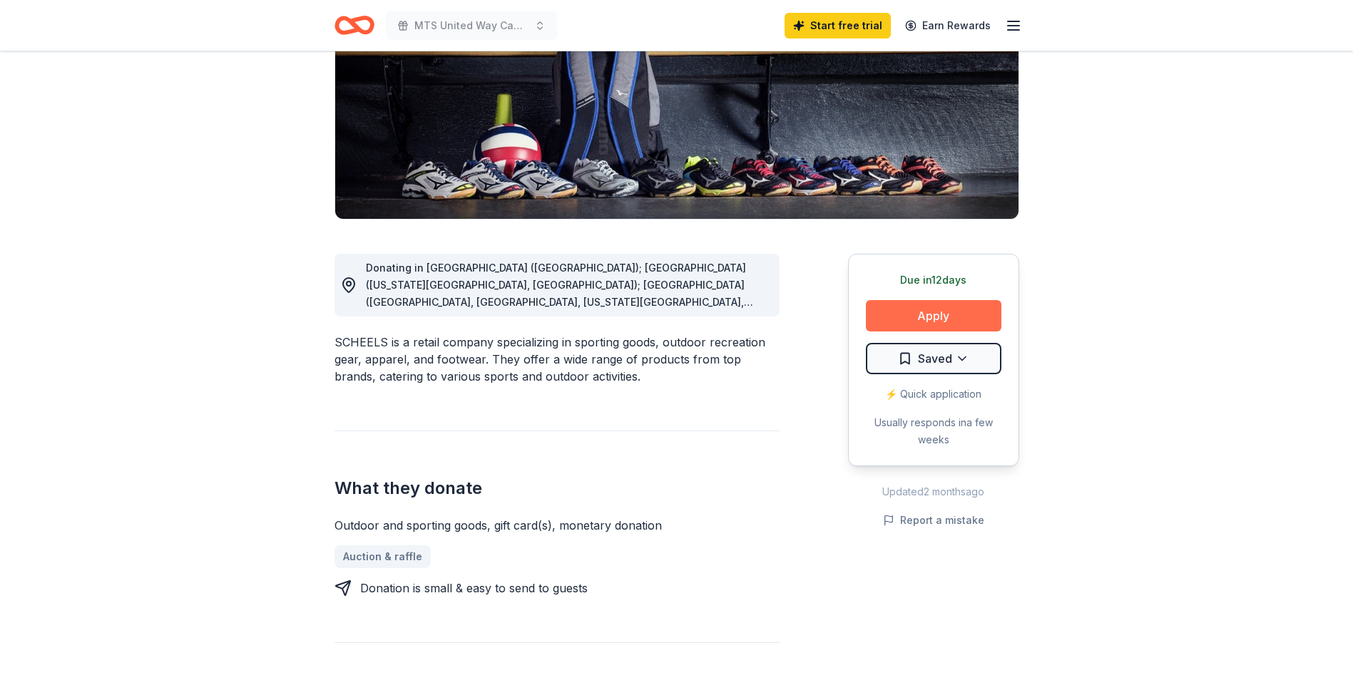
click at [956, 308] on button "Apply" at bounding box center [934, 315] width 136 height 31
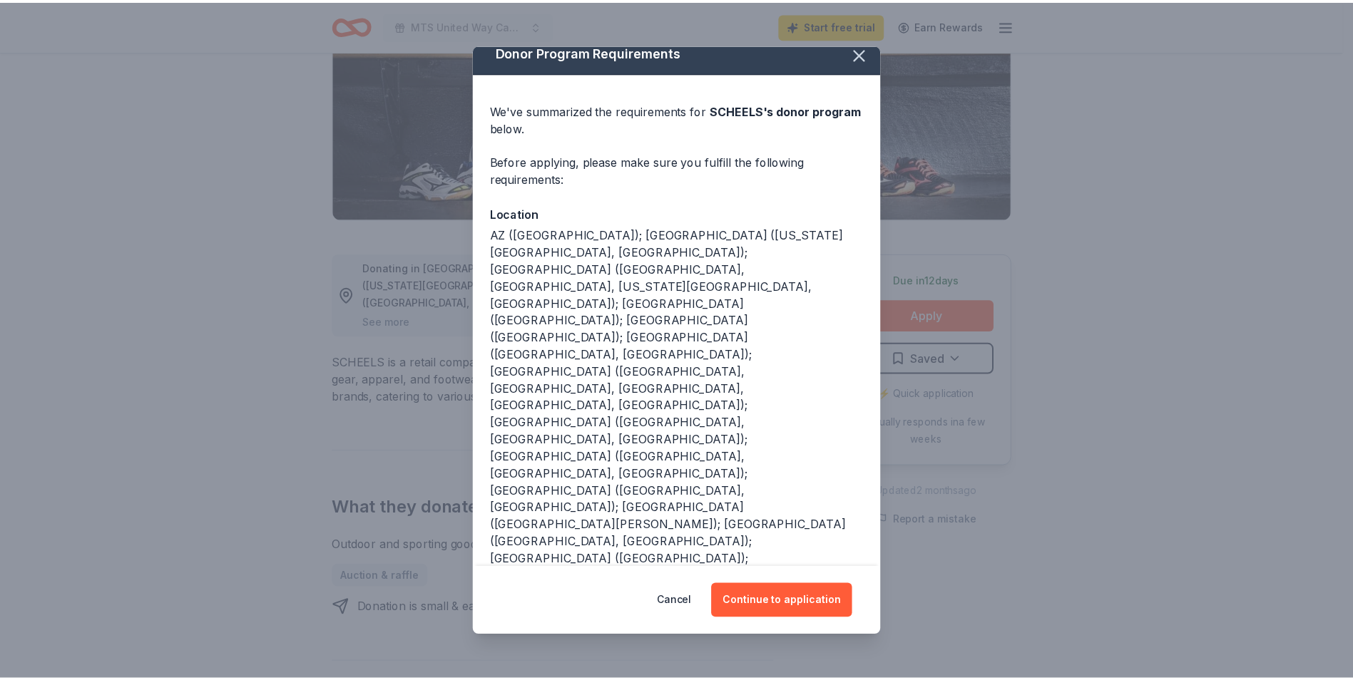
scroll to position [15, 0]
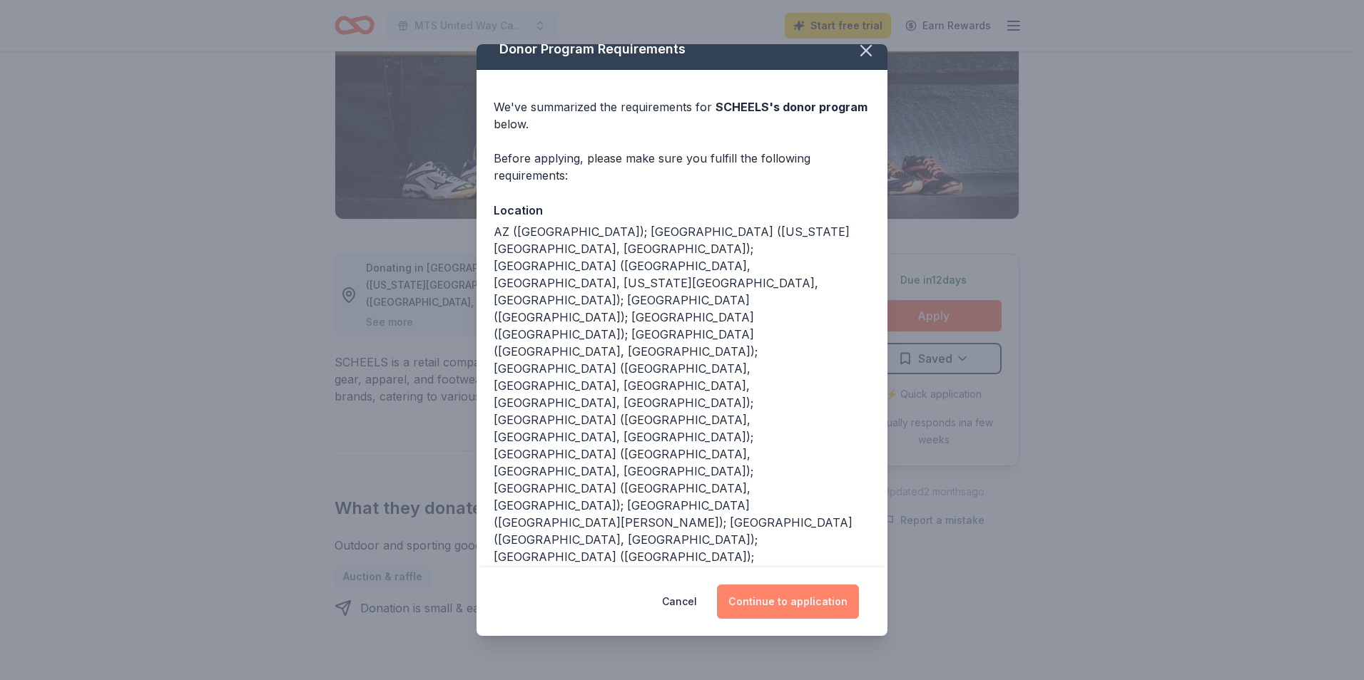
click at [815, 603] on button "Continue to application" at bounding box center [788, 602] width 142 height 34
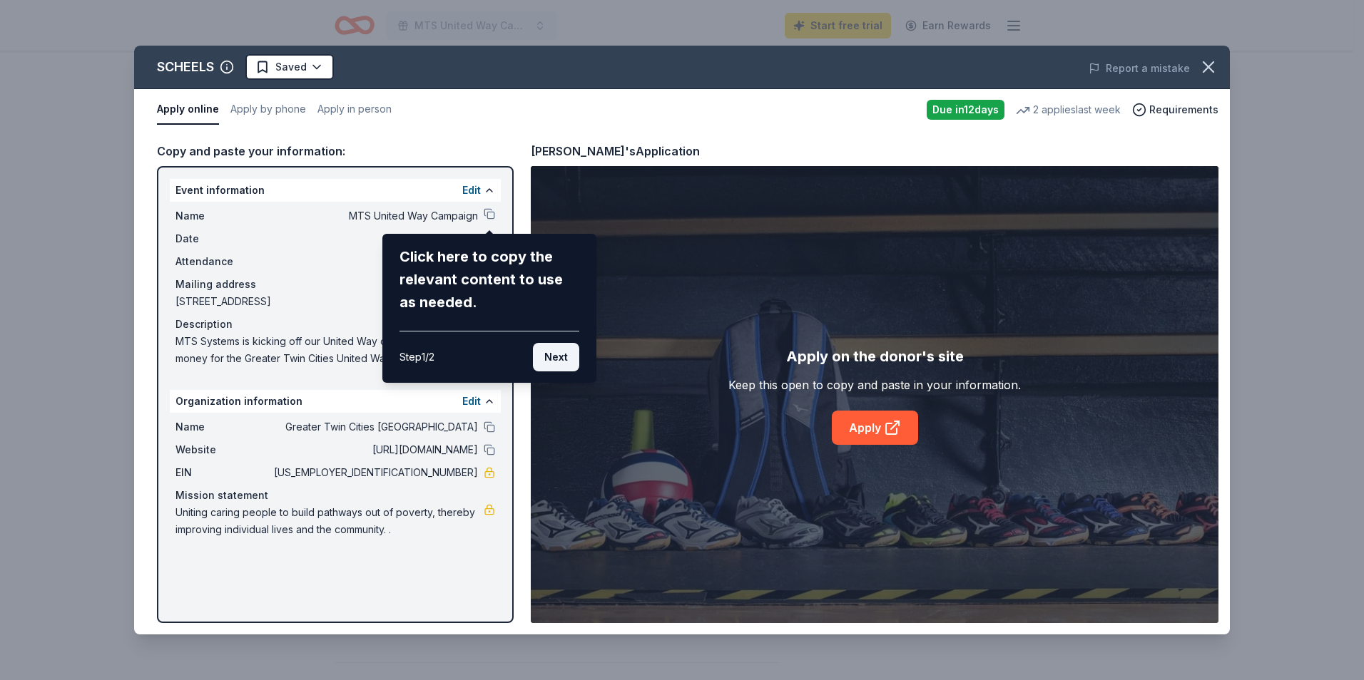
click at [559, 357] on button "Next" at bounding box center [556, 357] width 46 height 29
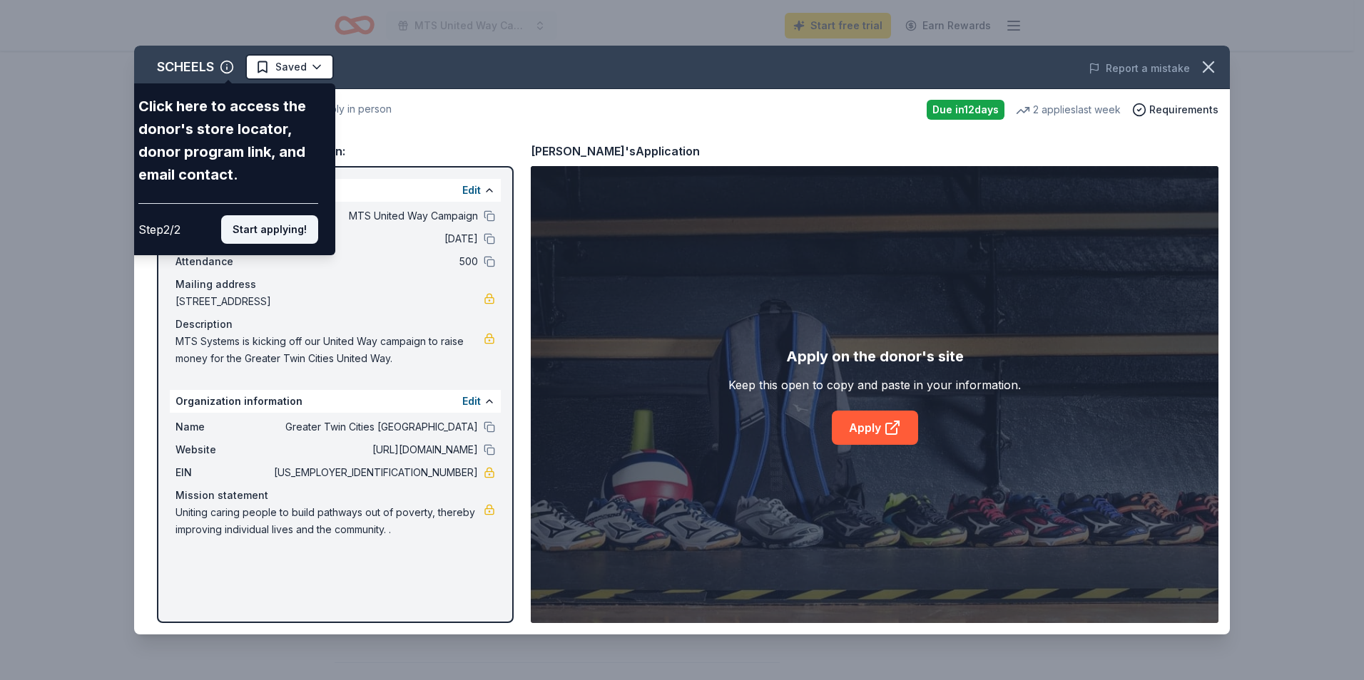
click at [276, 230] on button "Start applying!" at bounding box center [269, 229] width 97 height 29
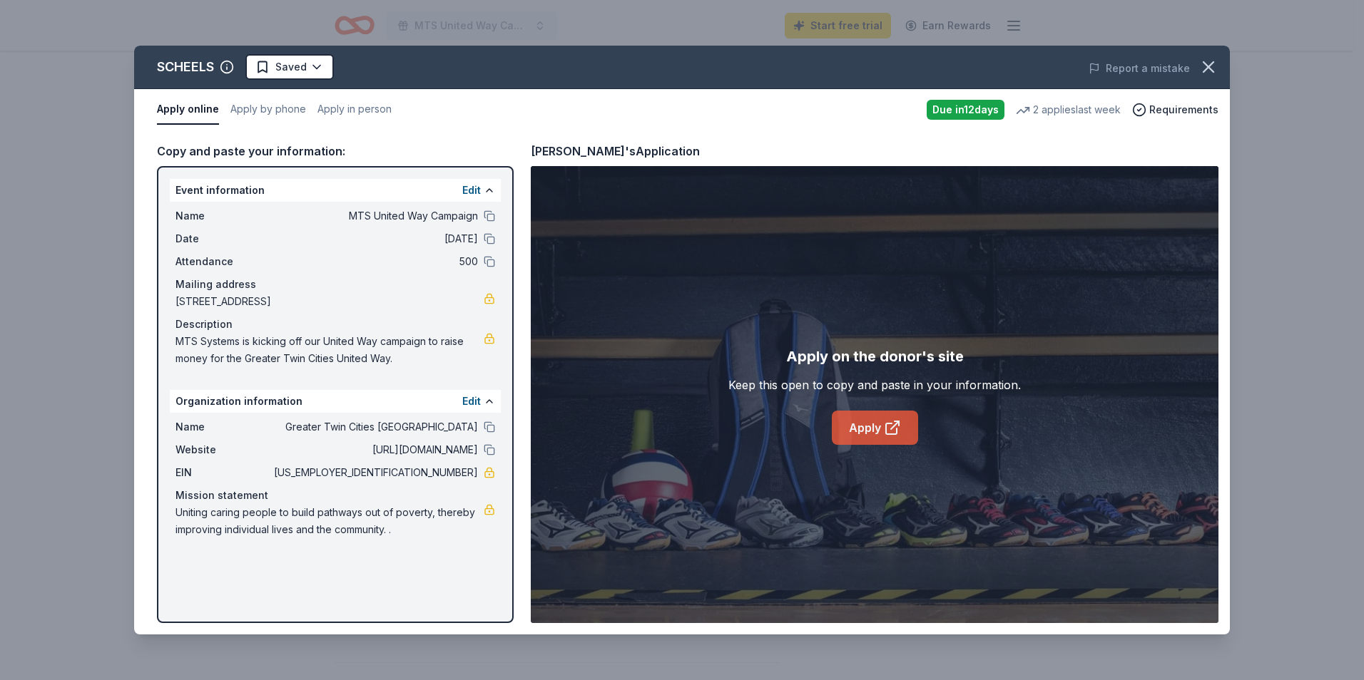
click at [874, 436] on link "Apply" at bounding box center [875, 428] width 86 height 34
click at [1212, 66] on icon "button" at bounding box center [1208, 67] width 20 height 20
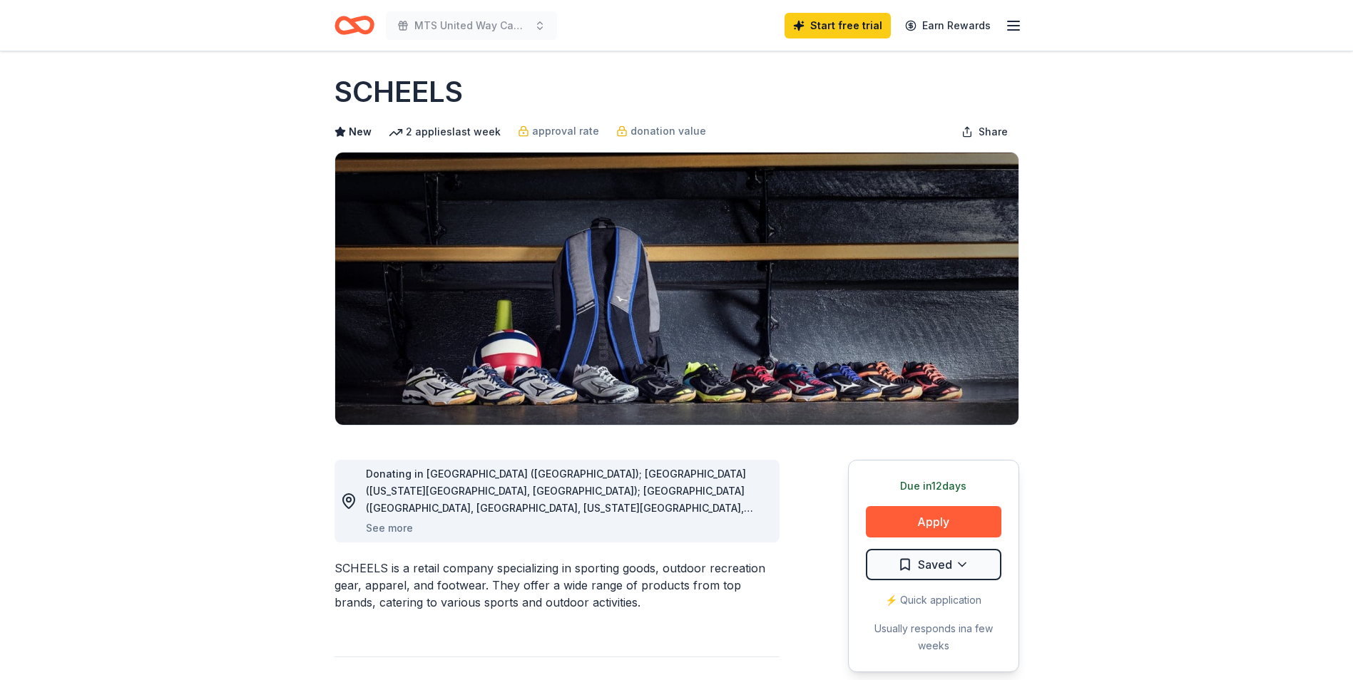
scroll to position [0, 0]
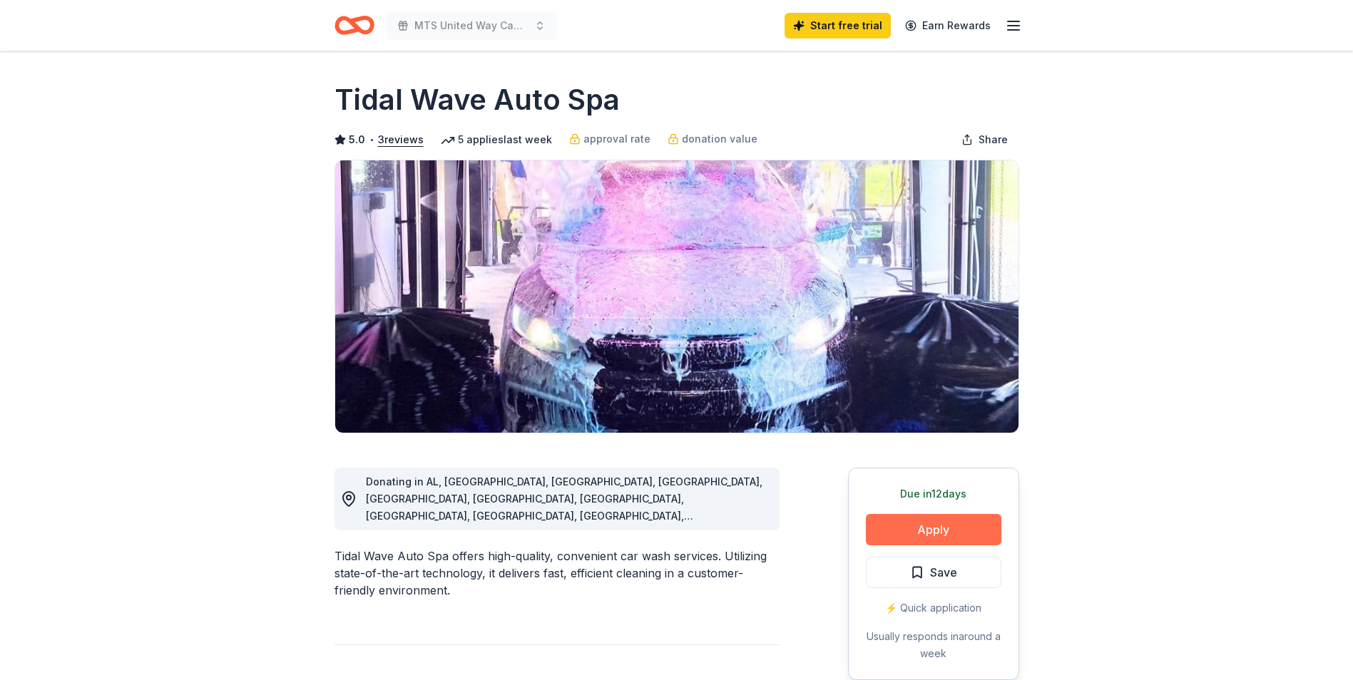
click at [979, 524] on button "Apply" at bounding box center [934, 529] width 136 height 31
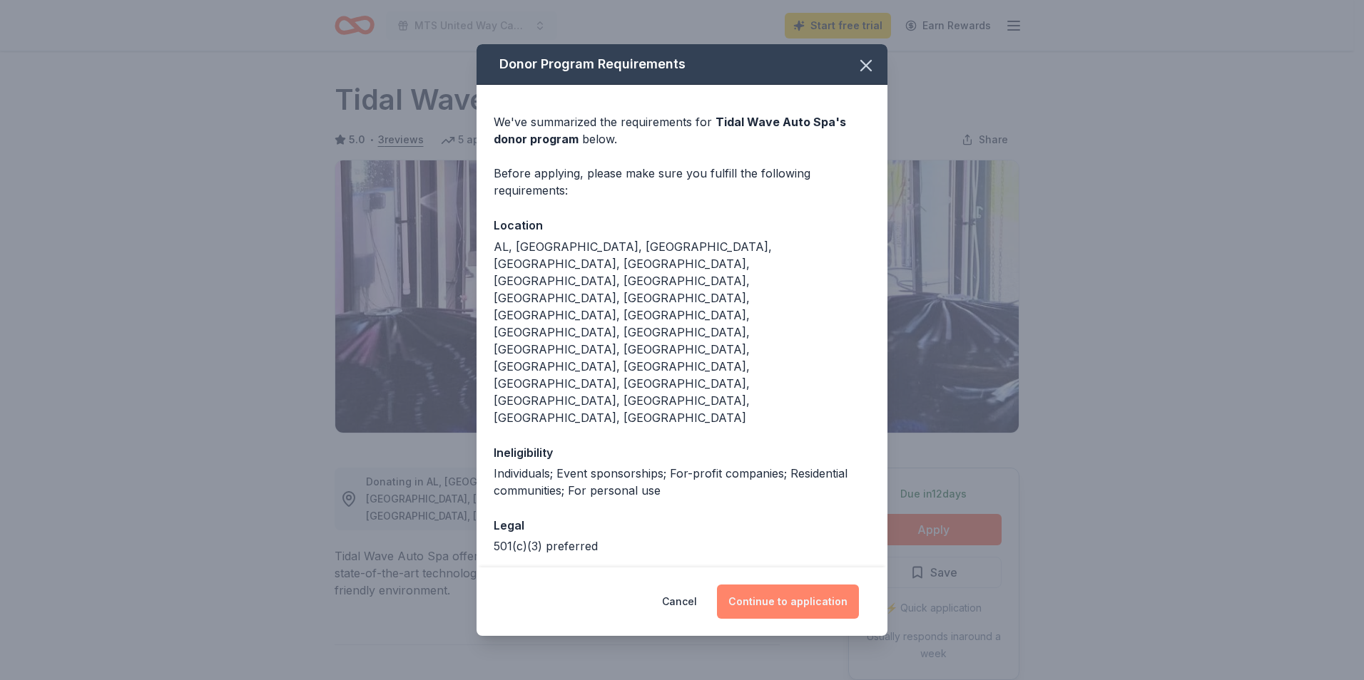
click at [812, 585] on button "Continue to application" at bounding box center [788, 602] width 142 height 34
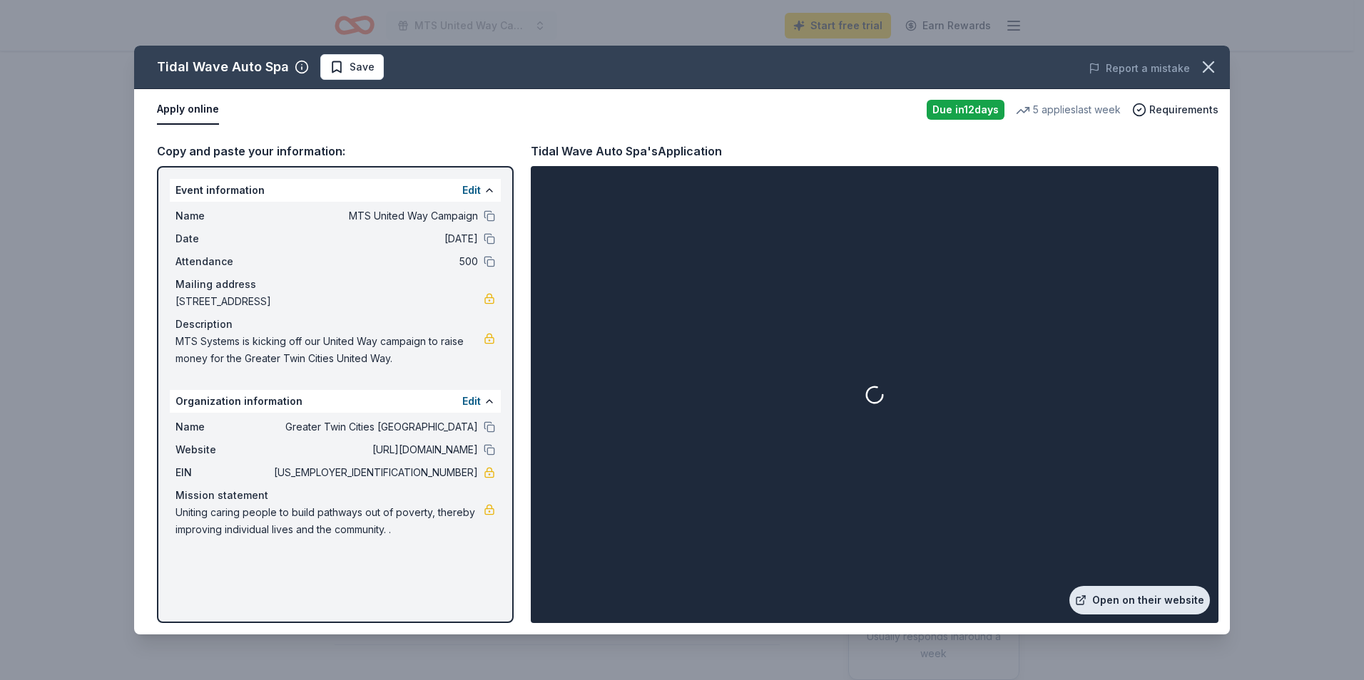
click at [1153, 606] on link "Open on their website" at bounding box center [1139, 600] width 141 height 29
